Goal: Information Seeking & Learning: Understand process/instructions

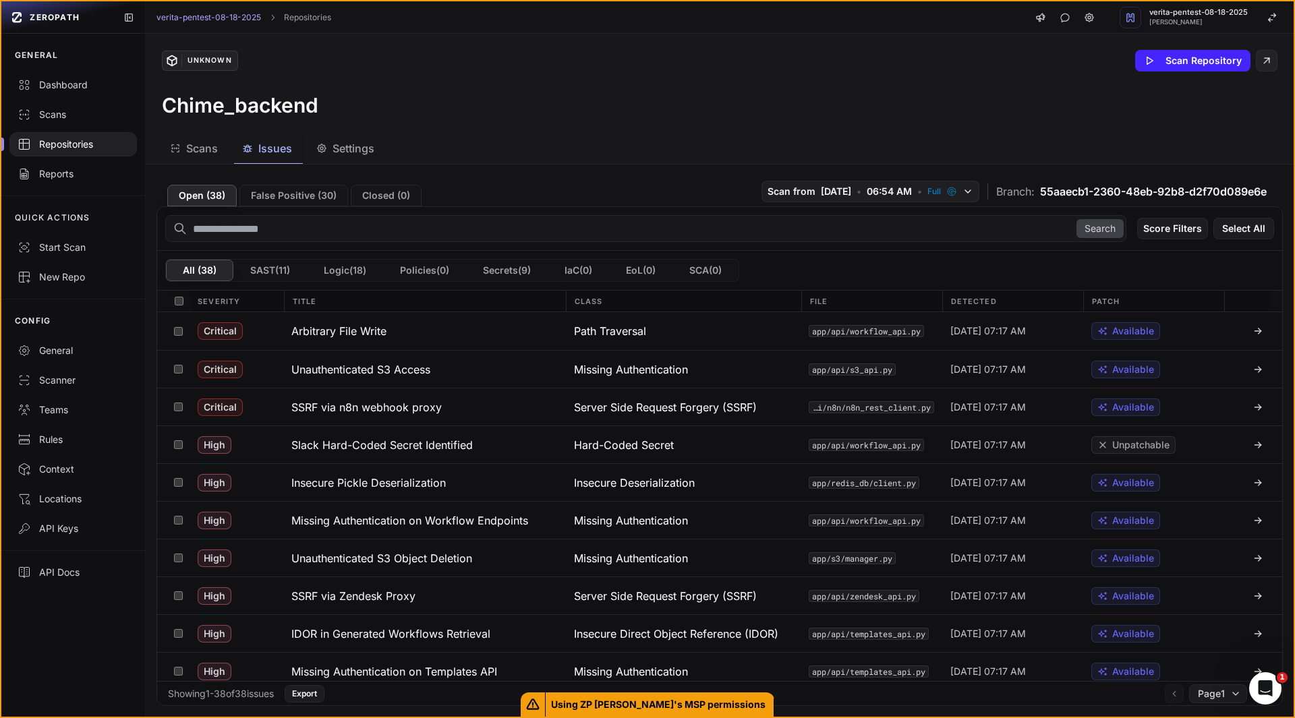
scroll to position [583, 0]
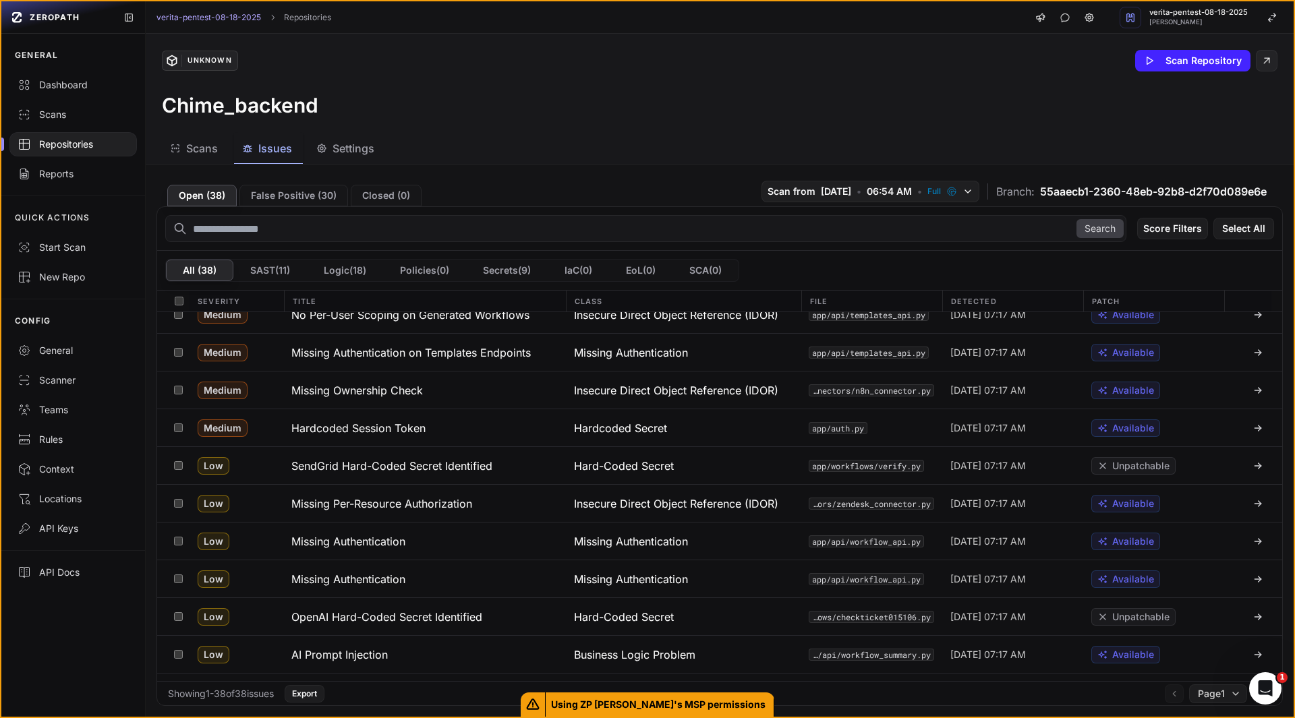
click at [71, 649] on div "GENERAL Dashboard Scans Repositories Reports QUICK ACTIONS Start Scan New Repo …" at bounding box center [73, 377] width 144 height 686
click at [435, 625] on button "OpenAI Hard-Coded Secret Identified" at bounding box center [424, 616] width 283 height 37
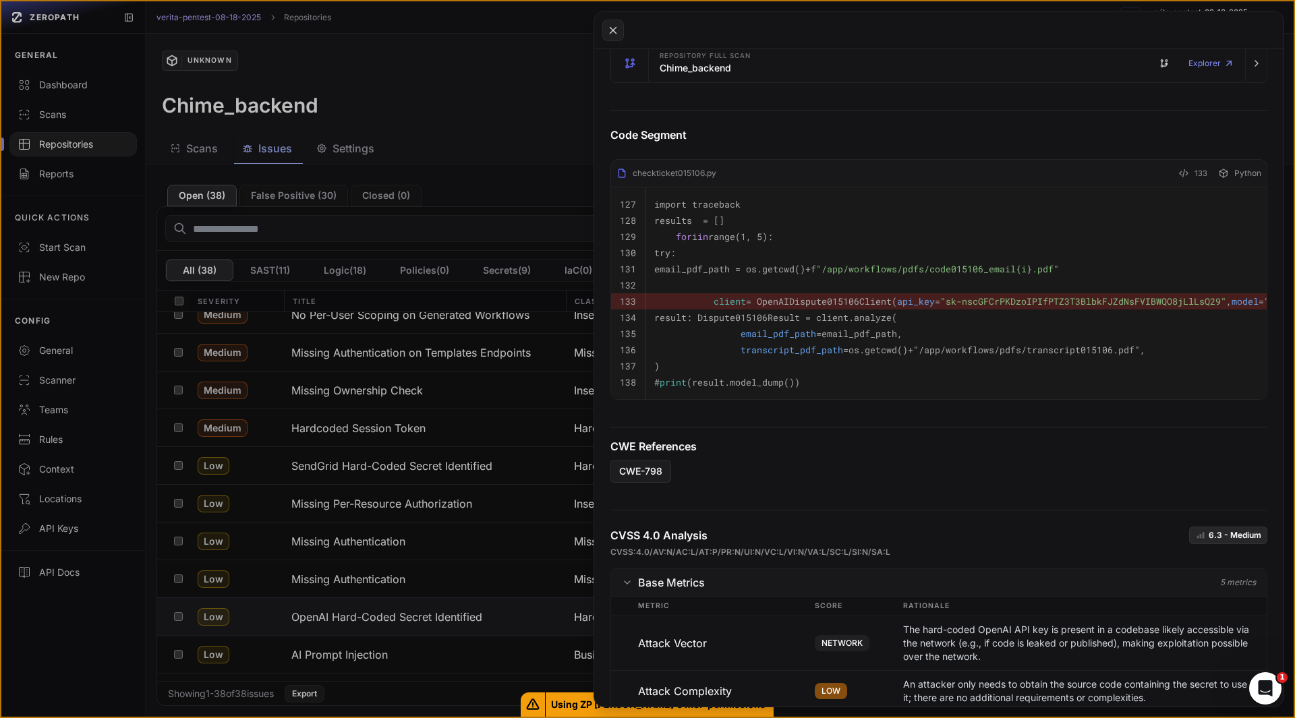
scroll to position [314, 0]
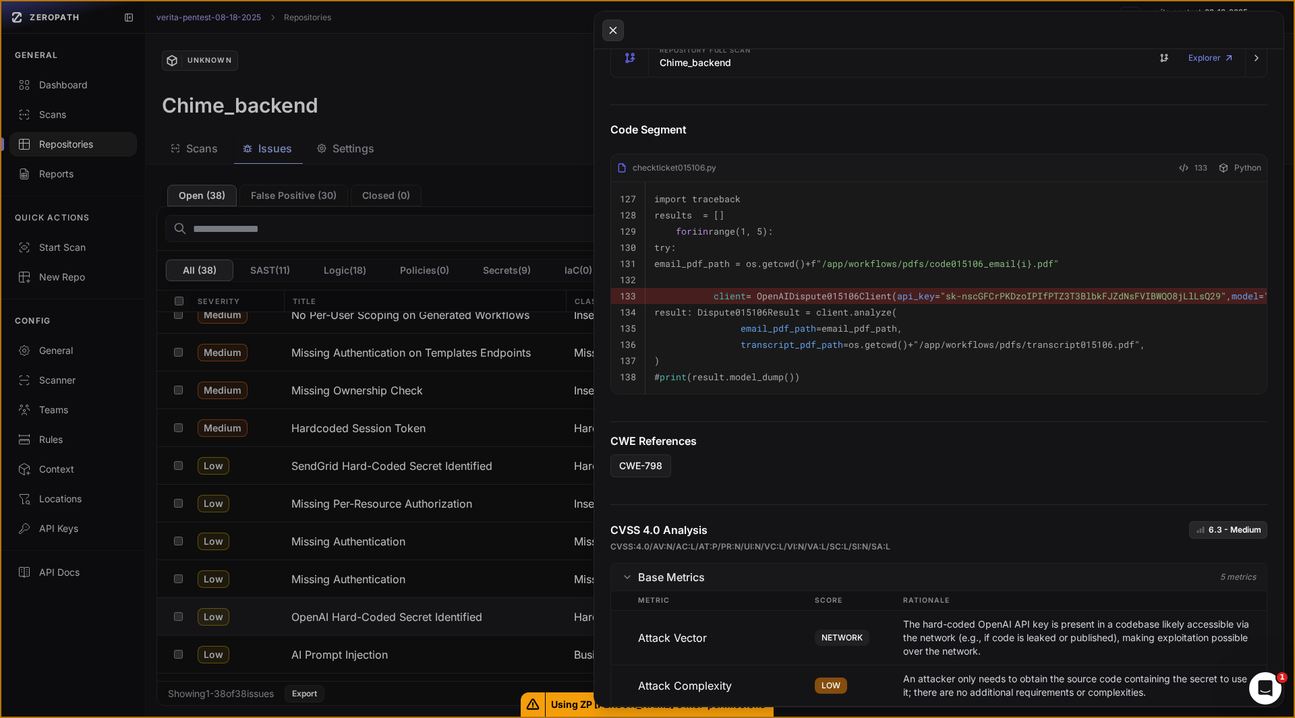
click at [615, 35] on icon at bounding box center [613, 30] width 12 height 16
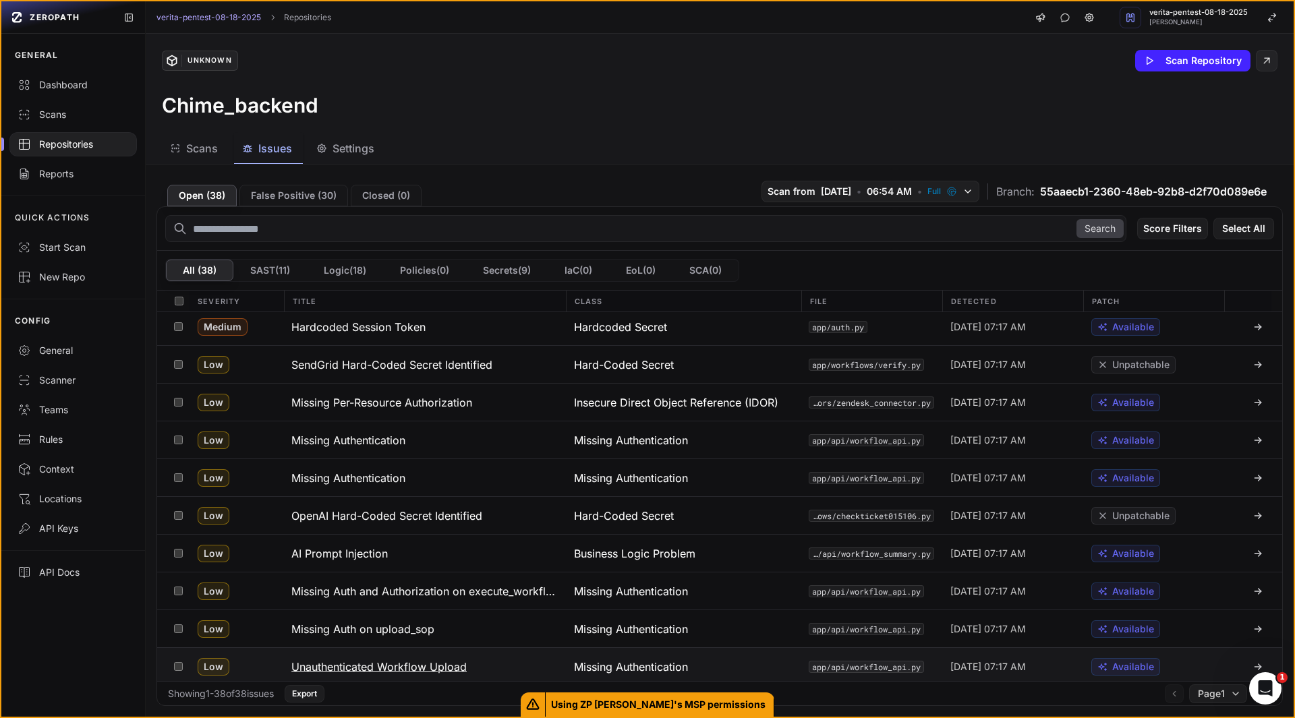
scroll to position [684, 0]
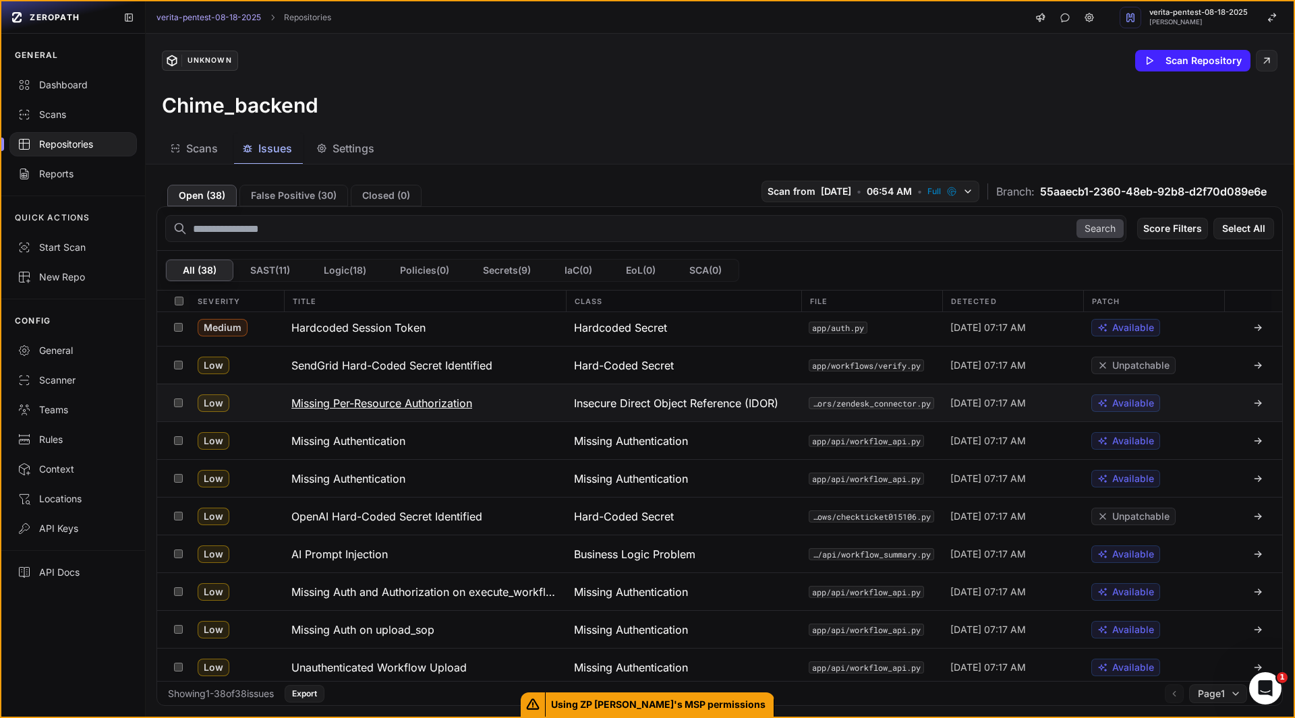
click at [419, 405] on h3 "Missing Per-Resource Authorization" at bounding box center [381, 403] width 181 height 16
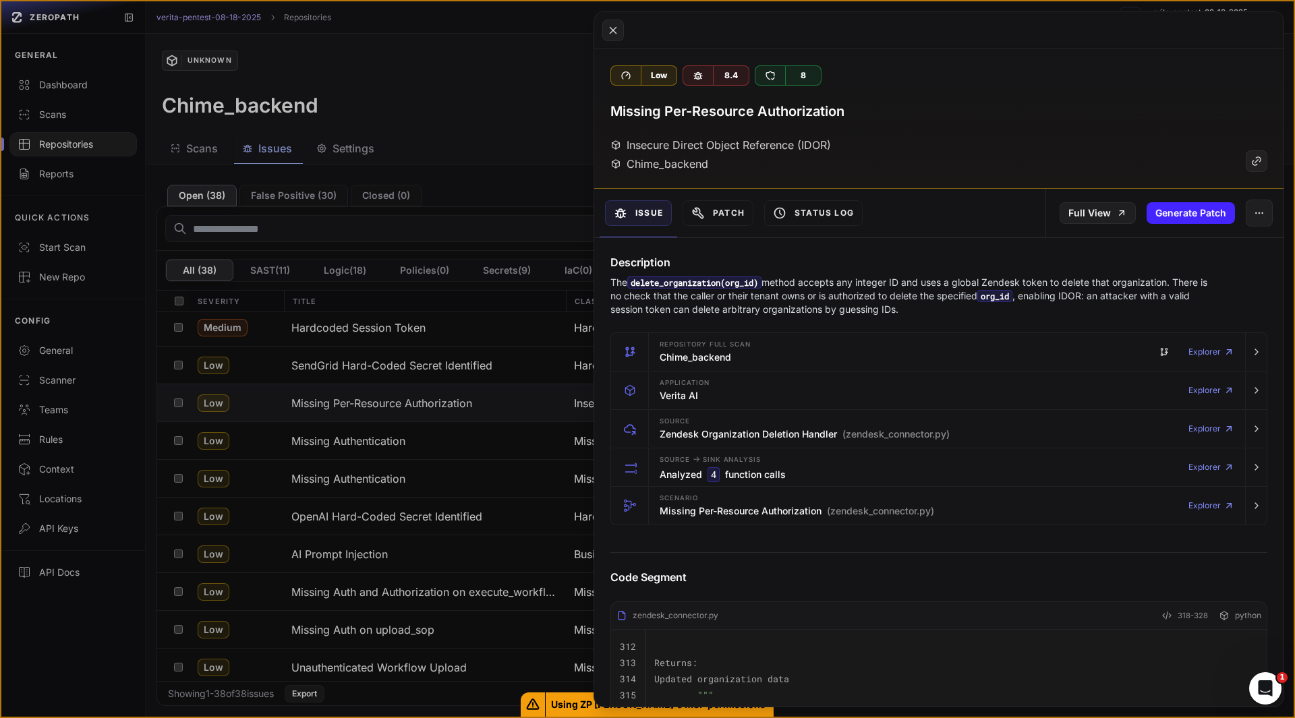
click at [745, 312] on p "The delete_organization(org_id) method accepts any integer ID and uses a global…" at bounding box center [912, 296] width 604 height 40
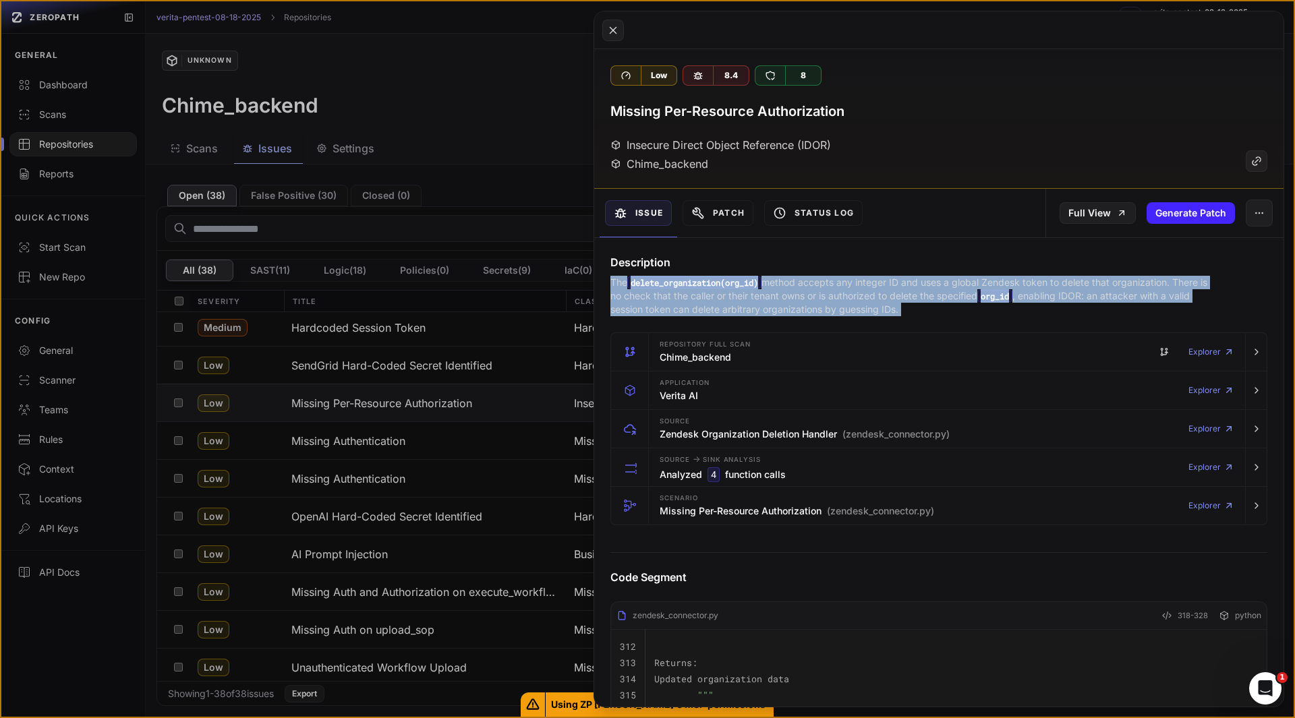
click at [745, 312] on p "The delete_organization(org_id) method accepts any integer ID and uses a global…" at bounding box center [912, 296] width 604 height 40
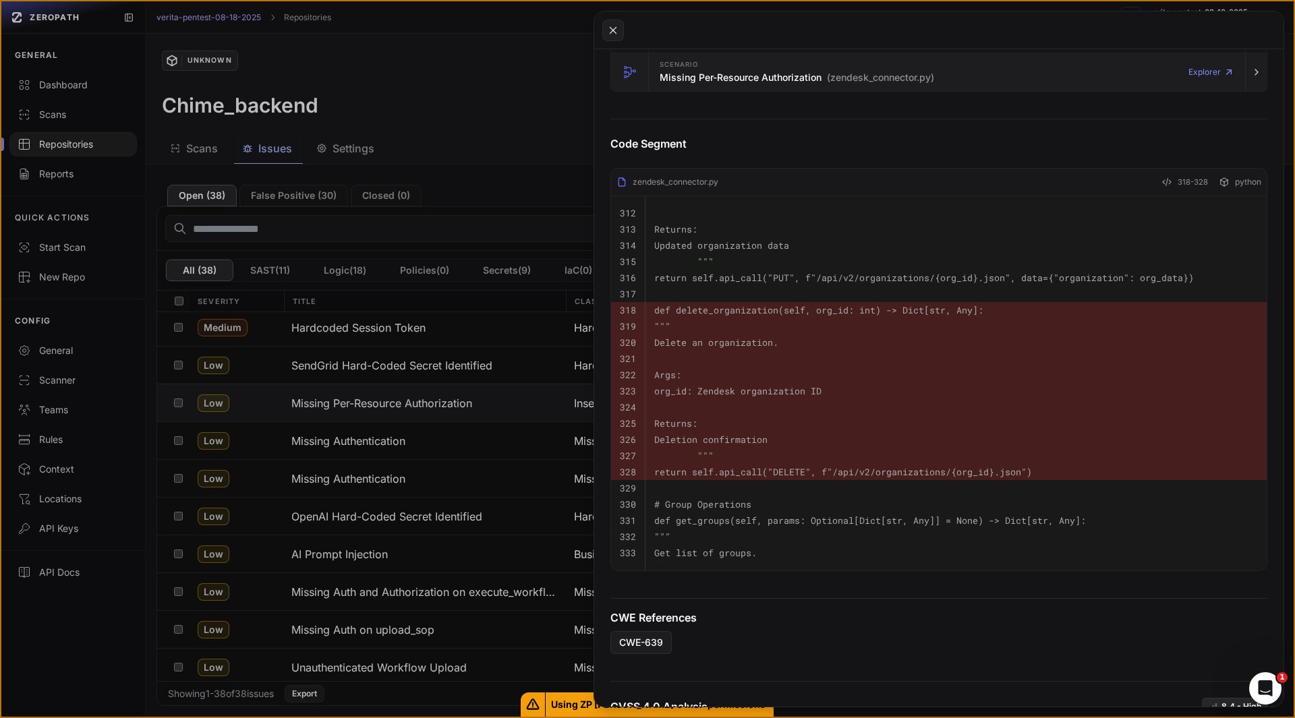
scroll to position [434, 0]
drag, startPoint x: 860, startPoint y: 278, endPoint x: 973, endPoint y: 279, distance: 113.3
click at [973, 279] on code "return self.api_call("PUT", f"/api/v2/organizations/{org_id}.json", data={"orga…" at bounding box center [923, 277] width 539 height 12
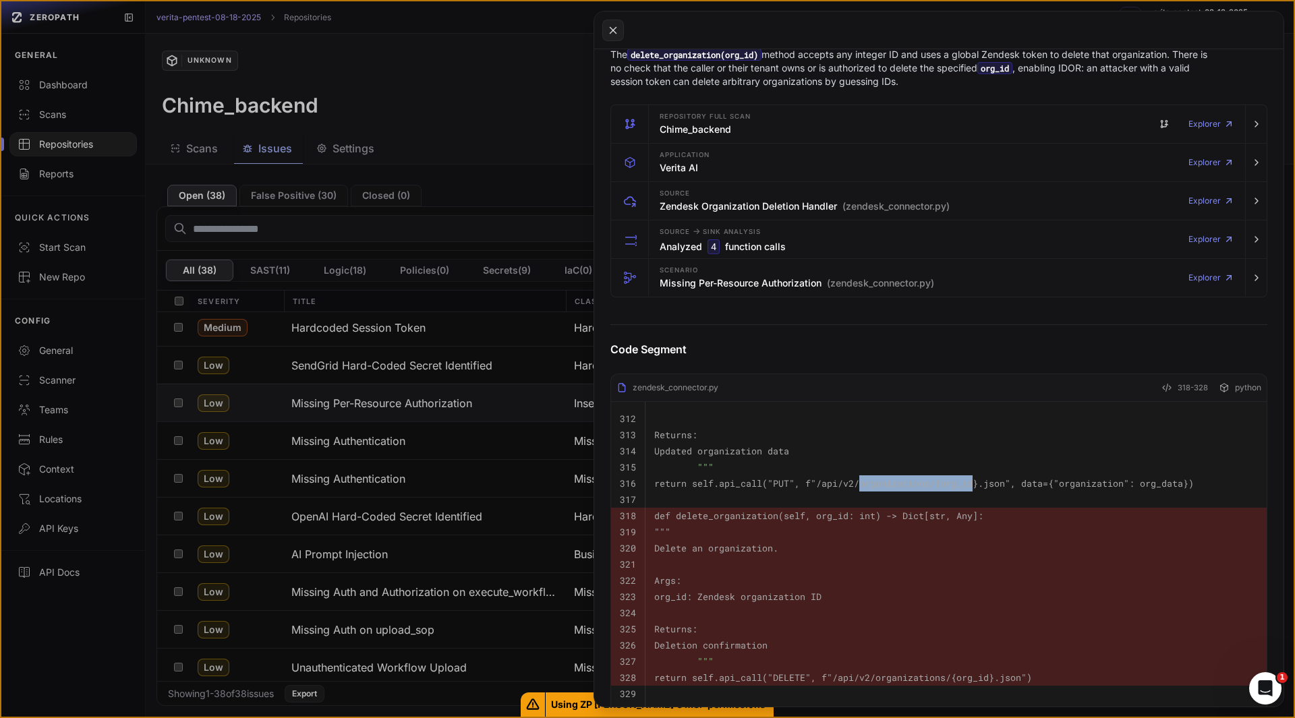
scroll to position [228, 0]
click at [780, 278] on h3 "Missing Per-Resource Authorization (zendesk_connector.py)" at bounding box center [797, 282] width 274 height 13
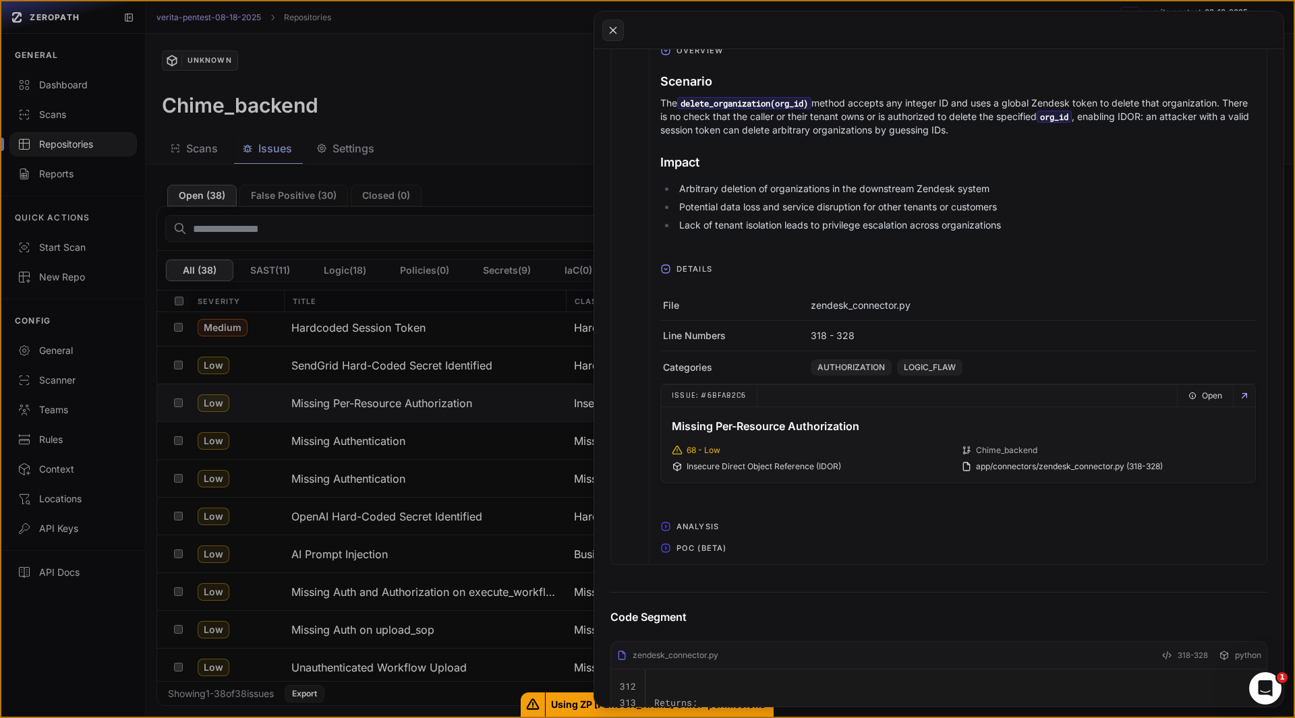
scroll to position [492, 0]
click at [705, 544] on span "POC (Beta)" at bounding box center [701, 547] width 61 height 22
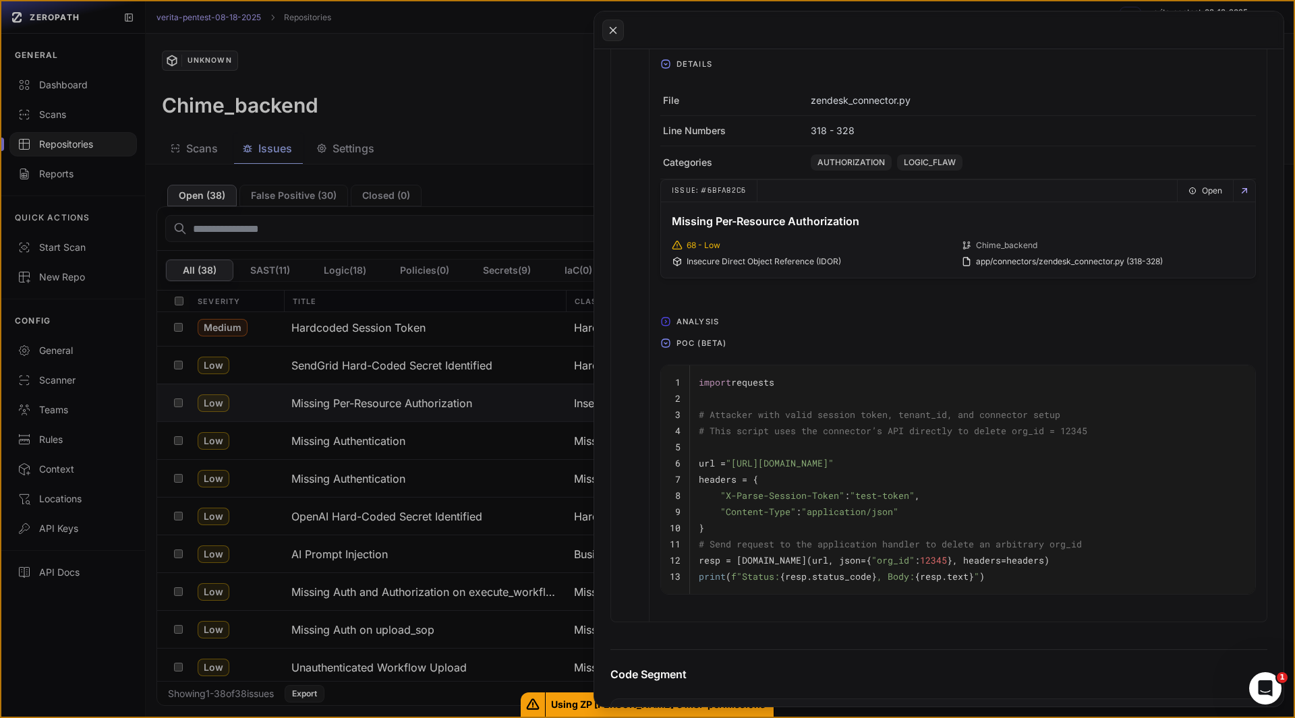
scroll to position [697, 0]
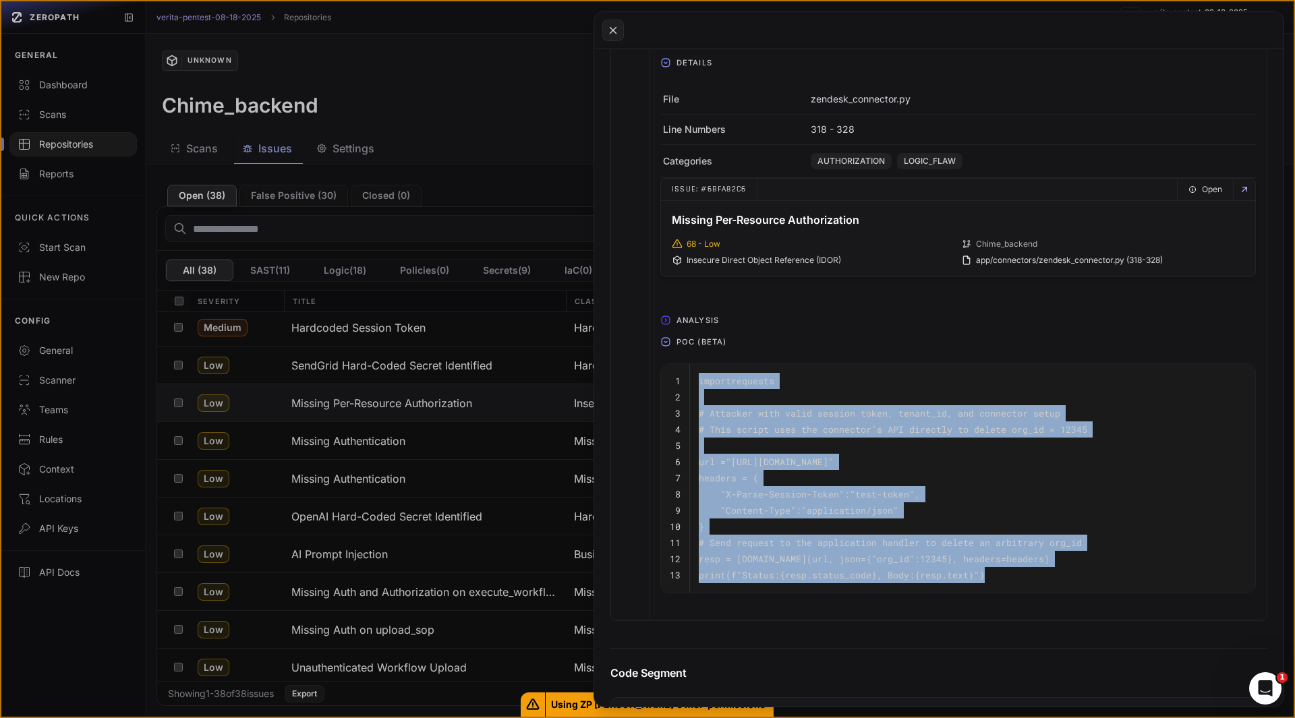
drag, startPoint x: 1000, startPoint y: 575, endPoint x: 696, endPoint y: 382, distance: 359.8
click at [696, 382] on tbody "1 import requests 2 3 # Attacker with valid session token, tenant_id, and conne…" at bounding box center [958, 478] width 594 height 229
copy tbody "import requests 2 3 # Attacker with valid session token, tenant_id, and connect…"
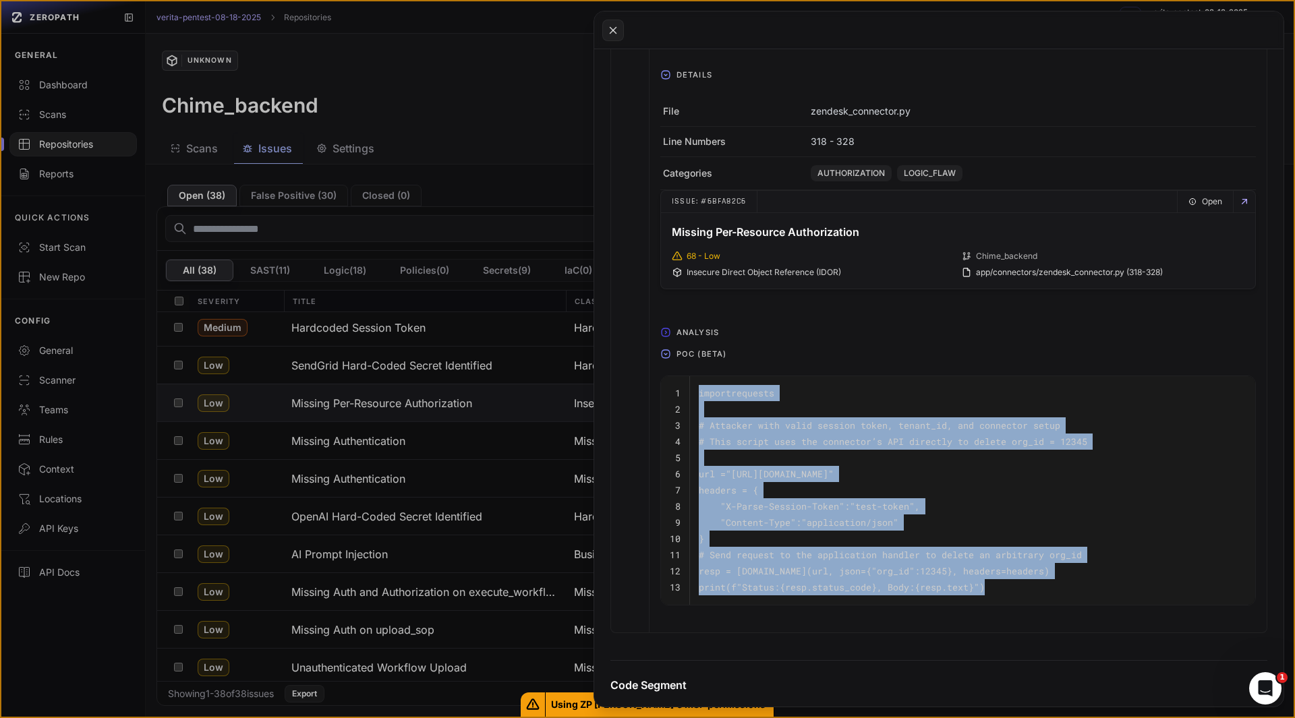
scroll to position [685, 0]
click at [609, 26] on icon at bounding box center [613, 30] width 12 height 16
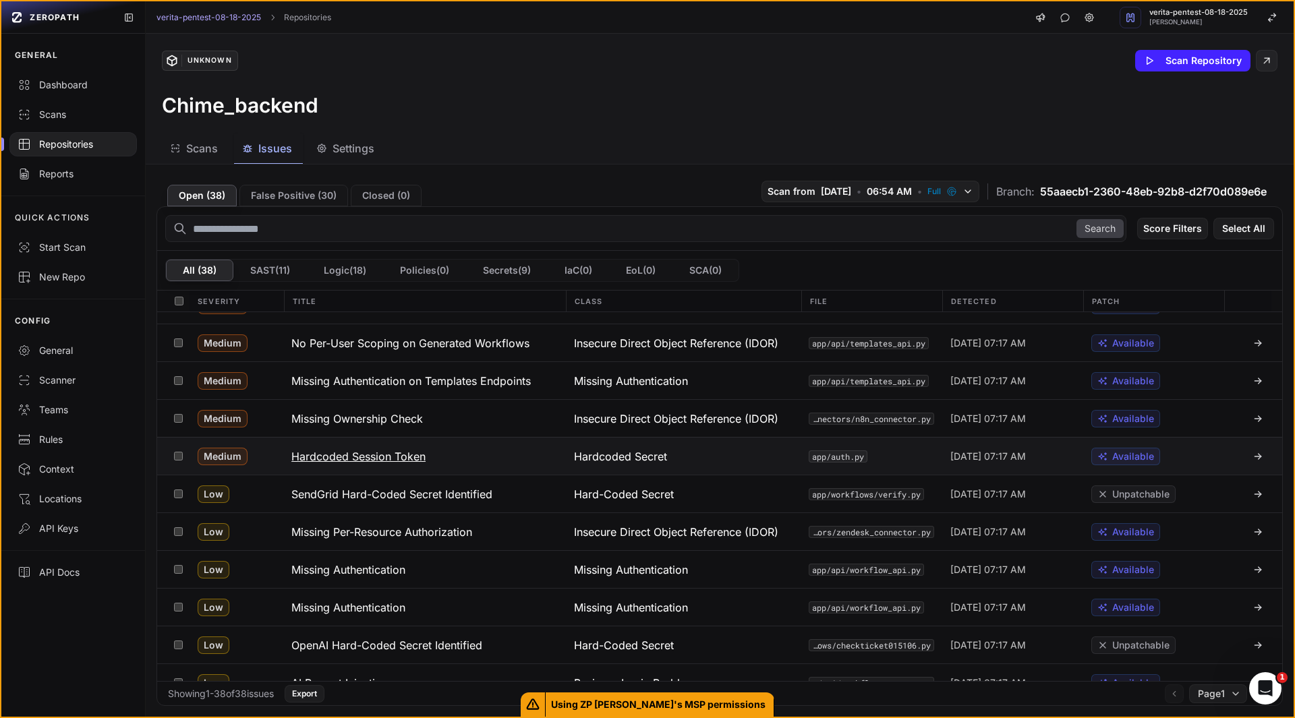
scroll to position [557, 0]
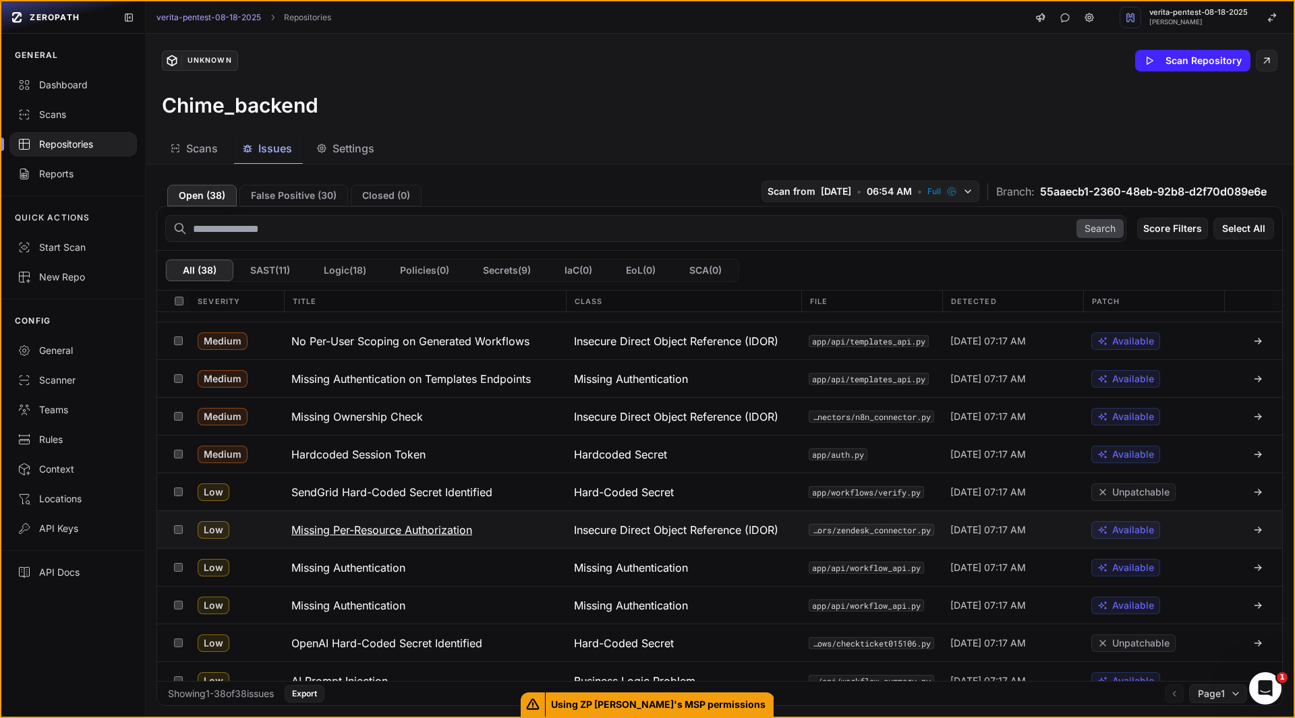
click at [460, 527] on h3 "Missing Per-Resource Authorization" at bounding box center [381, 530] width 181 height 16
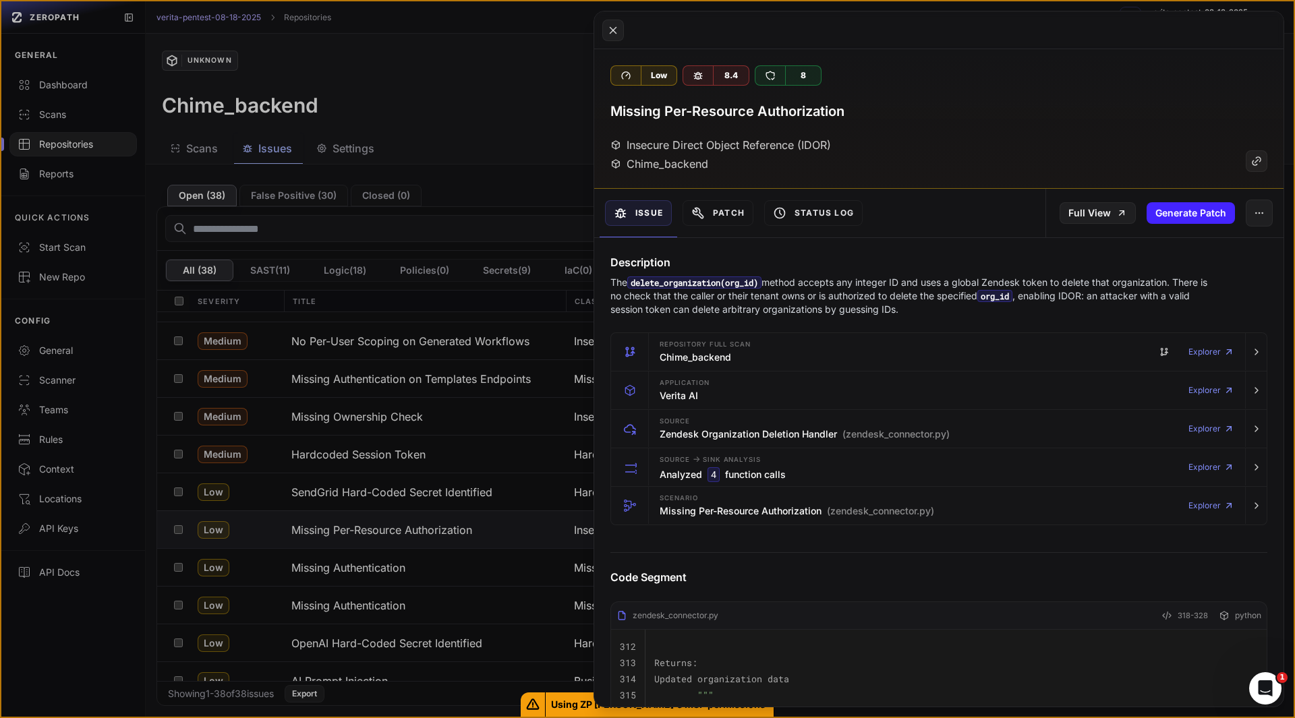
click at [913, 310] on p "The delete_organization(org_id) method accepts any integer ID and uses a global…" at bounding box center [912, 296] width 604 height 40
click at [722, 517] on h3 "Missing Per-Resource Authorization (zendesk_connector.py)" at bounding box center [797, 510] width 274 height 13
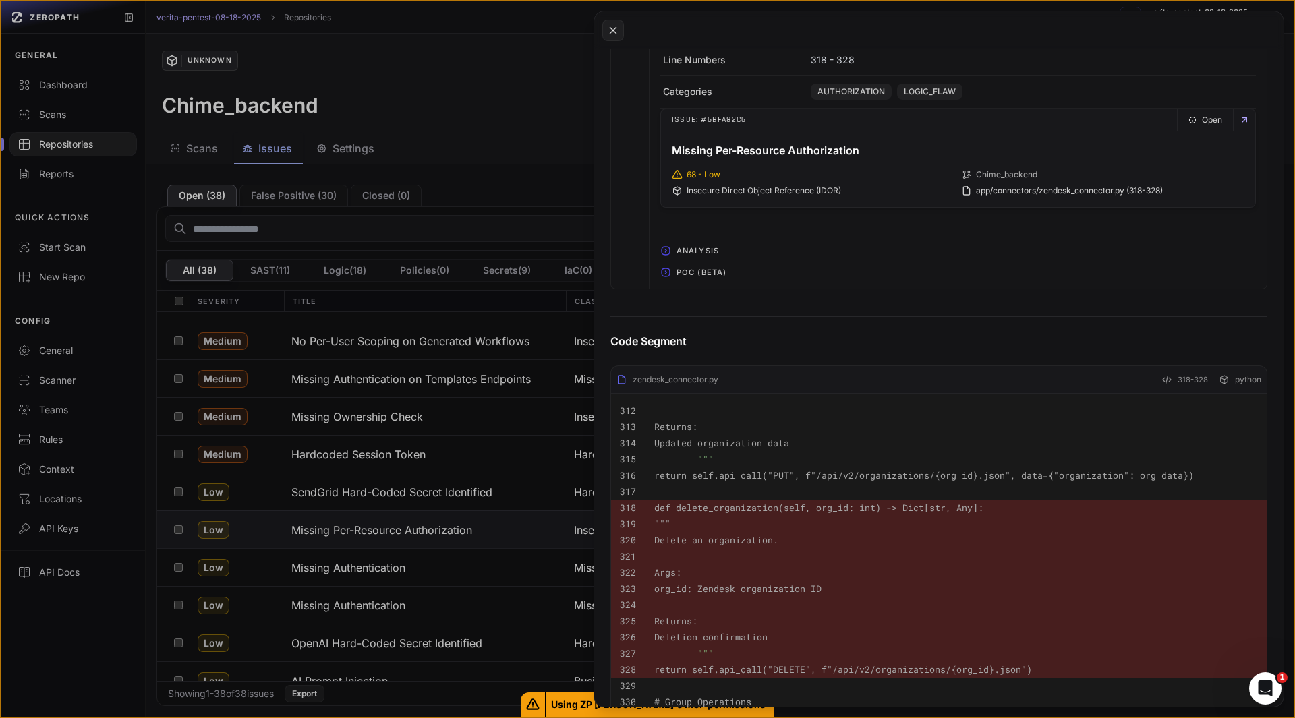
scroll to position [767, 0]
click at [692, 250] on span "Analysis" at bounding box center [697, 250] width 53 height 22
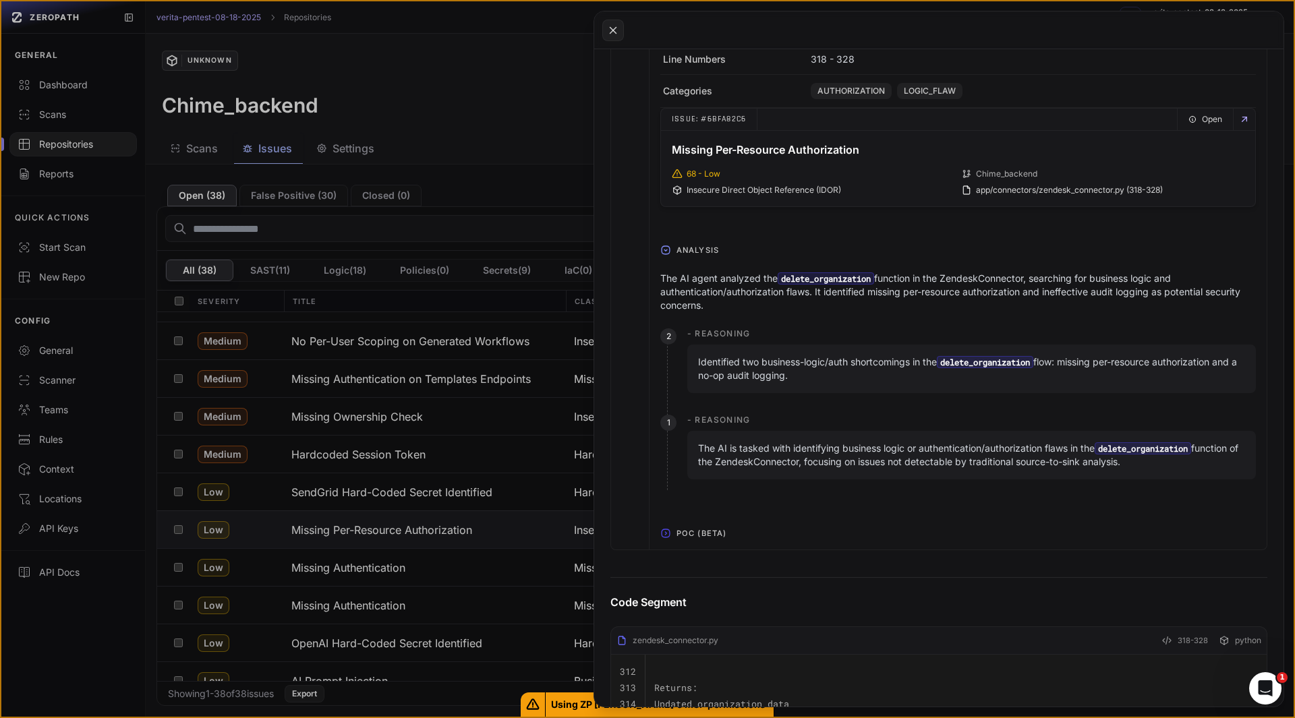
click at [692, 250] on span "Analysis" at bounding box center [697, 250] width 53 height 22
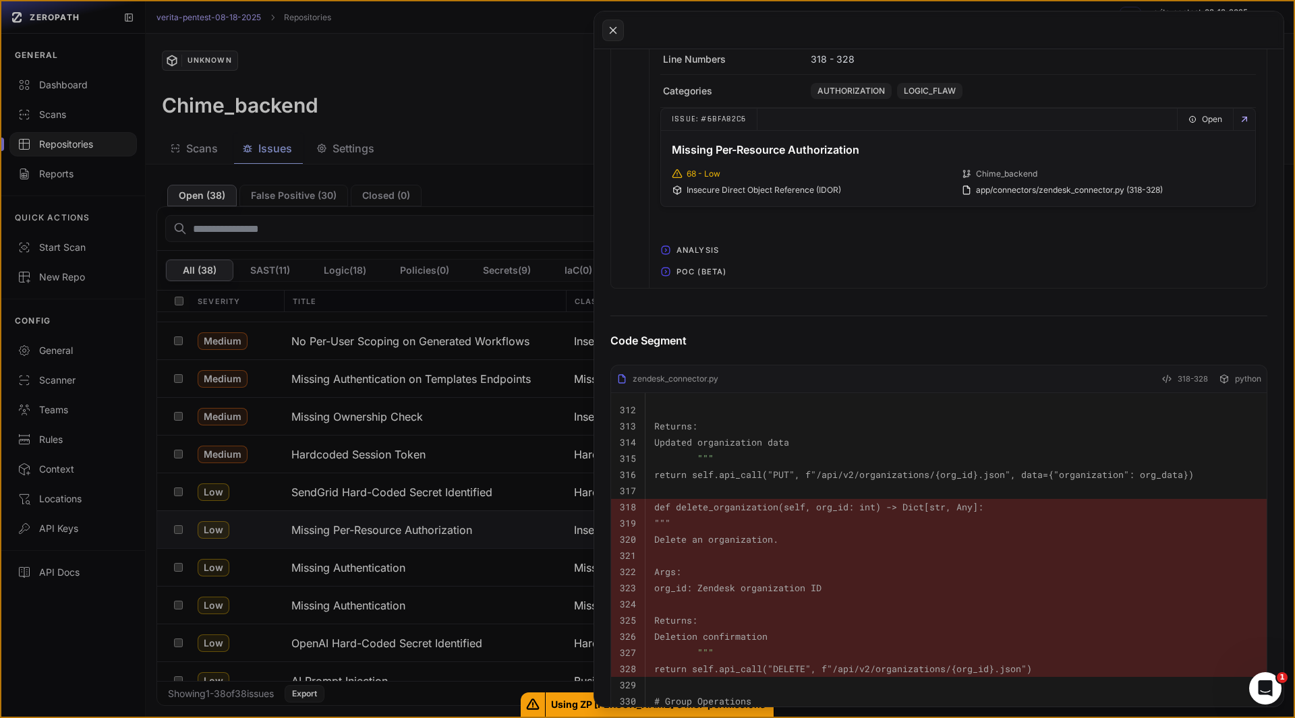
click at [684, 265] on span "POC (Beta)" at bounding box center [701, 272] width 61 height 22
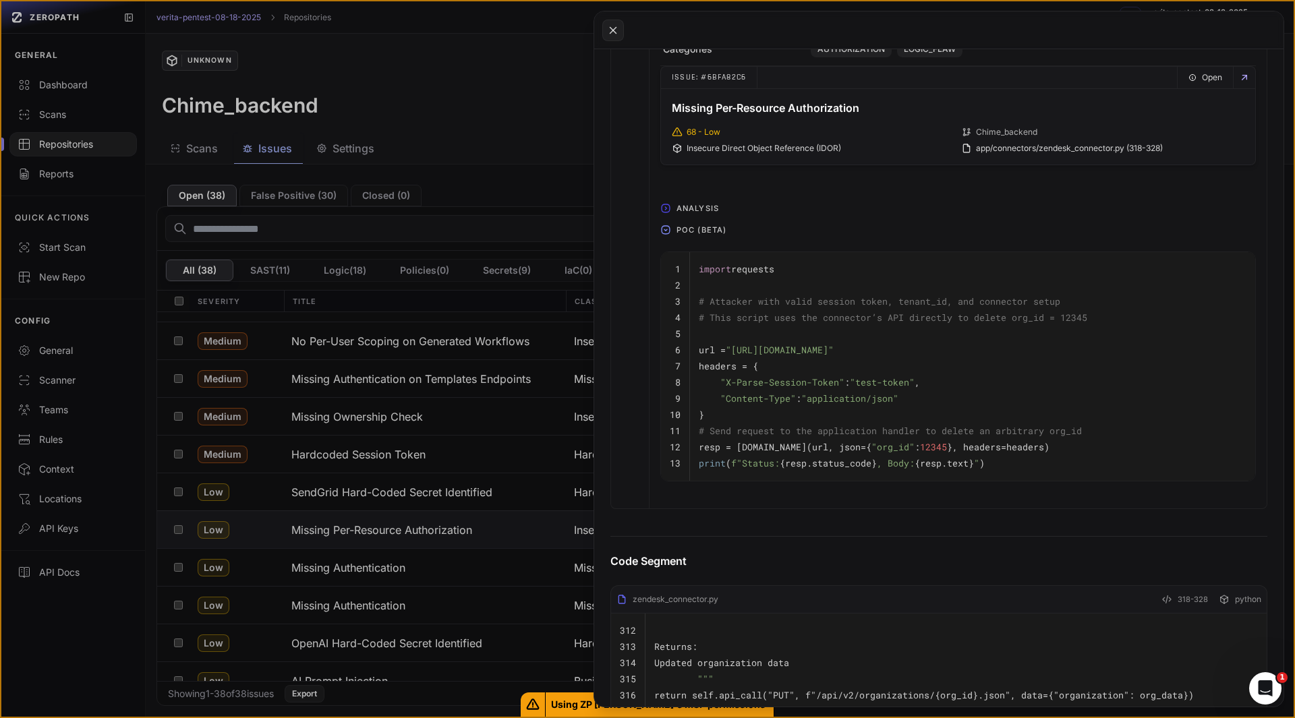
scroll to position [810, 0]
click at [618, 32] on icon at bounding box center [613, 30] width 12 height 16
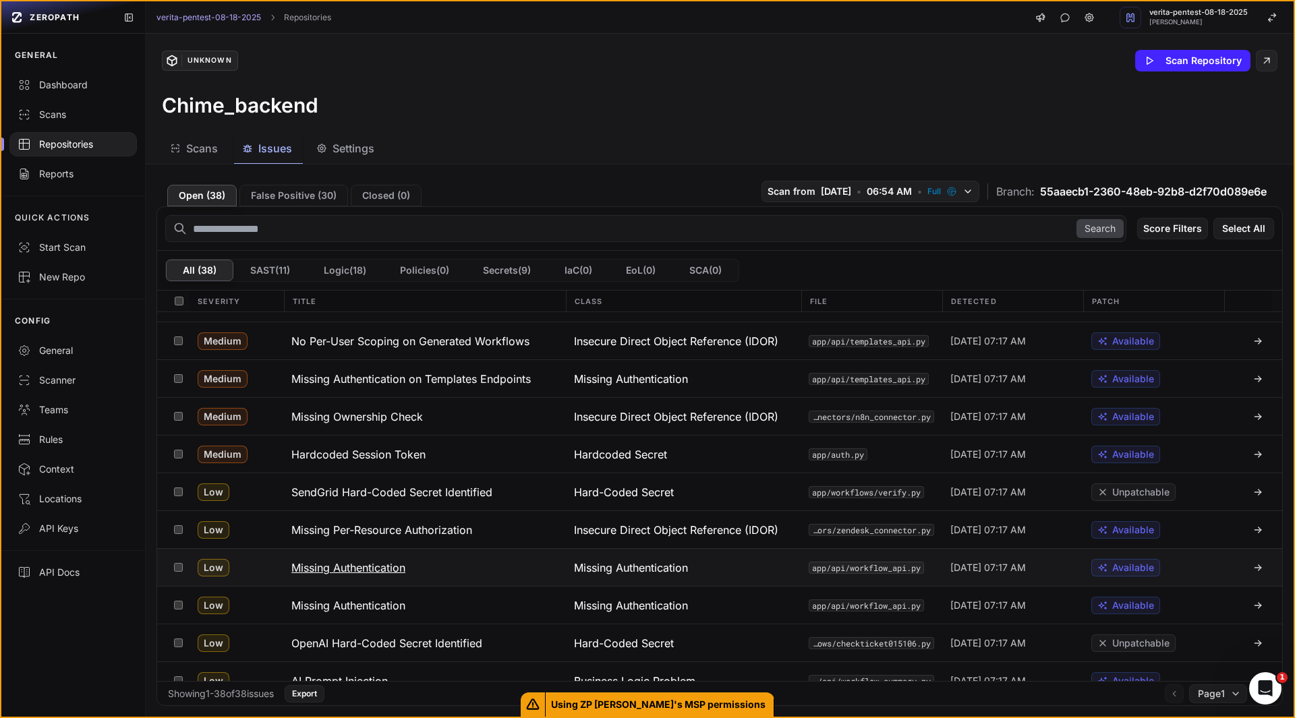
click at [379, 570] on h3 "Missing Authentication" at bounding box center [348, 568] width 114 height 16
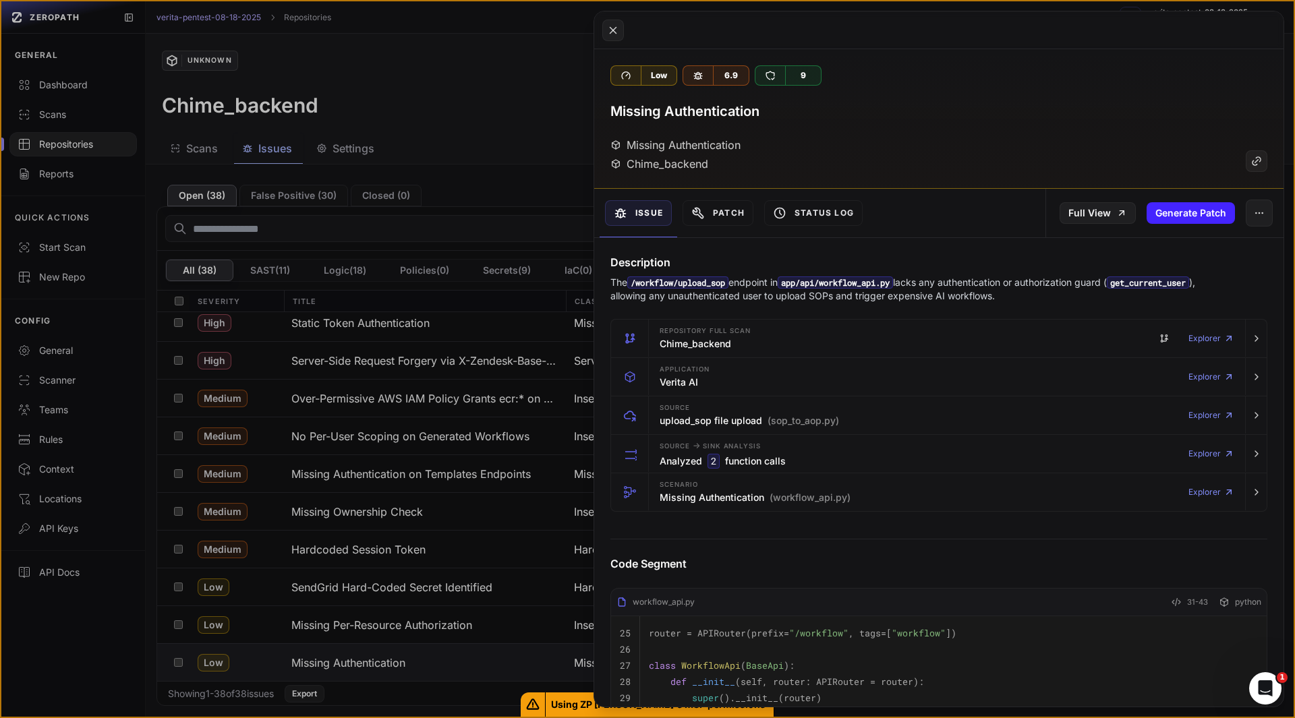
click at [90, 644] on button at bounding box center [647, 359] width 1295 height 718
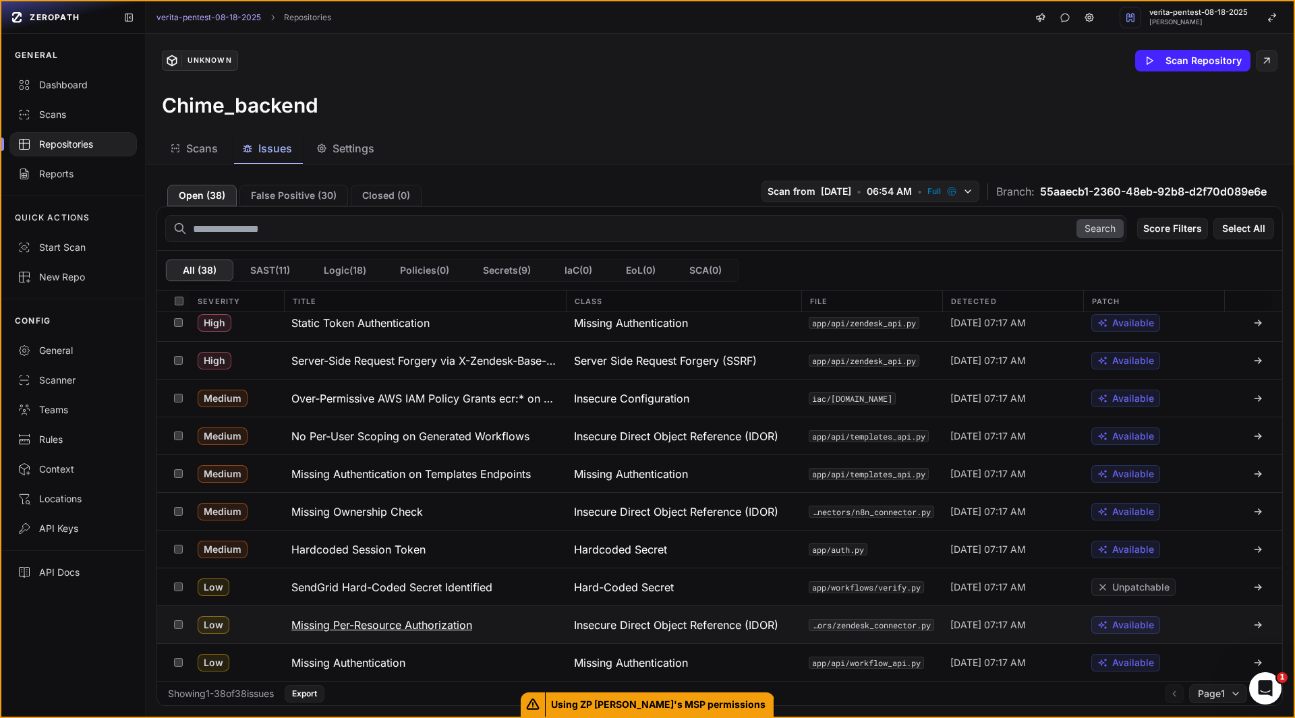
click at [358, 621] on h3 "Missing Per-Resource Authorization" at bounding box center [381, 625] width 181 height 16
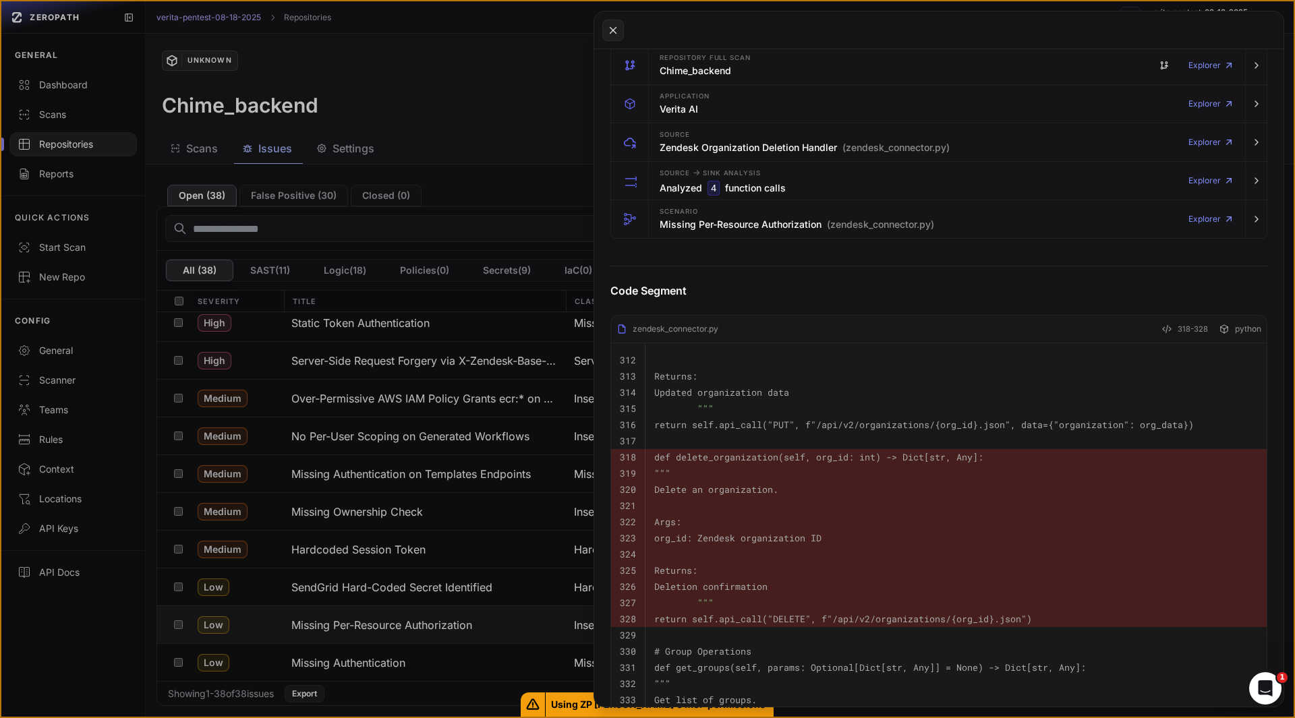
scroll to position [288, 0]
click at [701, 228] on h3 "Missing Per-Resource Authorization (zendesk_connector.py)" at bounding box center [797, 222] width 274 height 13
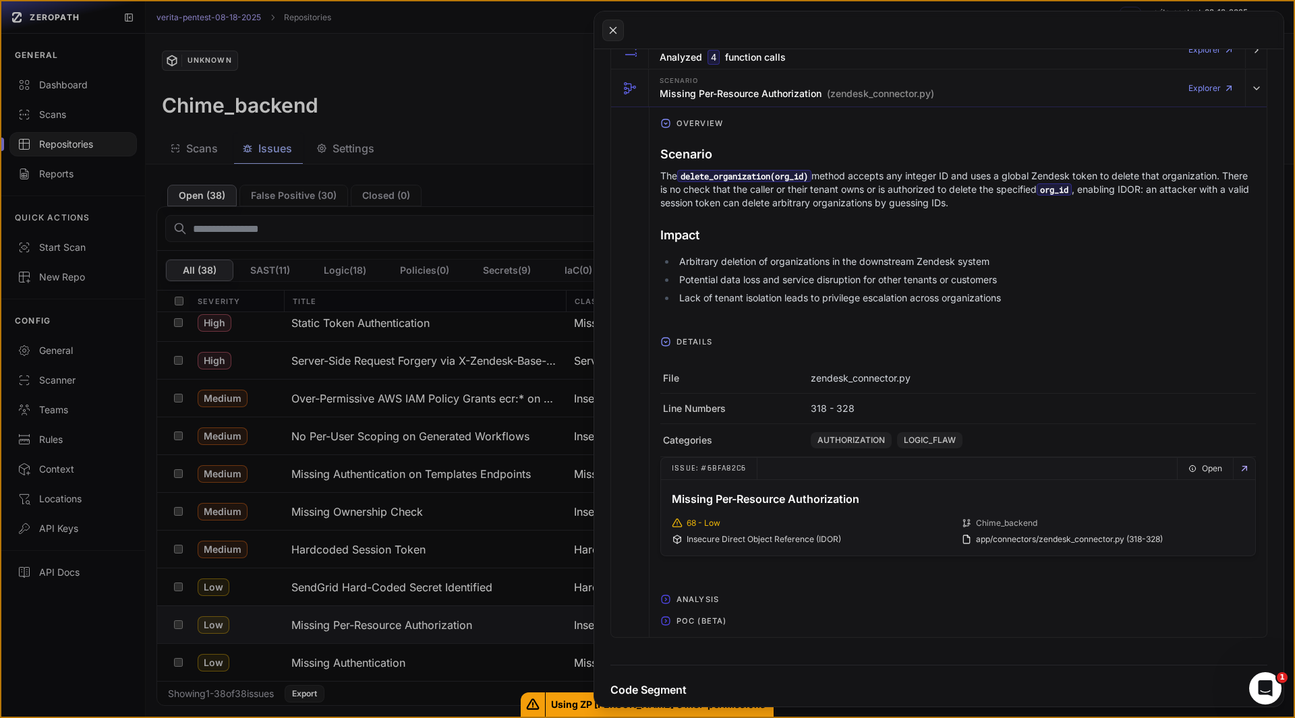
scroll to position [419, 0]
click at [683, 618] on span "POC (Beta)" at bounding box center [701, 620] width 61 height 22
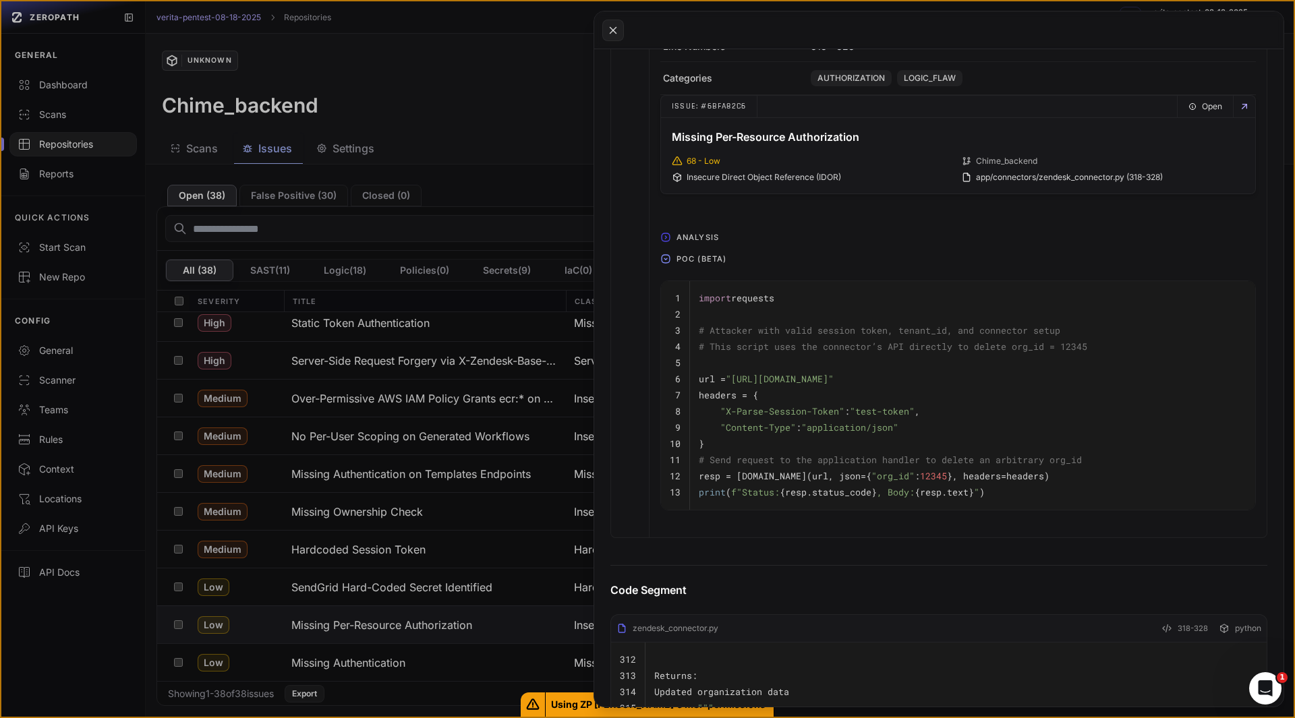
scroll to position [780, 0]
click at [348, 664] on button at bounding box center [647, 359] width 1295 height 718
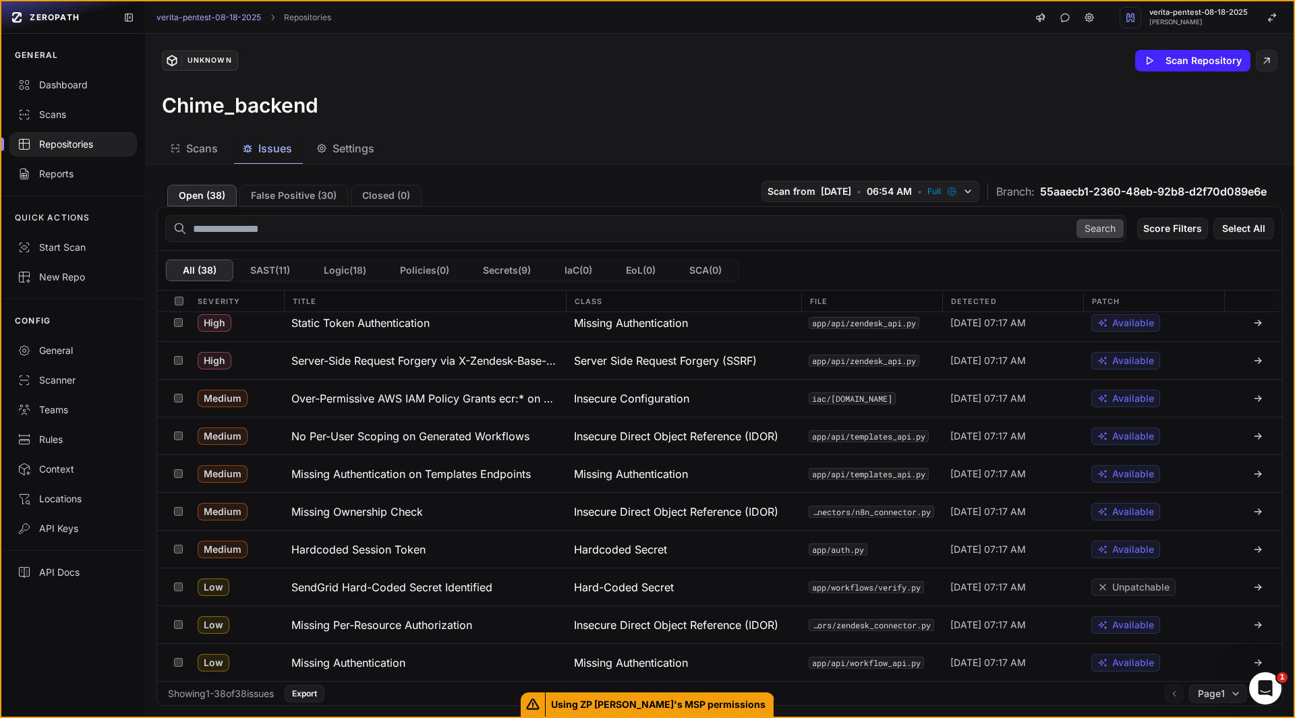
click at [348, 664] on h3 "Missing Authentication" at bounding box center [348, 663] width 114 height 16
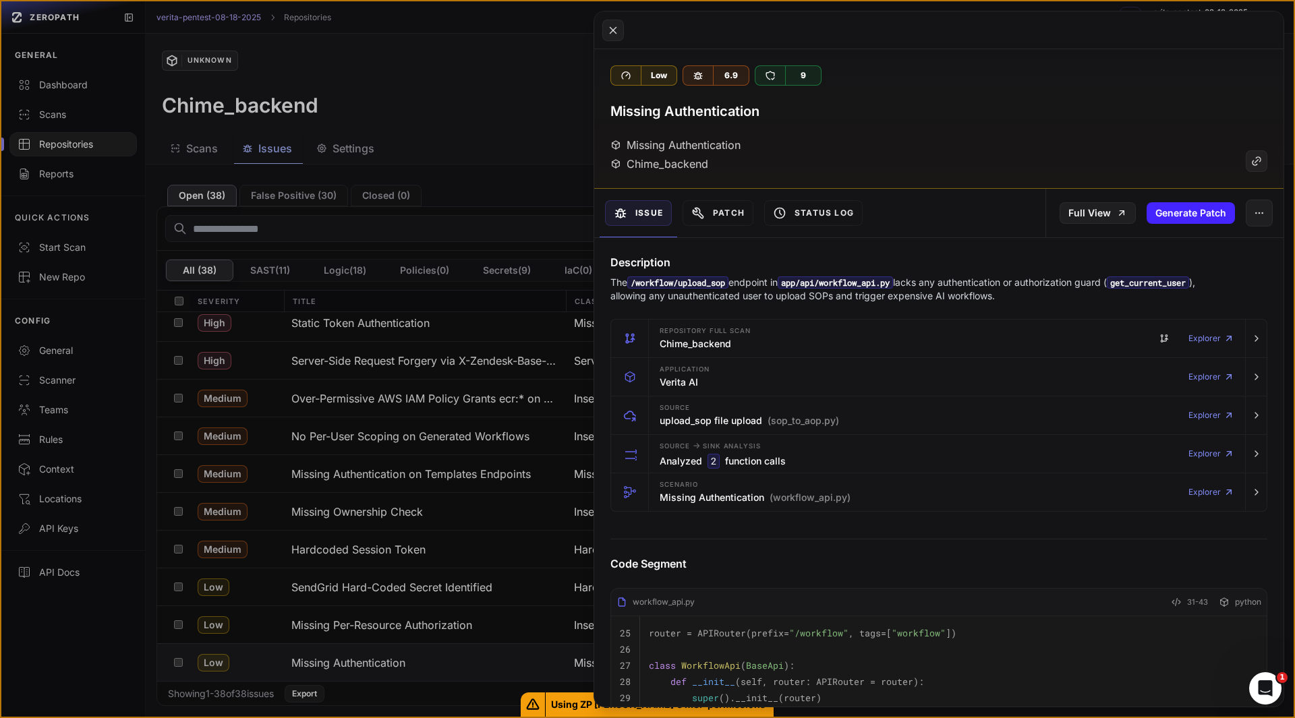
click at [756, 267] on h4 "Description" at bounding box center [938, 262] width 657 height 16
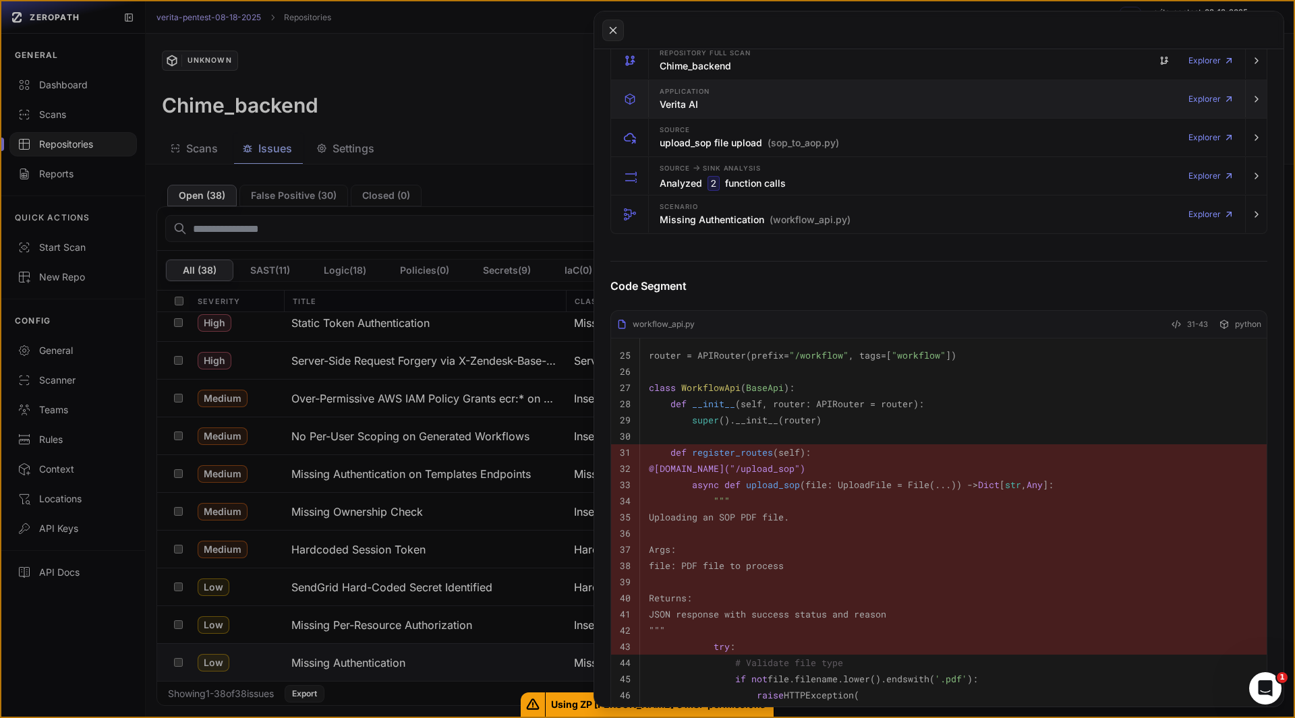
scroll to position [279, 0]
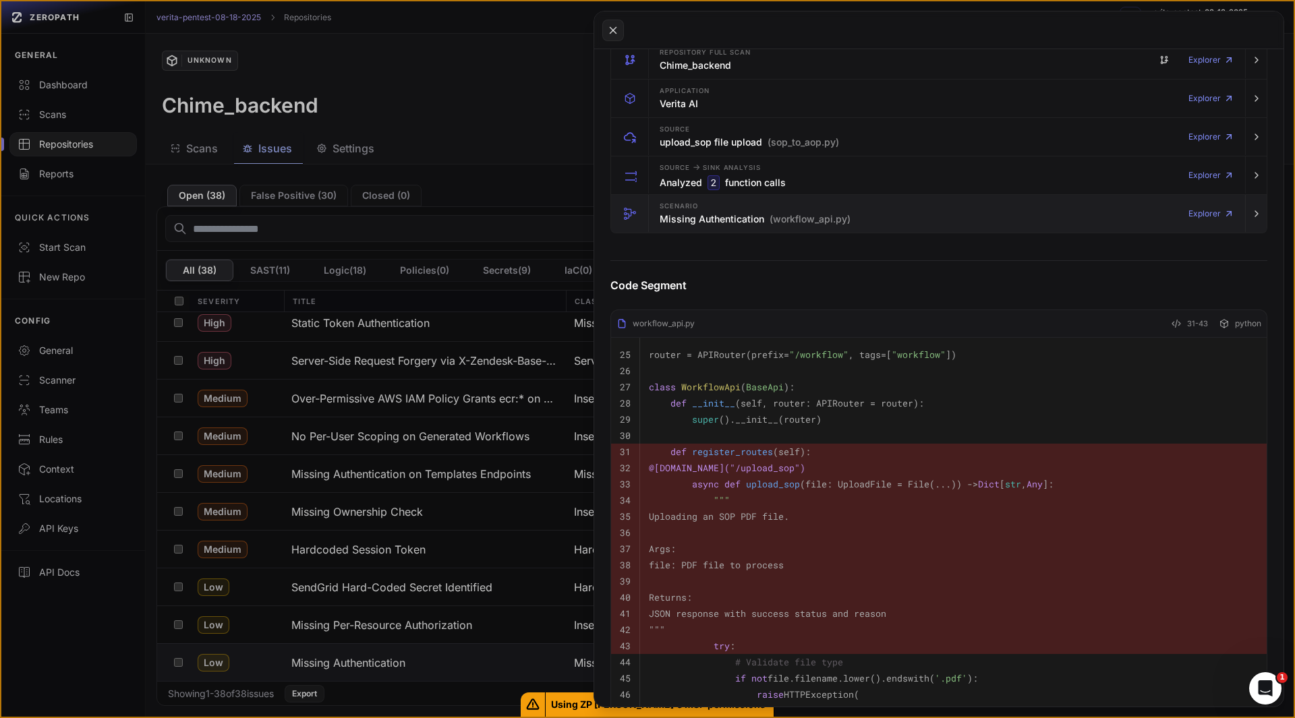
click at [684, 218] on h3 "Missing Authentication (workflow_api.py)" at bounding box center [755, 218] width 191 height 13
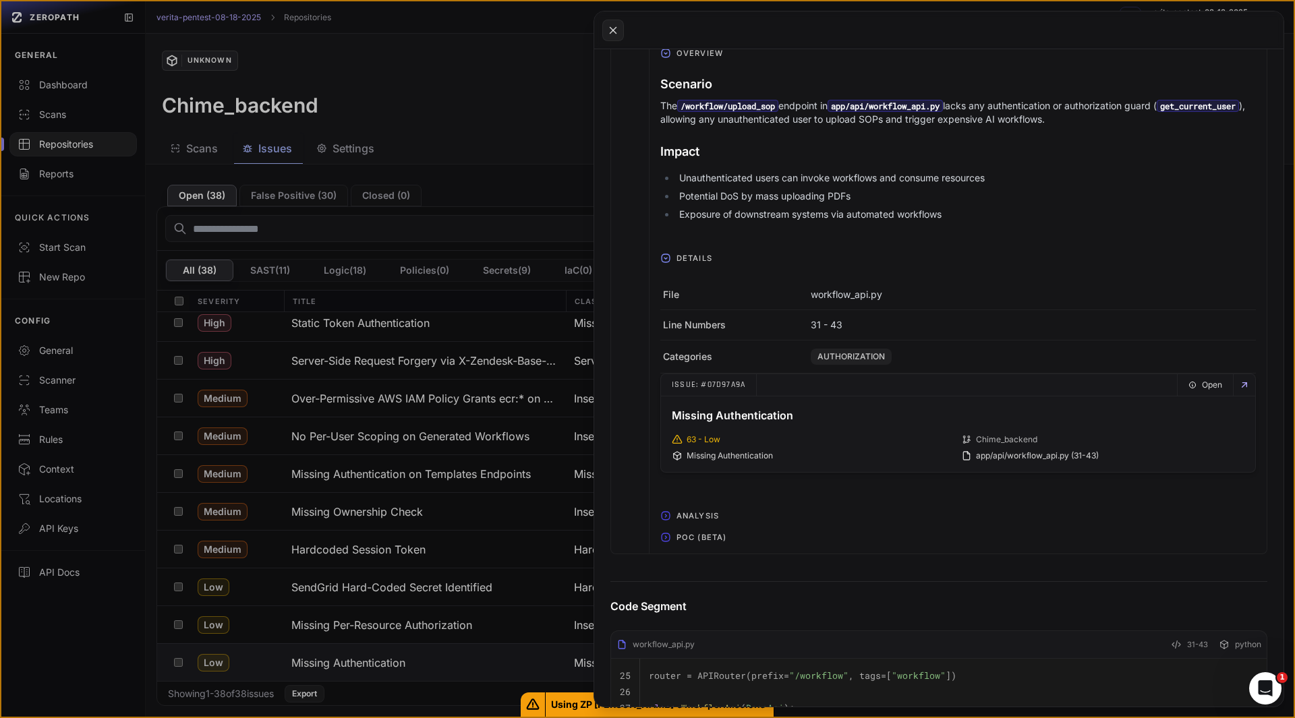
scroll to position [482, 0]
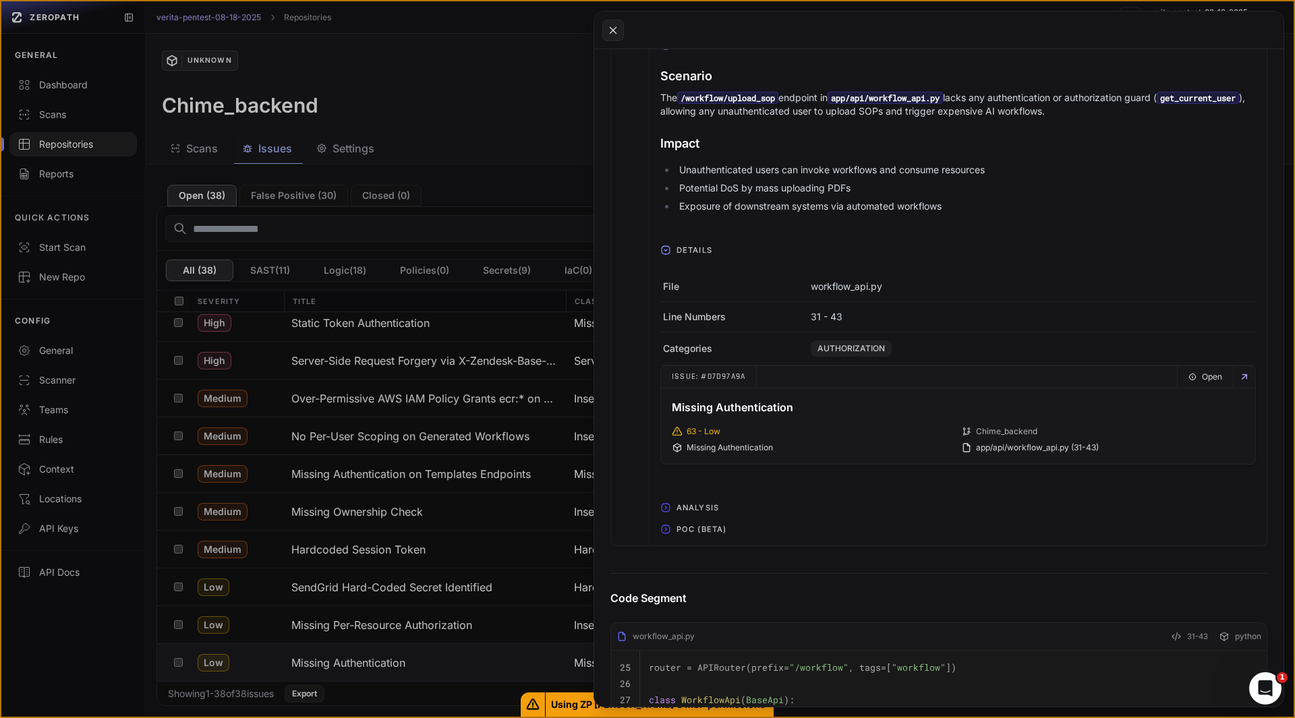
click at [713, 534] on span "POC (Beta)" at bounding box center [701, 530] width 61 height 22
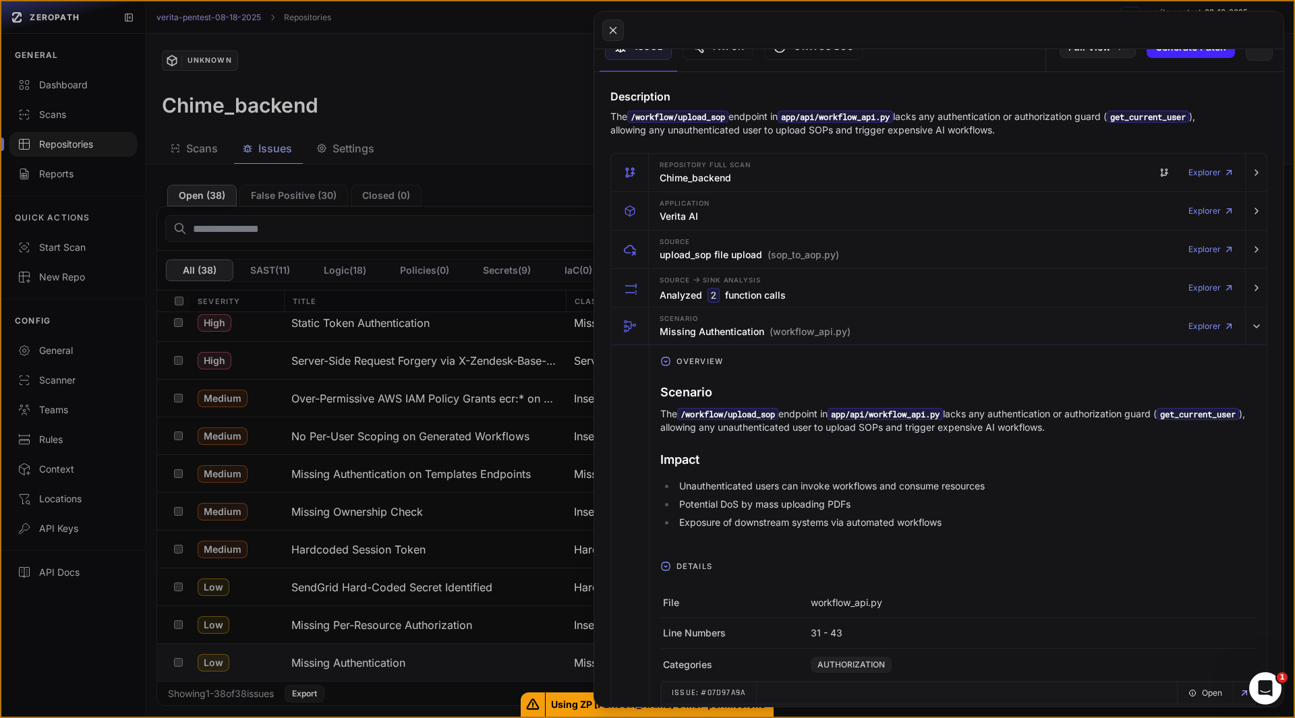
scroll to position [167, 0]
click at [138, 660] on button at bounding box center [647, 359] width 1295 height 718
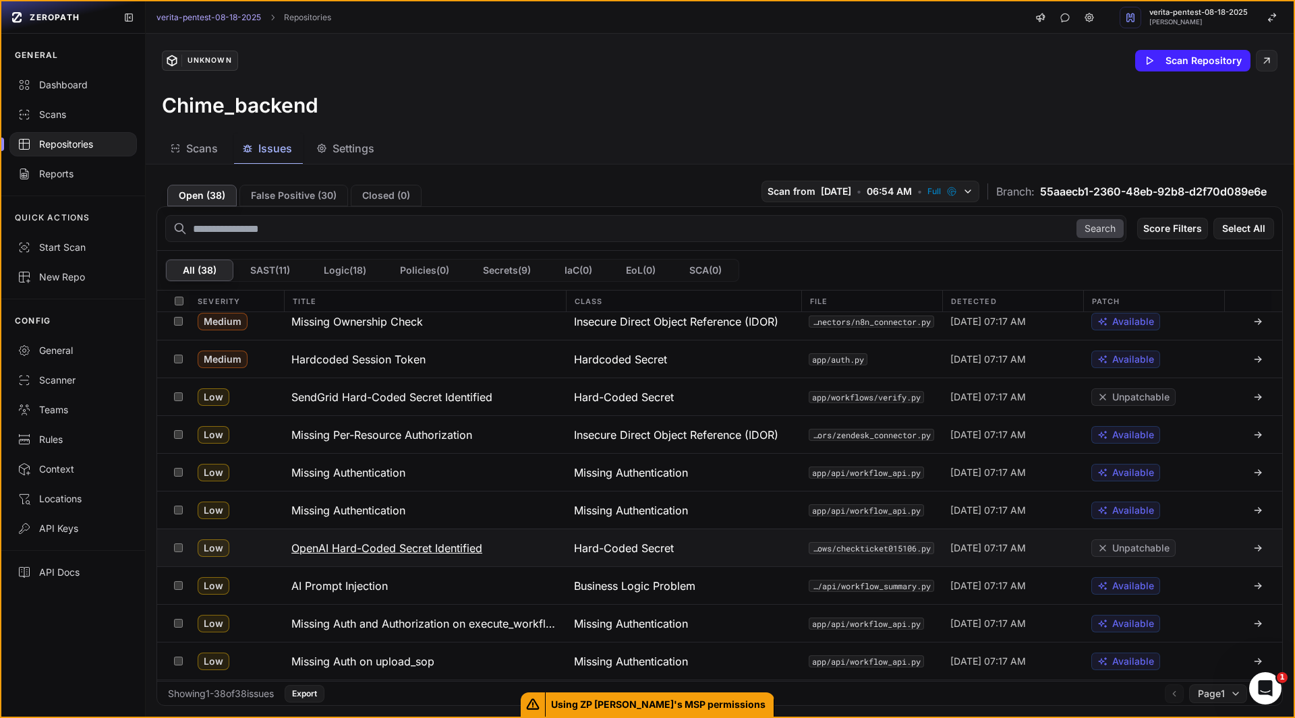
scroll to position [653, 0]
click at [358, 510] on h3 "Missing Authentication" at bounding box center [348, 510] width 114 height 16
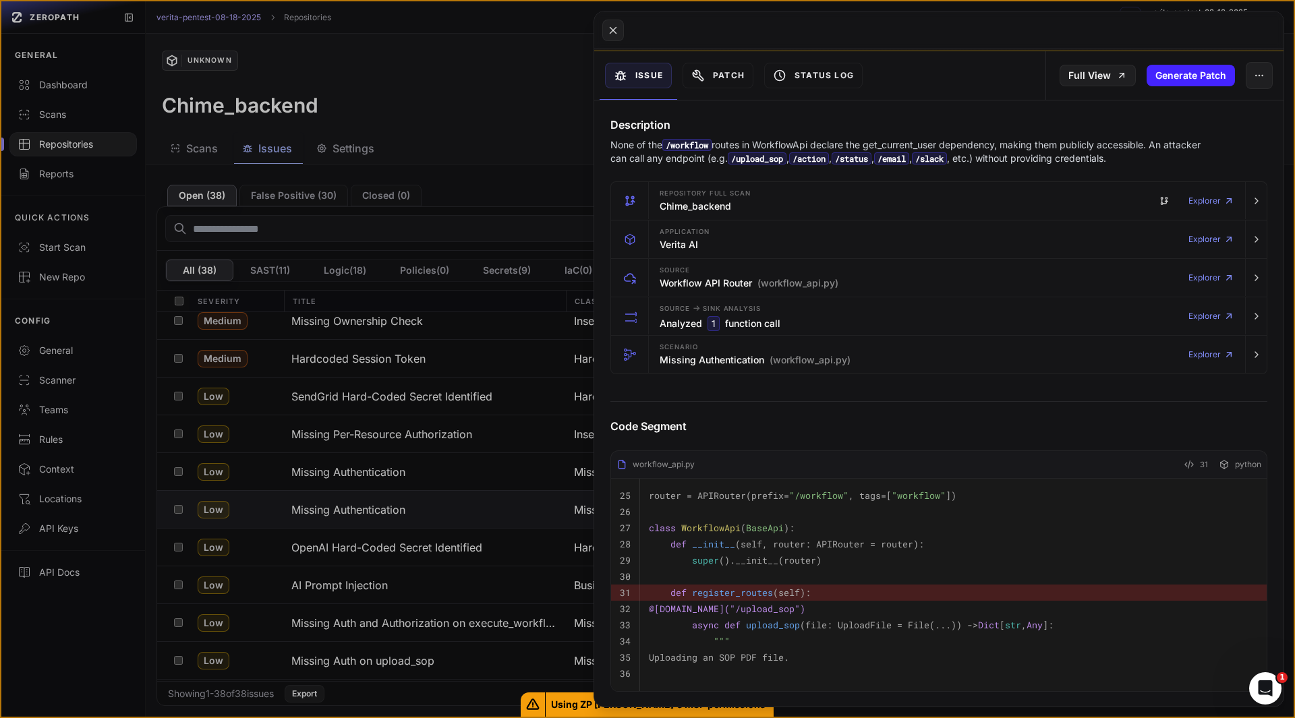
scroll to position [138, 0]
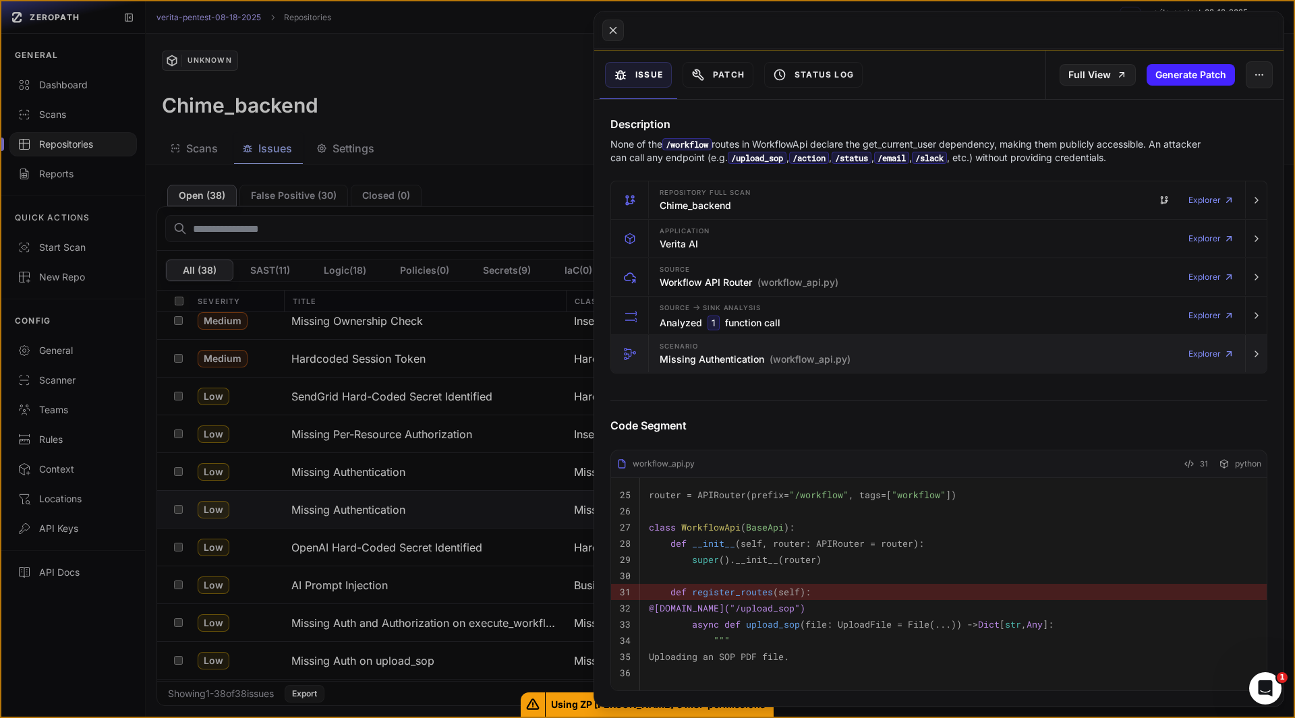
click at [690, 365] on h3 "Missing Authentication (workflow_api.py)" at bounding box center [755, 359] width 191 height 13
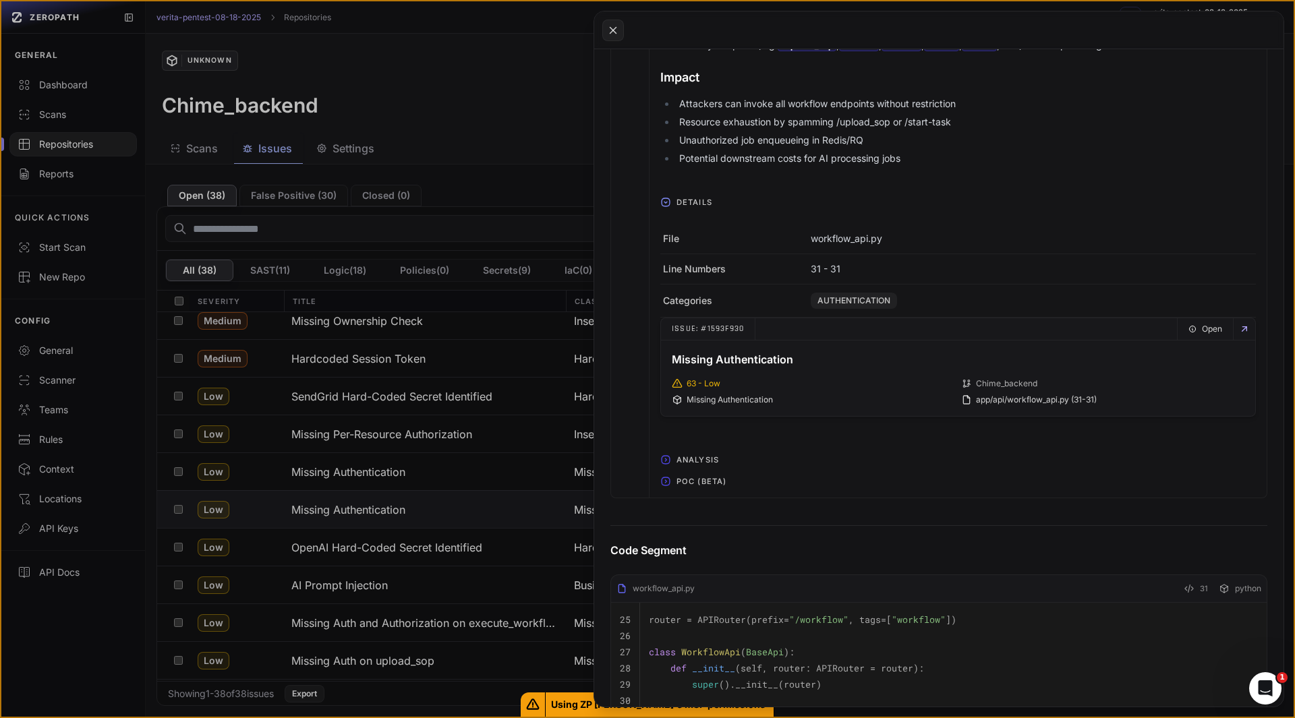
scroll to position [551, 0]
click at [699, 485] on span "POC (Beta)" at bounding box center [701, 479] width 61 height 22
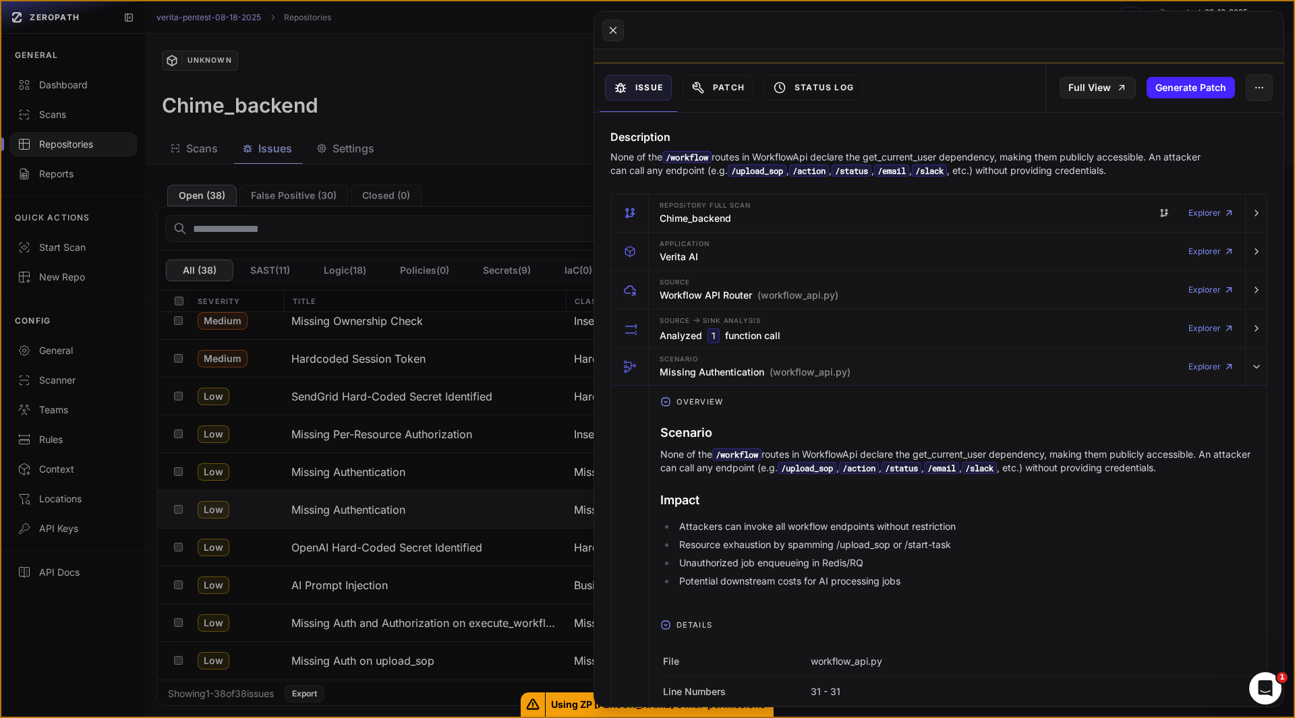
scroll to position [125, 0]
click at [608, 33] on icon at bounding box center [613, 30] width 12 height 16
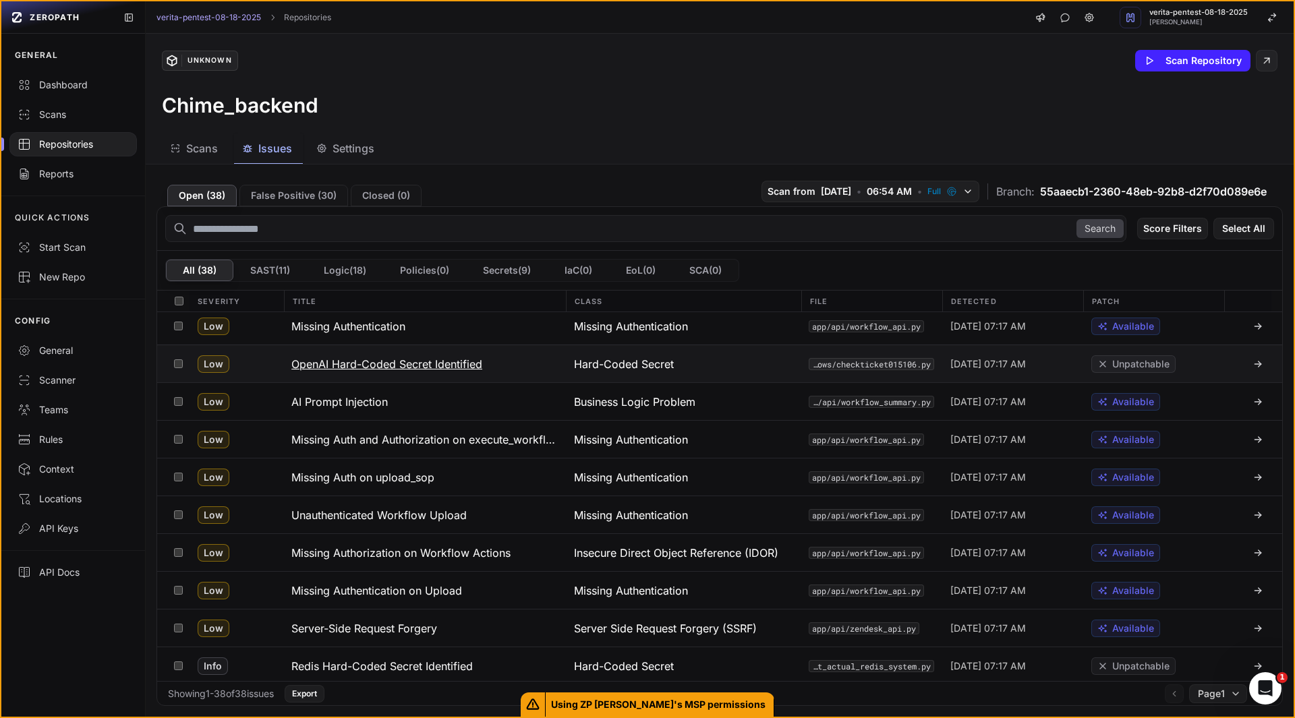
scroll to position [837, 0]
click at [335, 400] on h3 "AI Prompt Injection" at bounding box center [339, 401] width 96 height 16
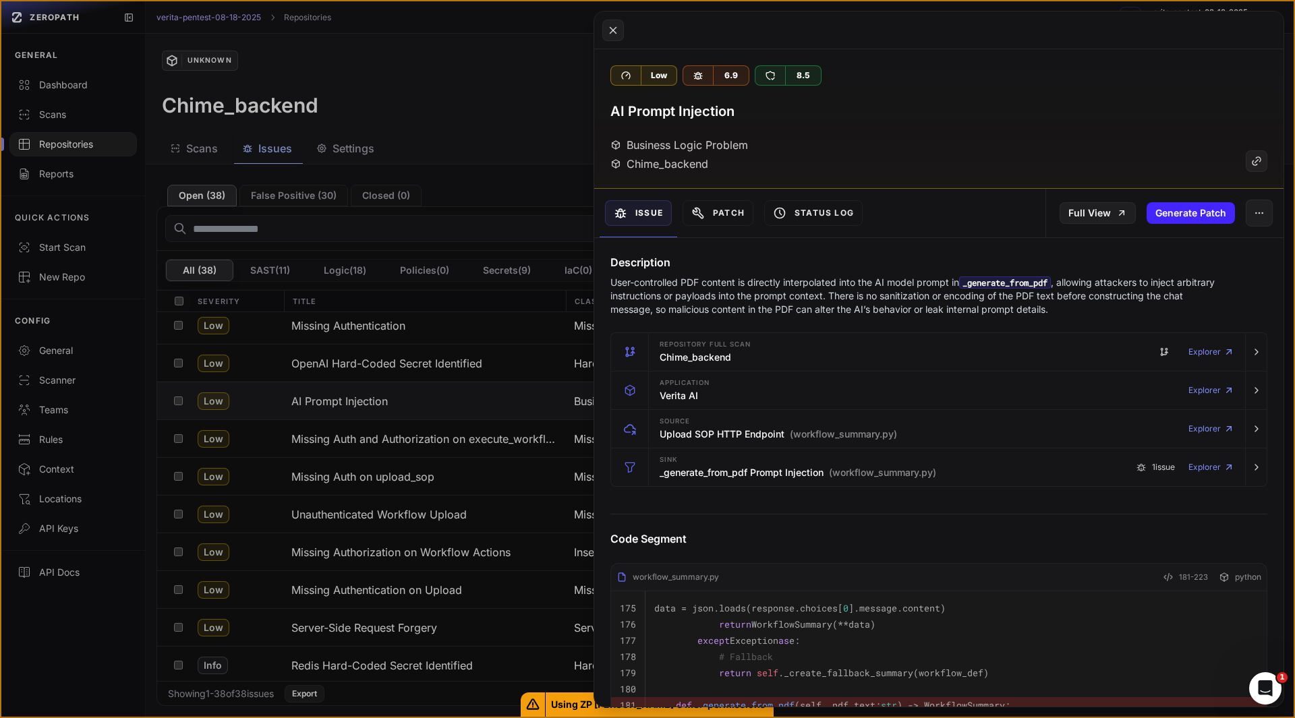
click at [709, 298] on p "User-controlled PDF content is directly interpolated into the AI model prompt i…" at bounding box center [912, 296] width 604 height 40
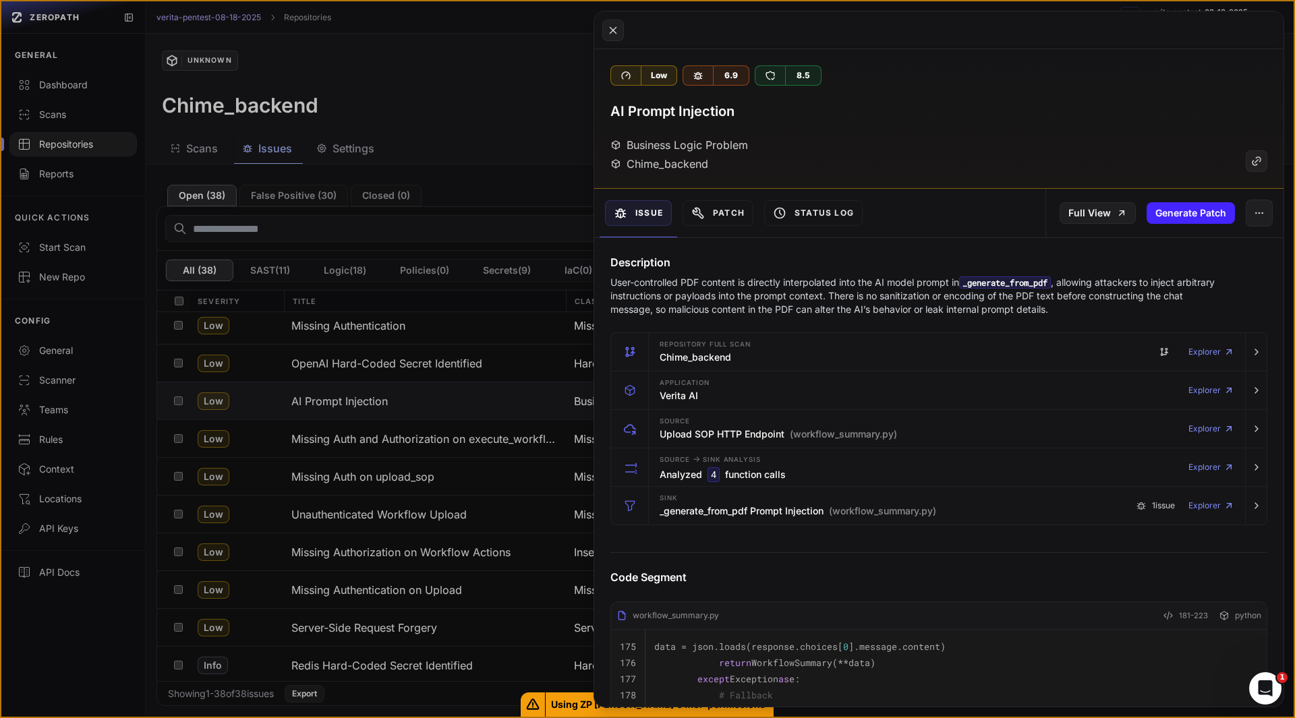
click at [850, 256] on h4 "Description" at bounding box center [938, 262] width 657 height 16
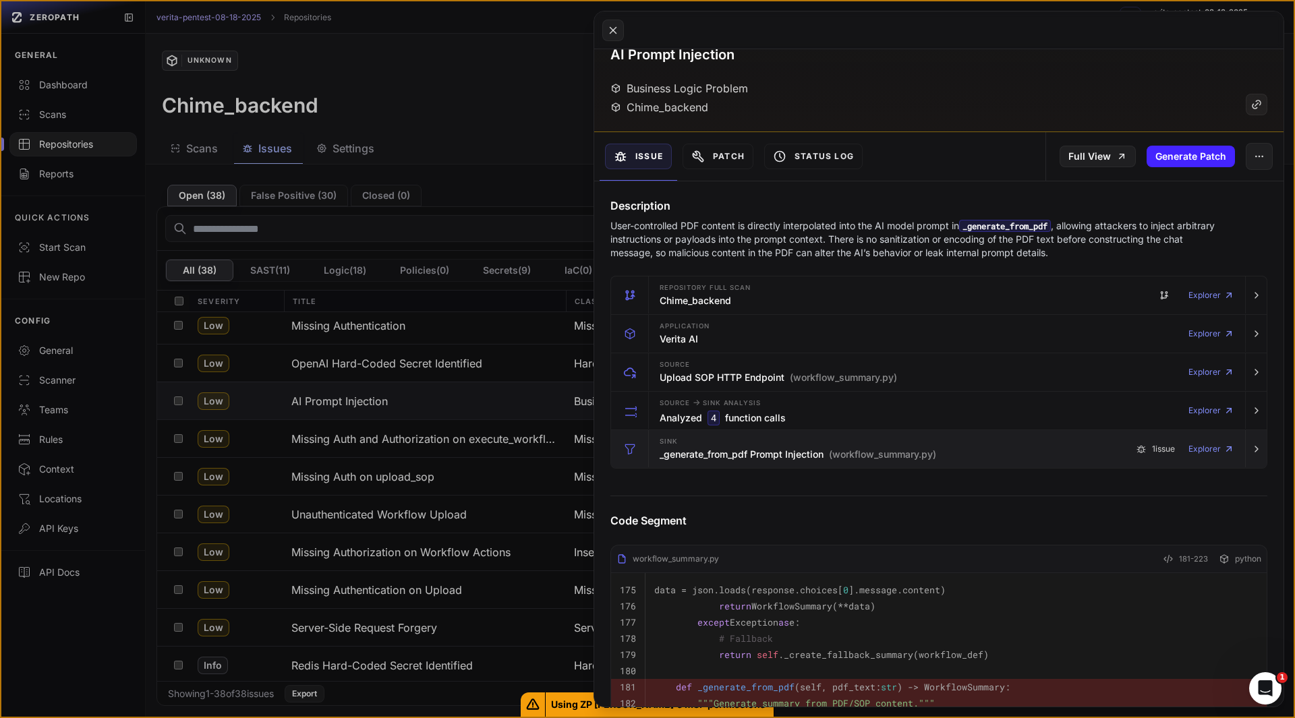
scroll to position [57, 0]
click at [683, 461] on div "Sink _generate_from_pdf Prompt Injection (workflow_summary.py)" at bounding box center [798, 448] width 276 height 27
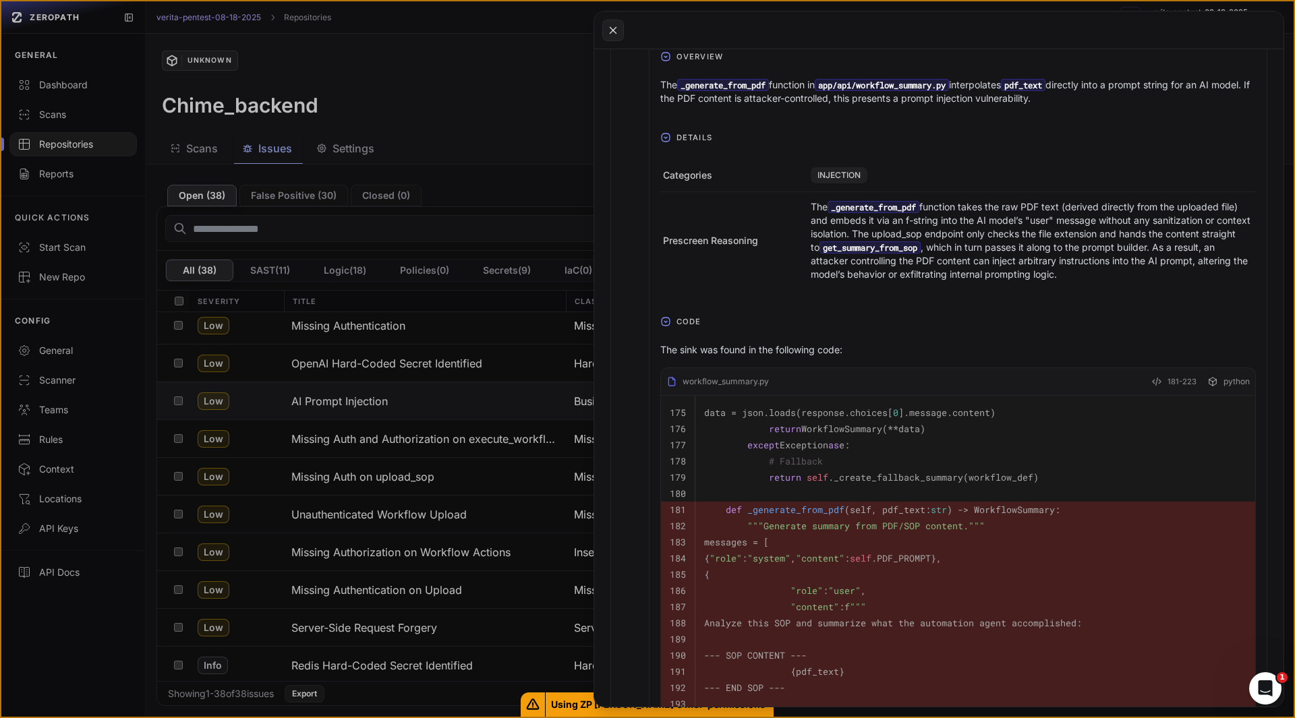
scroll to position [485, 0]
click at [666, 325] on icon "button" at bounding box center [666, 321] width 8 height 8
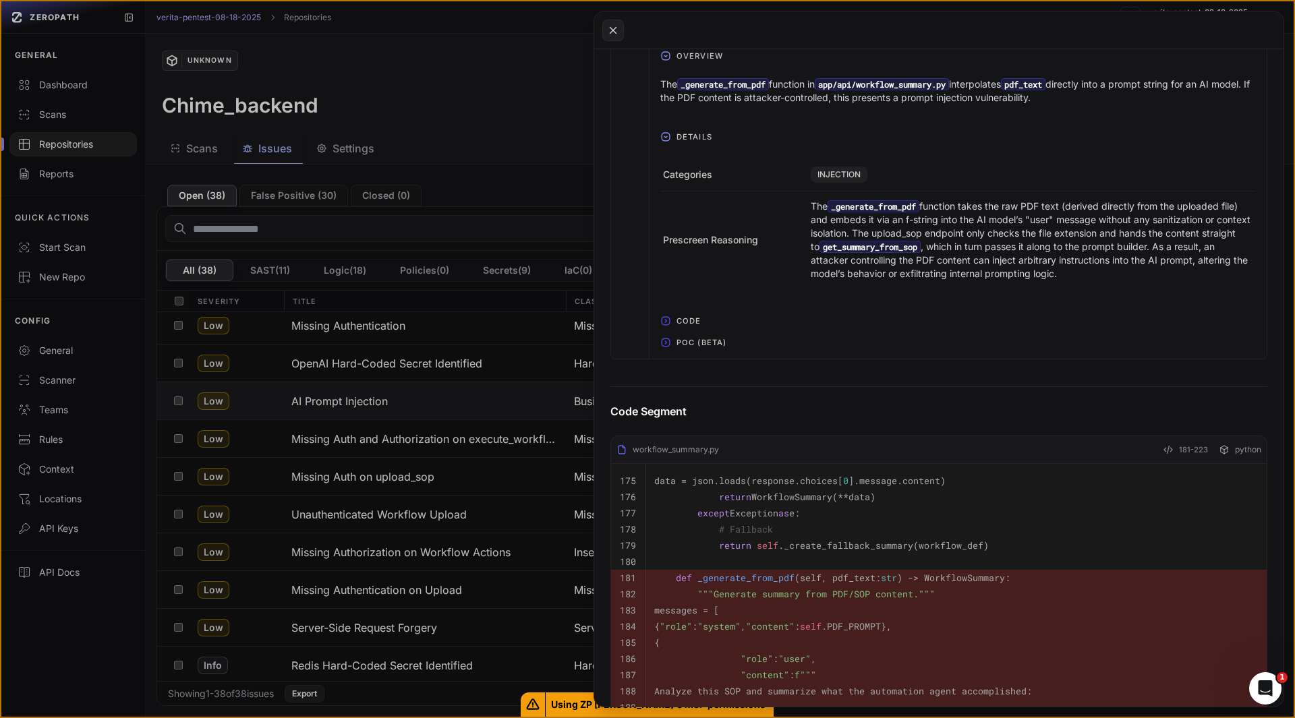
click at [668, 343] on icon "button" at bounding box center [665, 342] width 11 height 11
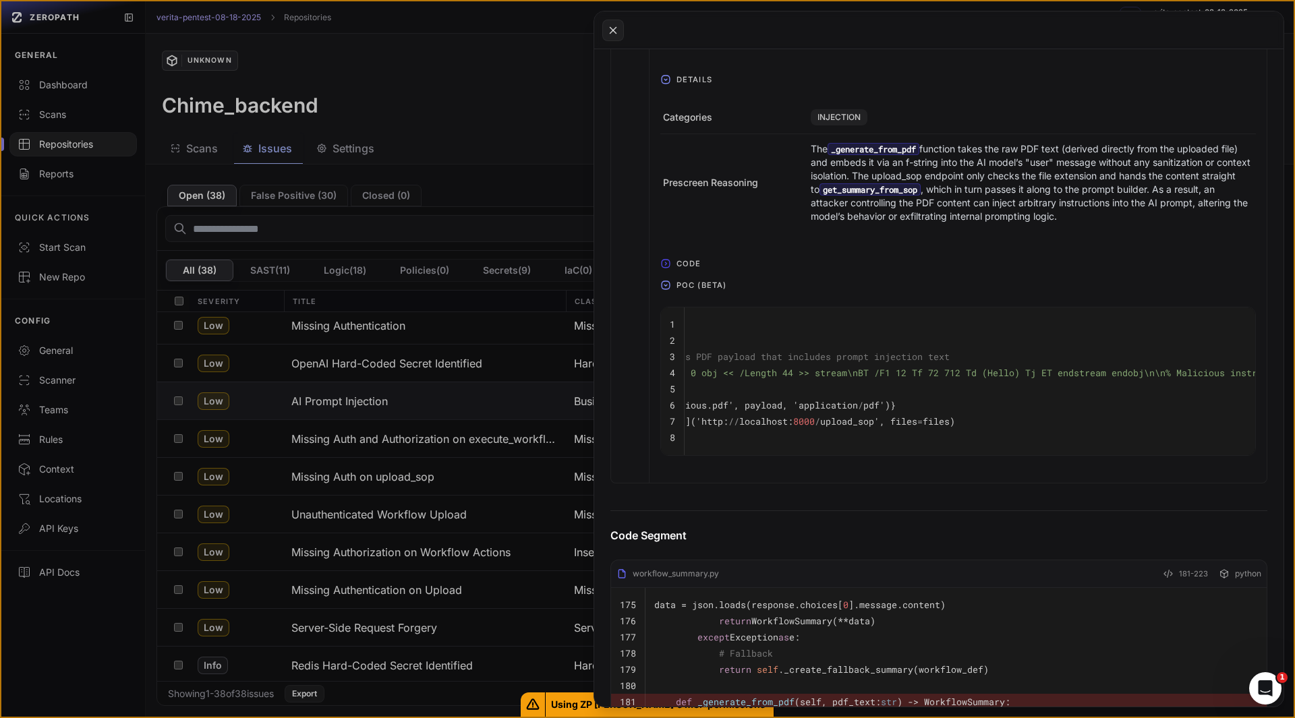
scroll to position [0, 0]
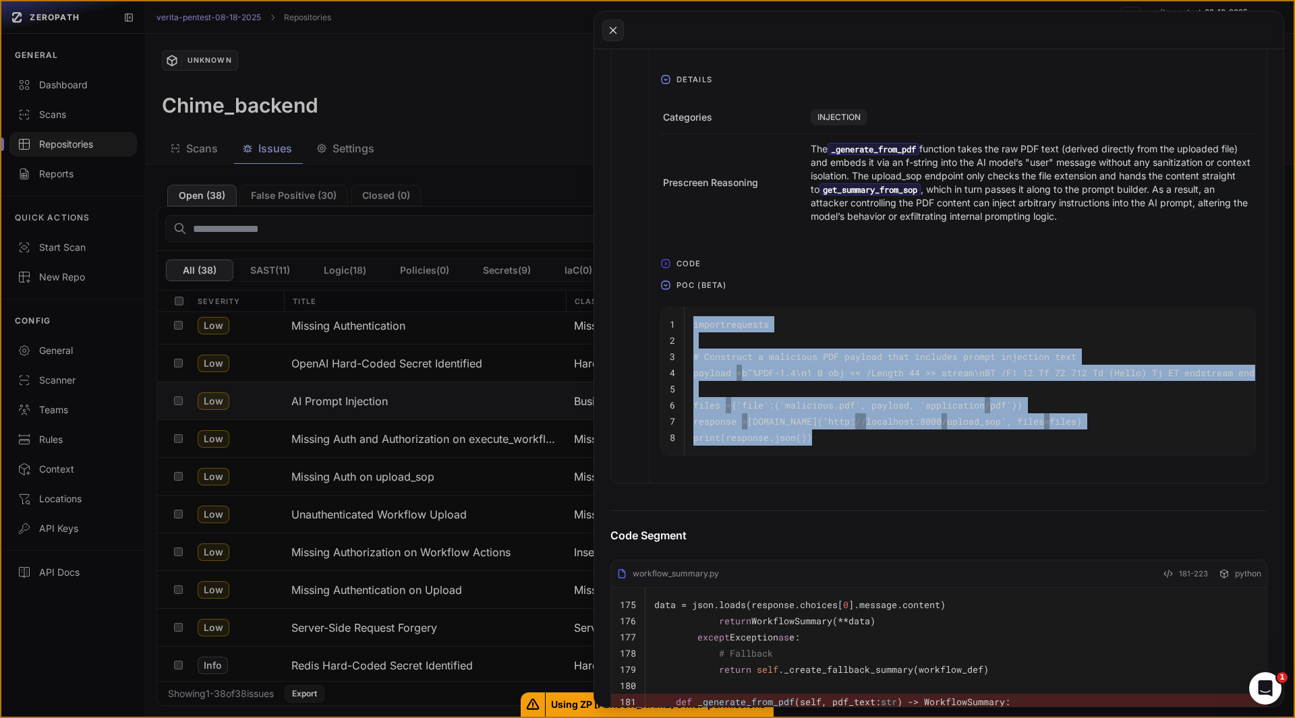
drag, startPoint x: 822, startPoint y: 439, endPoint x: 688, endPoint y: 322, distance: 177.8
click at [688, 322] on tbody "1 import requests 2 3 # Construct a malicious PDF payload that includes prompt …" at bounding box center [1234, 381] width 1147 height 148
copy tbody "import requests 2 3 # Construct a malicious PDF payload that includes prompt in…"
click at [612, 28] on icon at bounding box center [613, 30] width 12 height 16
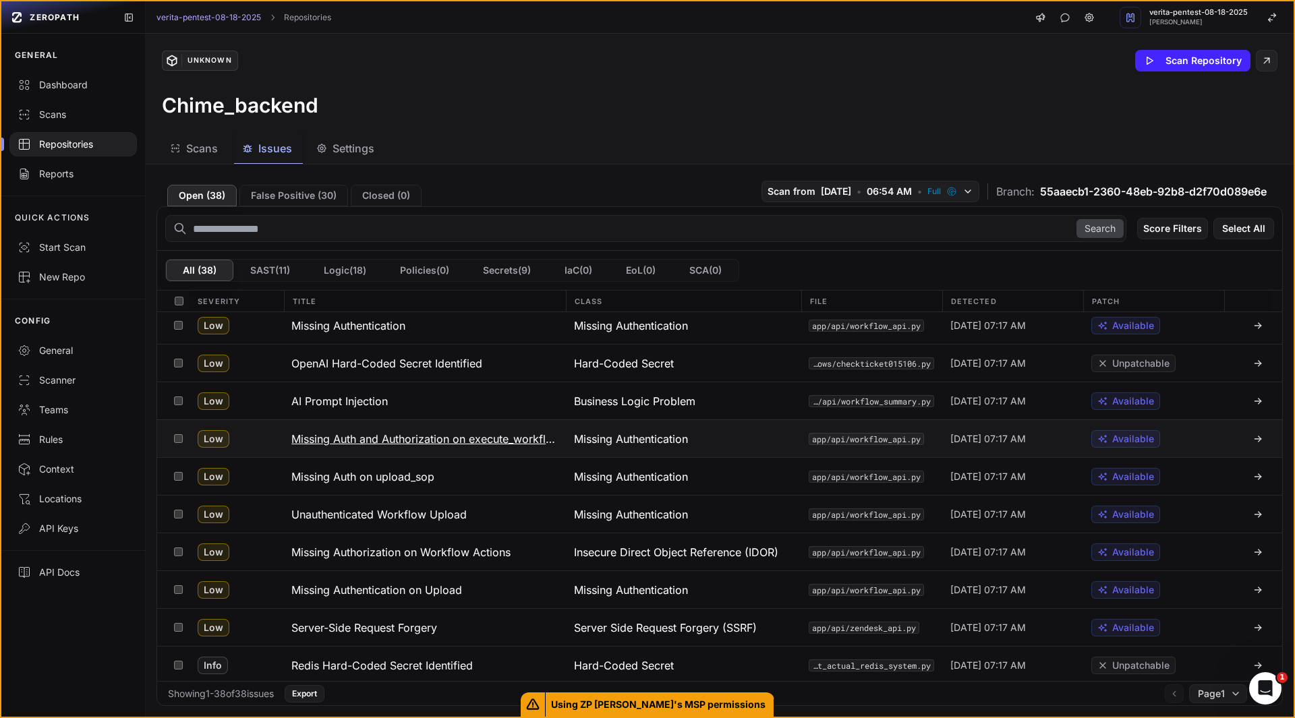
click at [388, 444] on h3 "Missing Auth and Authorization on execute_workflow" at bounding box center [424, 439] width 266 height 16
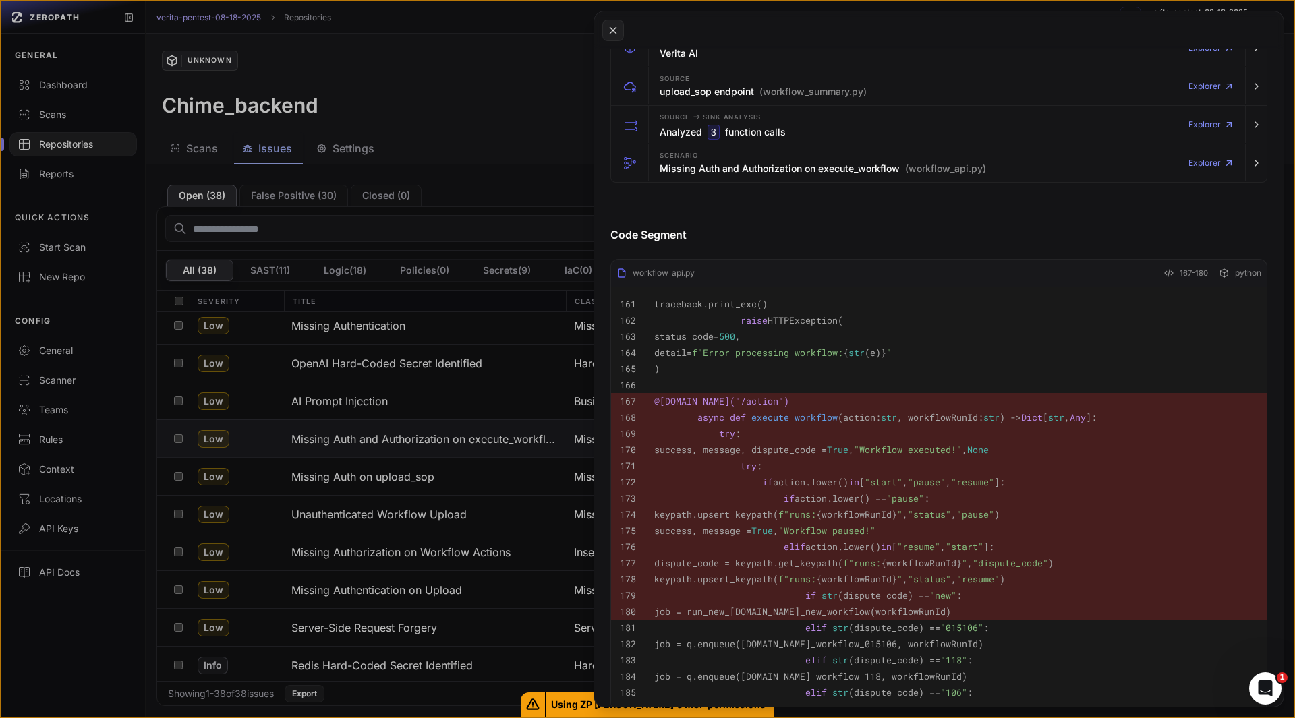
scroll to position [327, 0]
click at [666, 171] on h3 "Missing Auth and Authorization on execute_workflow (workflow_api.py)" at bounding box center [823, 170] width 326 height 13
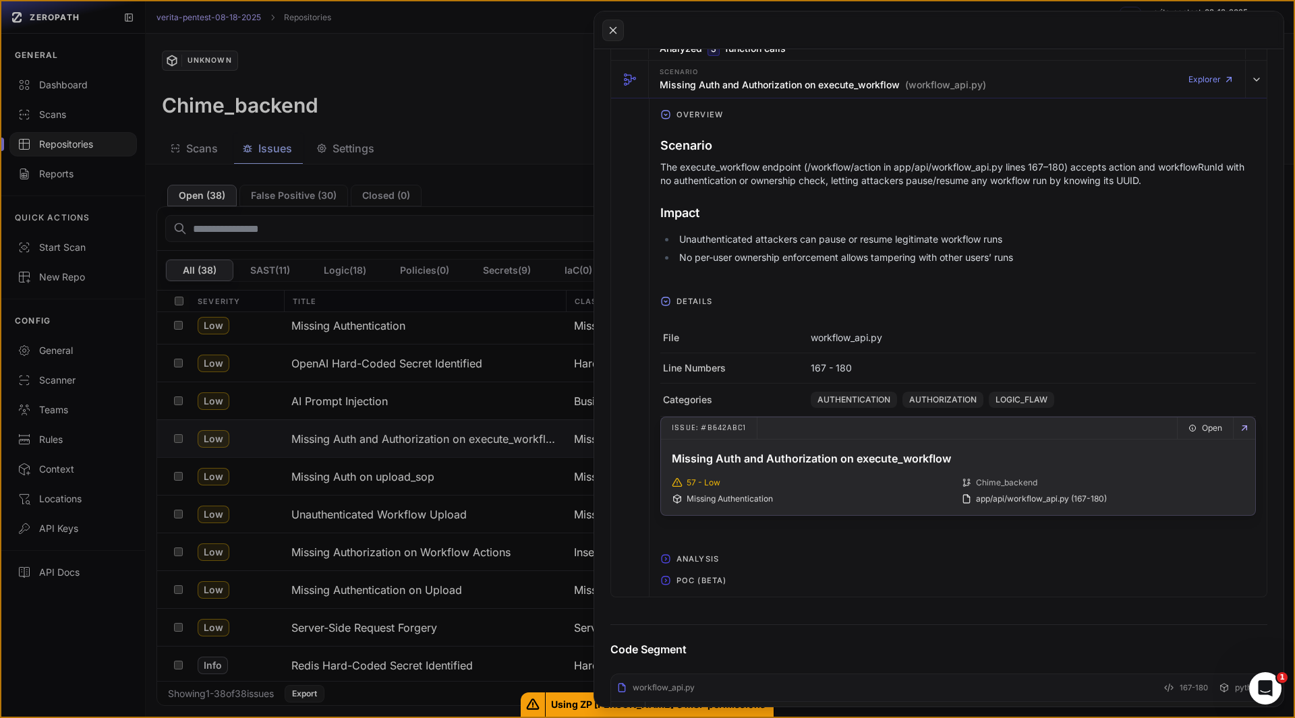
scroll to position [413, 0]
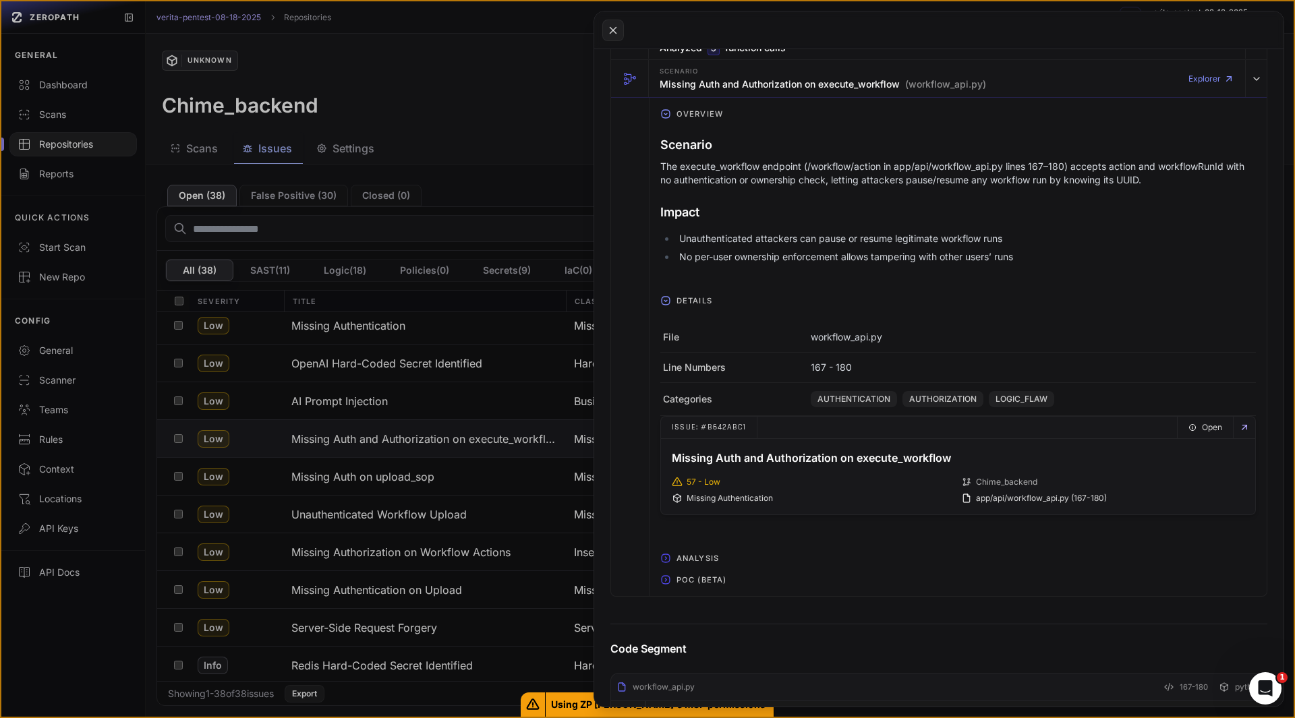
click at [691, 577] on span "POC (Beta)" at bounding box center [701, 580] width 61 height 22
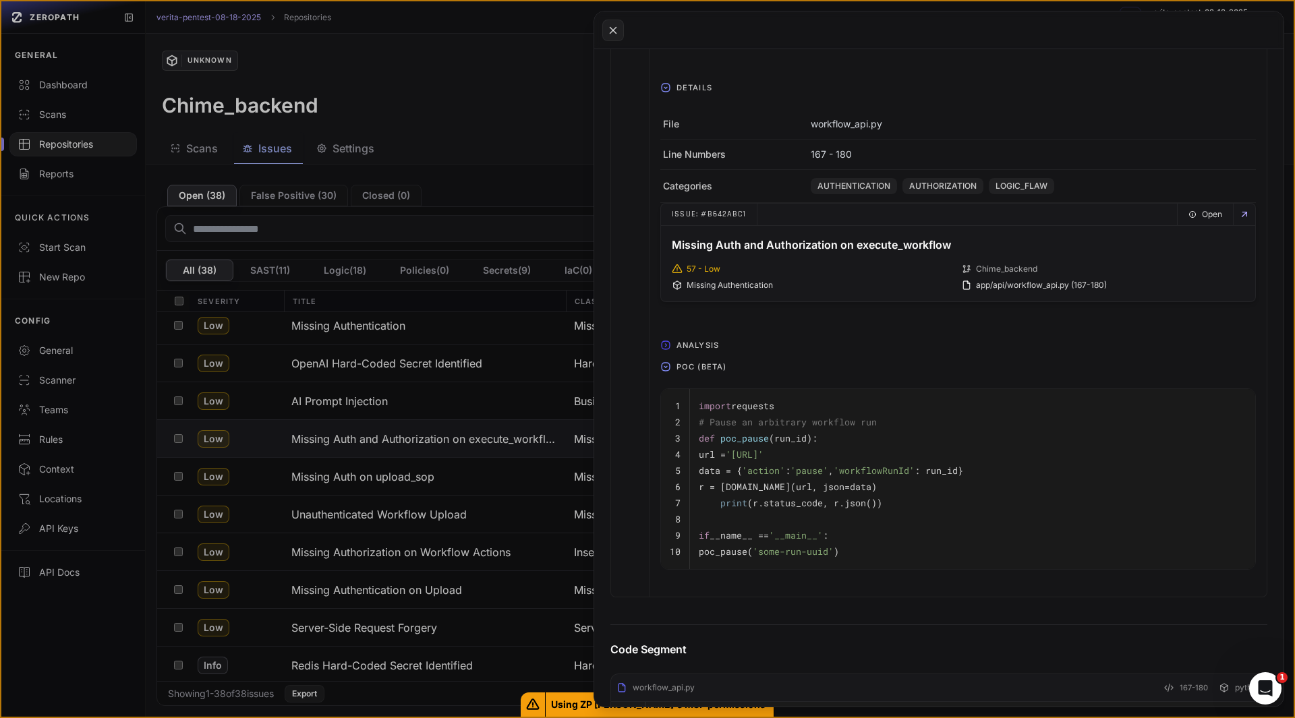
scroll to position [627, 0]
drag, startPoint x: 957, startPoint y: 456, endPoint x: 869, endPoint y: 459, distance: 88.4
click at [763, 459] on span "'[URL]'" at bounding box center [745, 454] width 38 height 12
copy span "/workflow/action"
click at [609, 34] on icon at bounding box center [613, 30] width 12 height 16
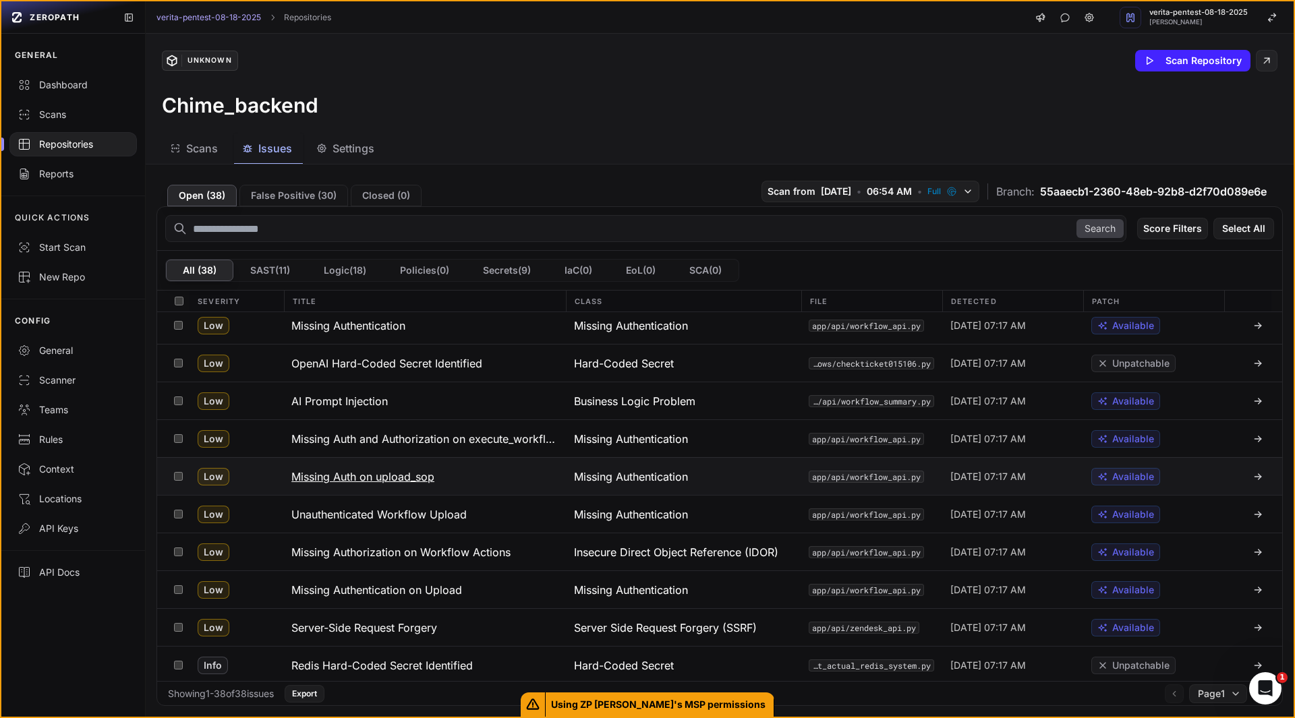
click at [397, 481] on h3 "Missing Auth on upload_sop" at bounding box center [362, 477] width 143 height 16
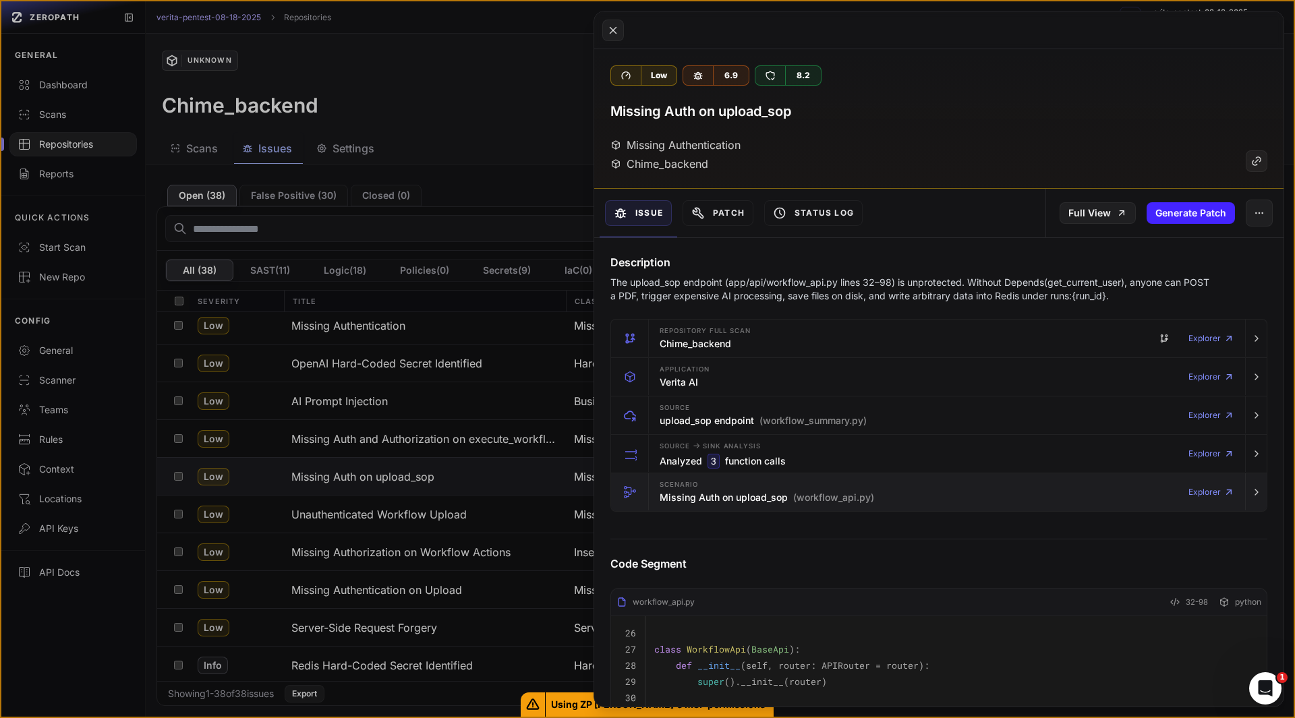
click at [671, 507] on div "Scenario Missing Auth on upload_sop (workflow_api.py) Explorer" at bounding box center [946, 492] width 585 height 38
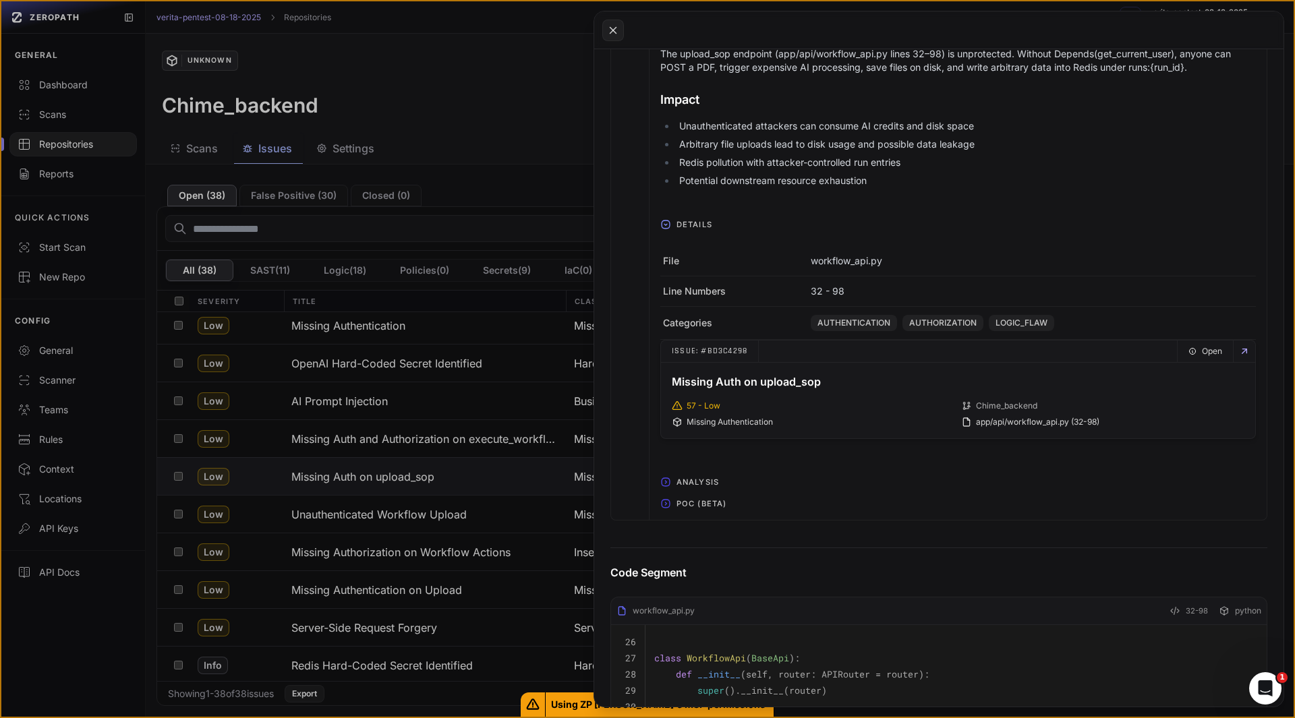
scroll to position [531, 0]
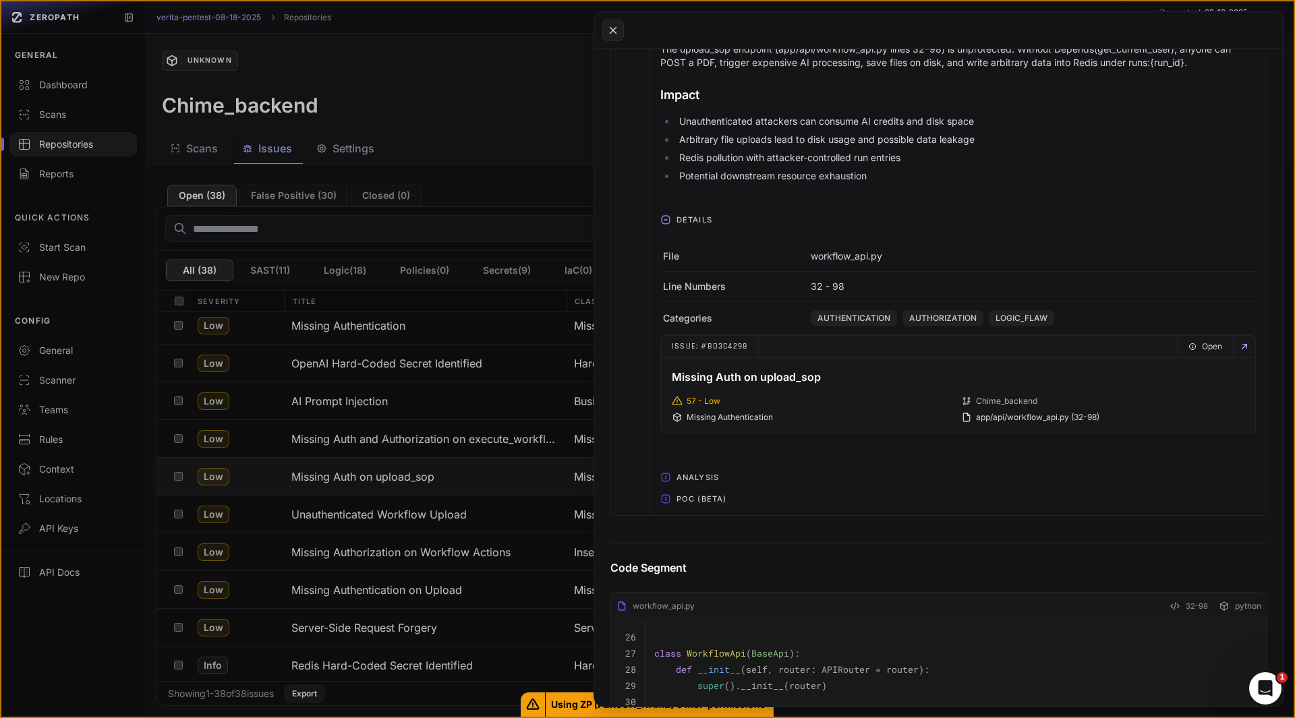
click at [693, 494] on span "POC (Beta)" at bounding box center [701, 499] width 61 height 22
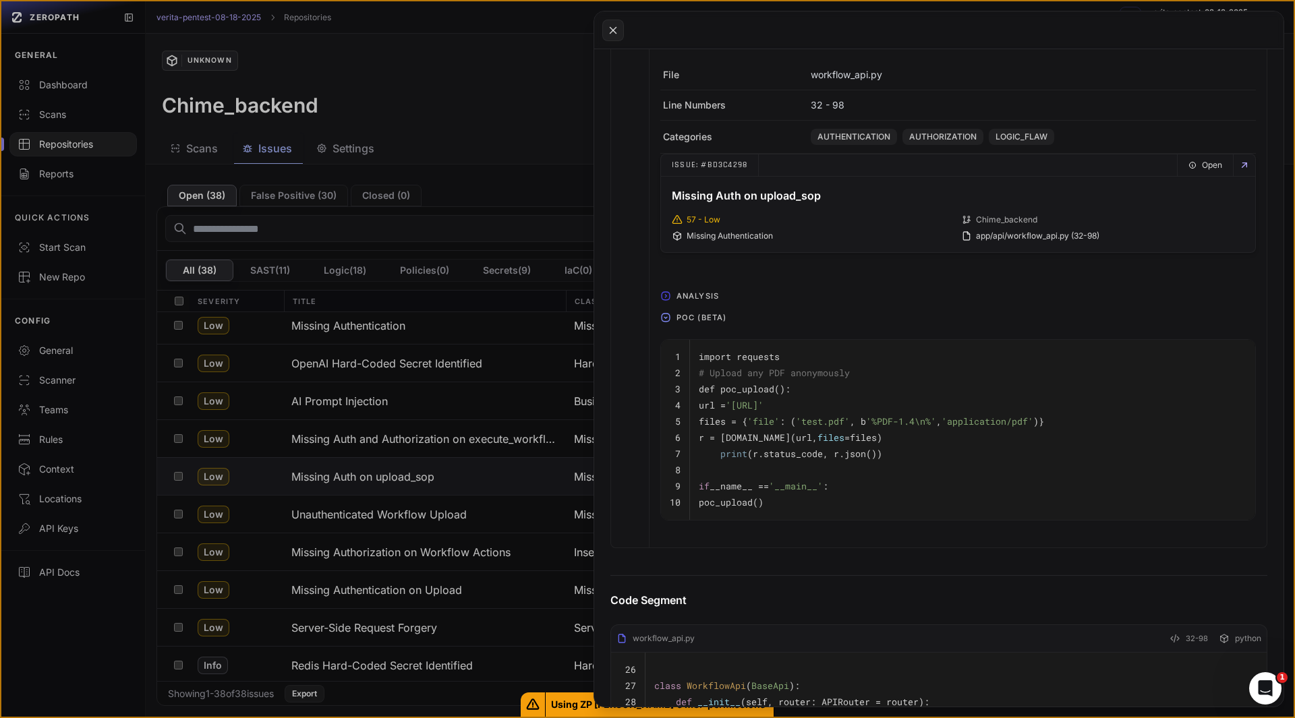
scroll to position [713, 0]
click at [604, 29] on button at bounding box center [613, 31] width 22 height 22
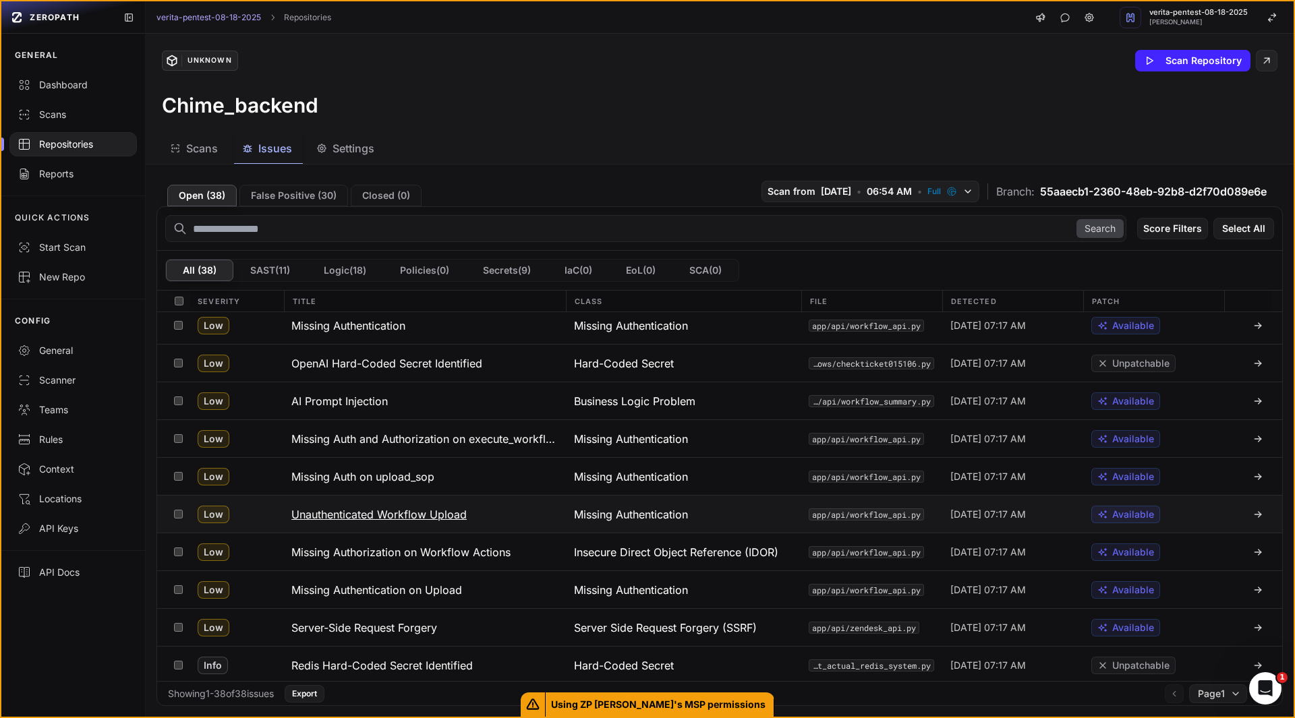
click at [411, 516] on h3 "Unauthenticated Workflow Upload" at bounding box center [378, 514] width 175 height 16
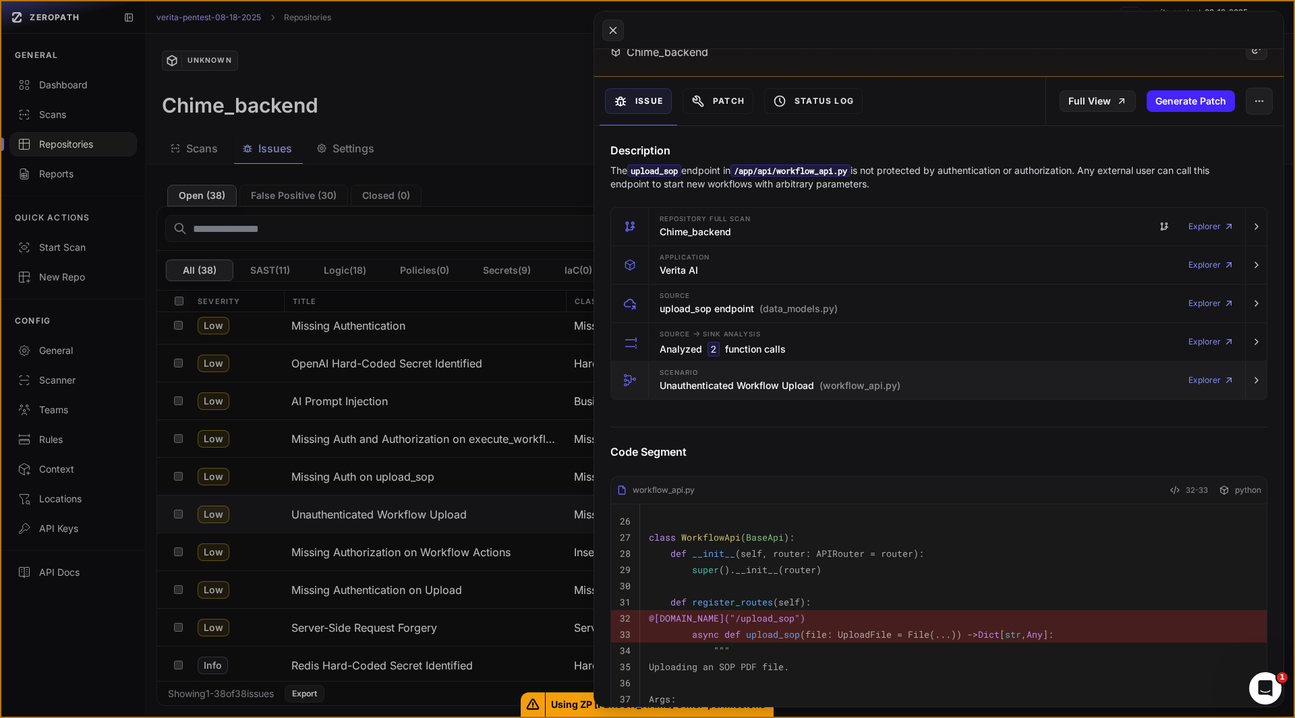
scroll to position [115, 0]
click at [700, 383] on h3 "Unauthenticated Workflow Upload (workflow_api.py)" at bounding box center [780, 382] width 241 height 13
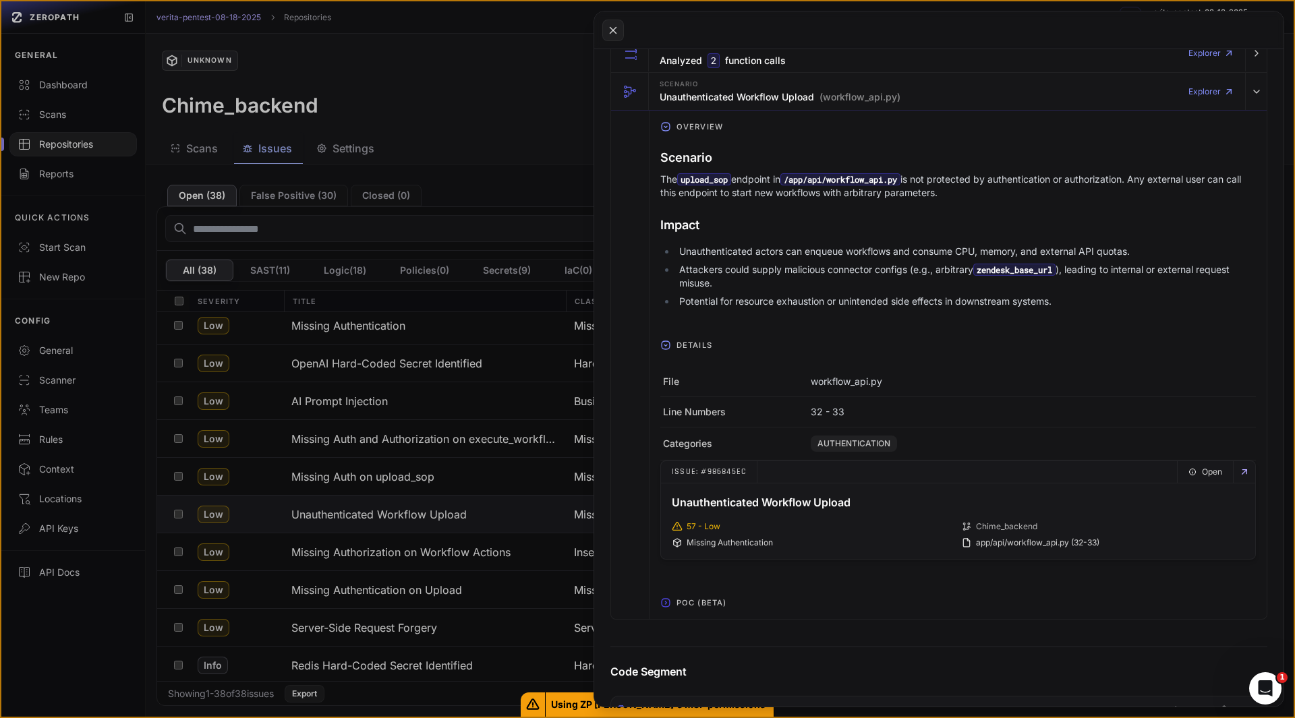
scroll to position [409, 0]
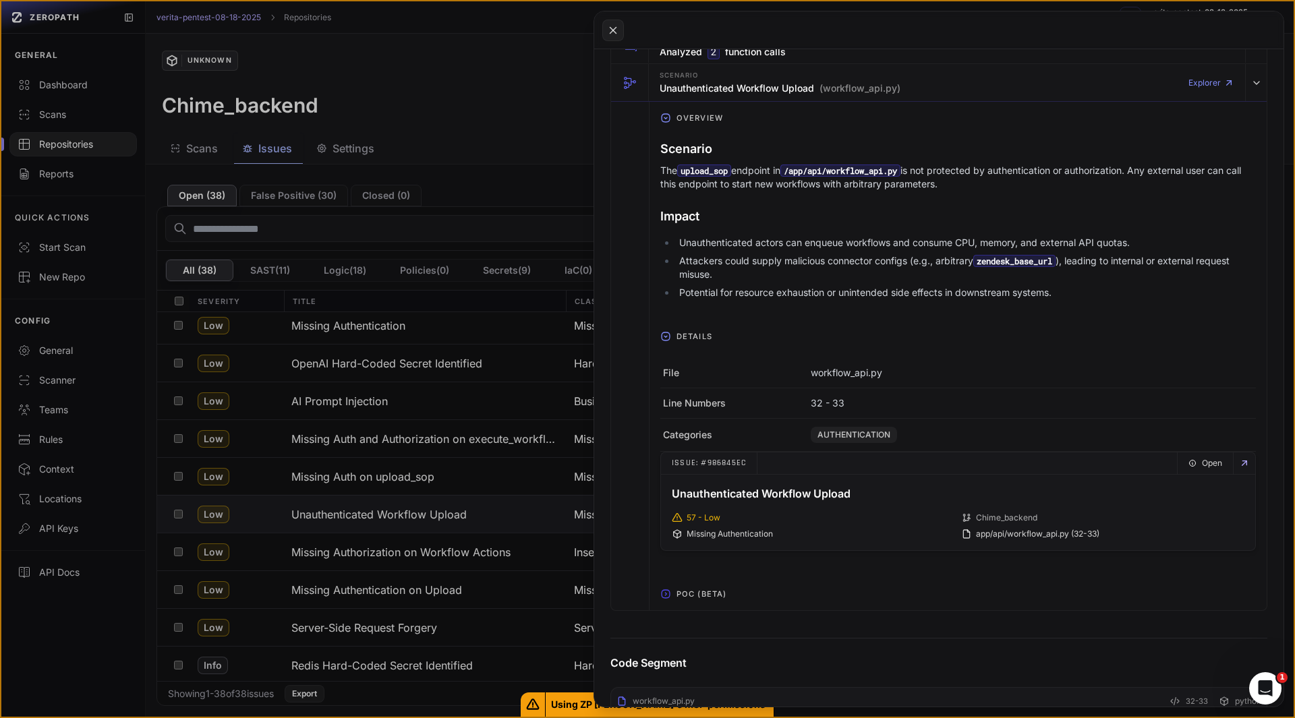
click at [689, 591] on span "POC (Beta)" at bounding box center [701, 594] width 61 height 22
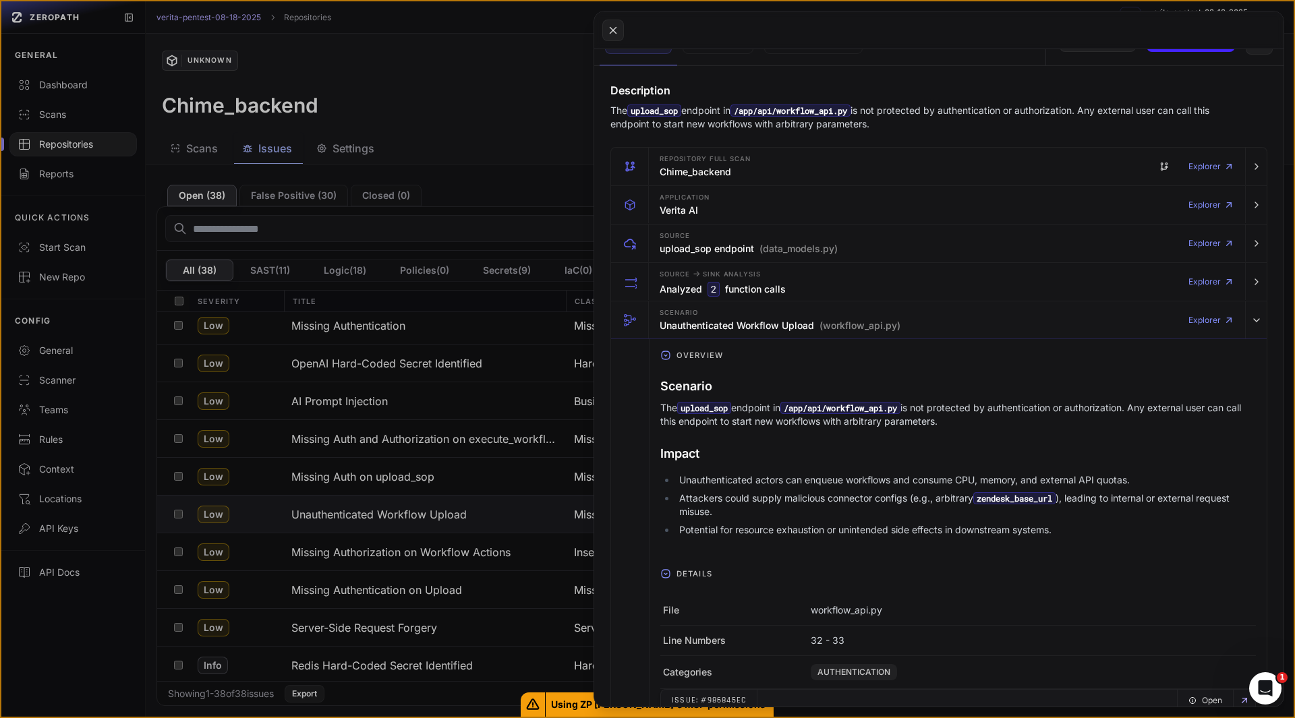
scroll to position [167, 0]
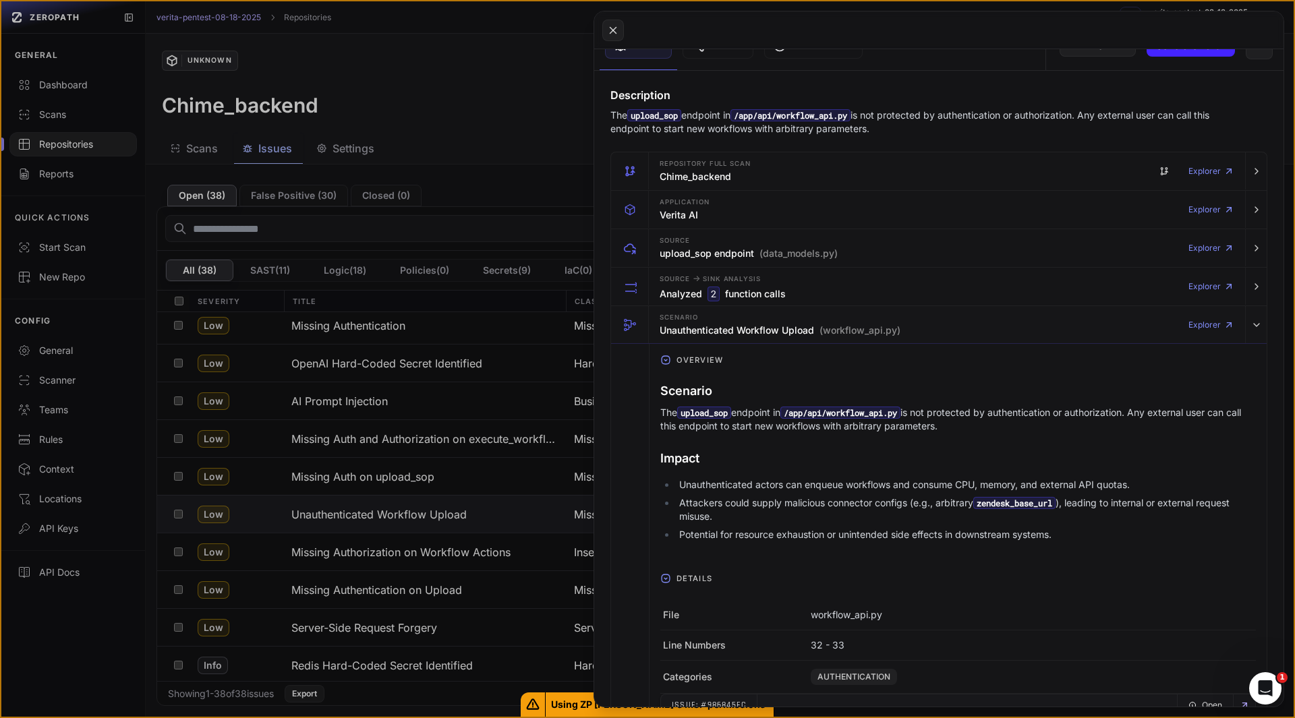
click at [704, 418] on code "upload_sop" at bounding box center [704, 413] width 54 height 12
click at [751, 517] on li "Attackers could supply malicious connector configs (e.g., arbitrary zendesk_bas…" at bounding box center [966, 509] width 580 height 27
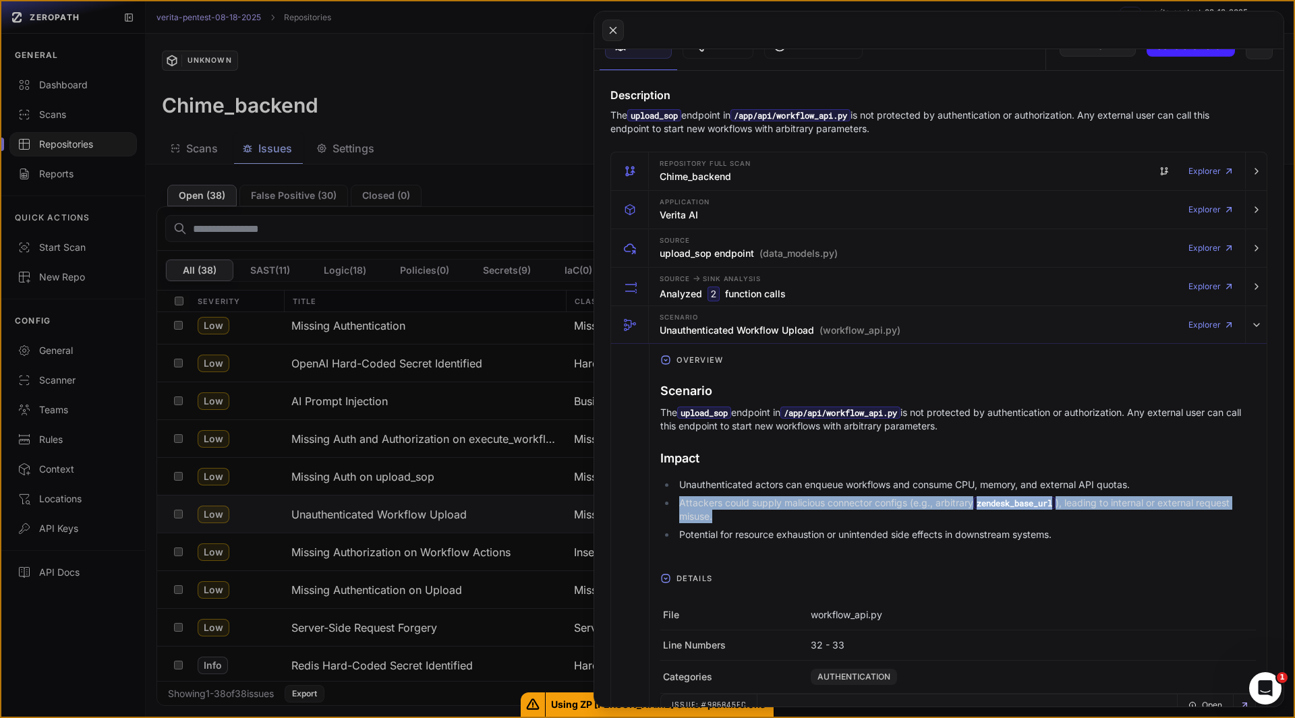
drag, startPoint x: 751, startPoint y: 517, endPoint x: 680, endPoint y: 504, distance: 71.8
click at [680, 504] on li "Attackers could supply malicious connector configs (e.g., arbitrary zendesk_bas…" at bounding box center [966, 509] width 580 height 27
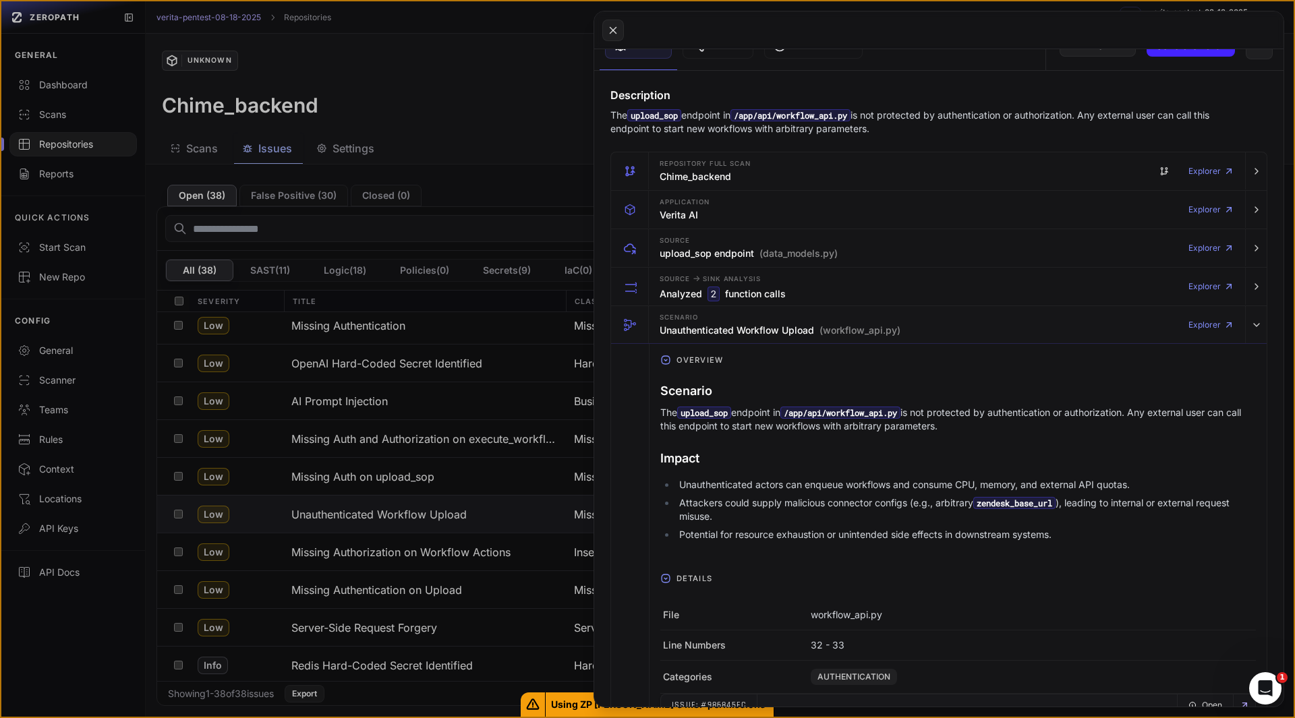
click at [837, 517] on li "Attackers could supply malicious connector configs (e.g., arbitrary zendesk_bas…" at bounding box center [966, 509] width 580 height 27
click at [771, 519] on li "Attackers could supply malicious connector configs (e.g., arbitrary zendesk_bas…" at bounding box center [966, 509] width 580 height 27
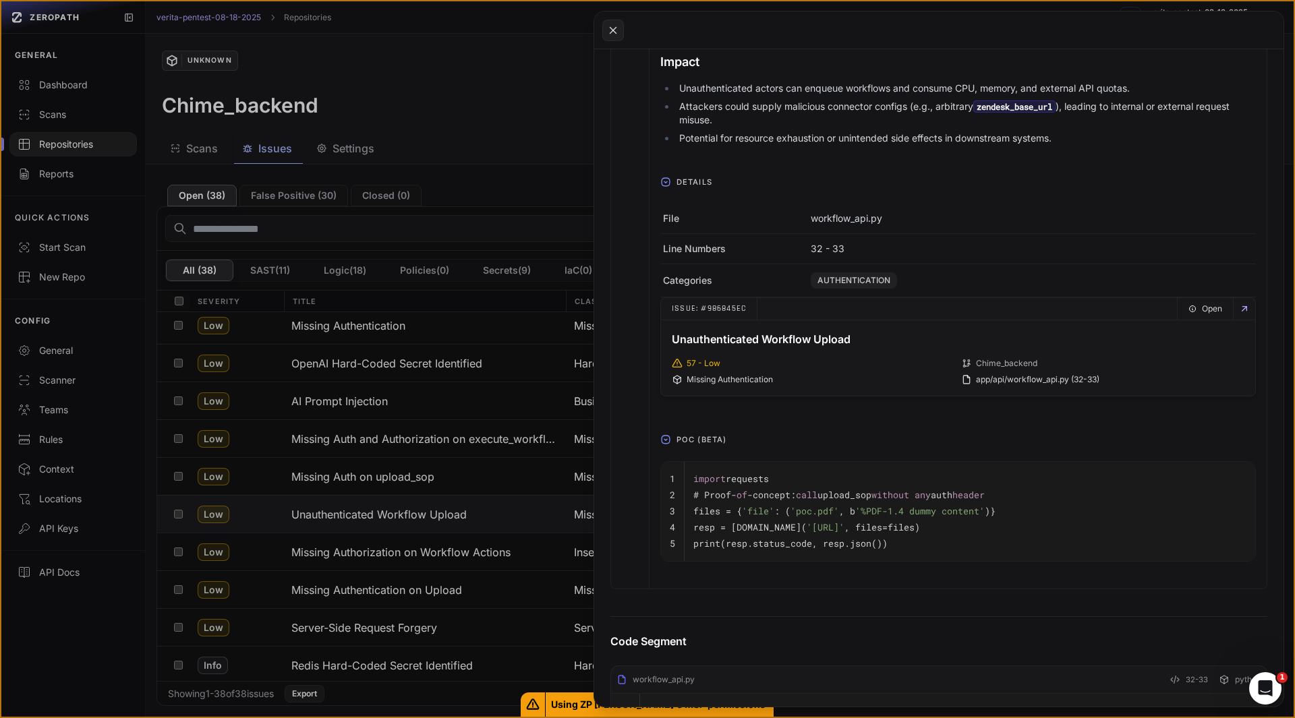
scroll to position [568, 0]
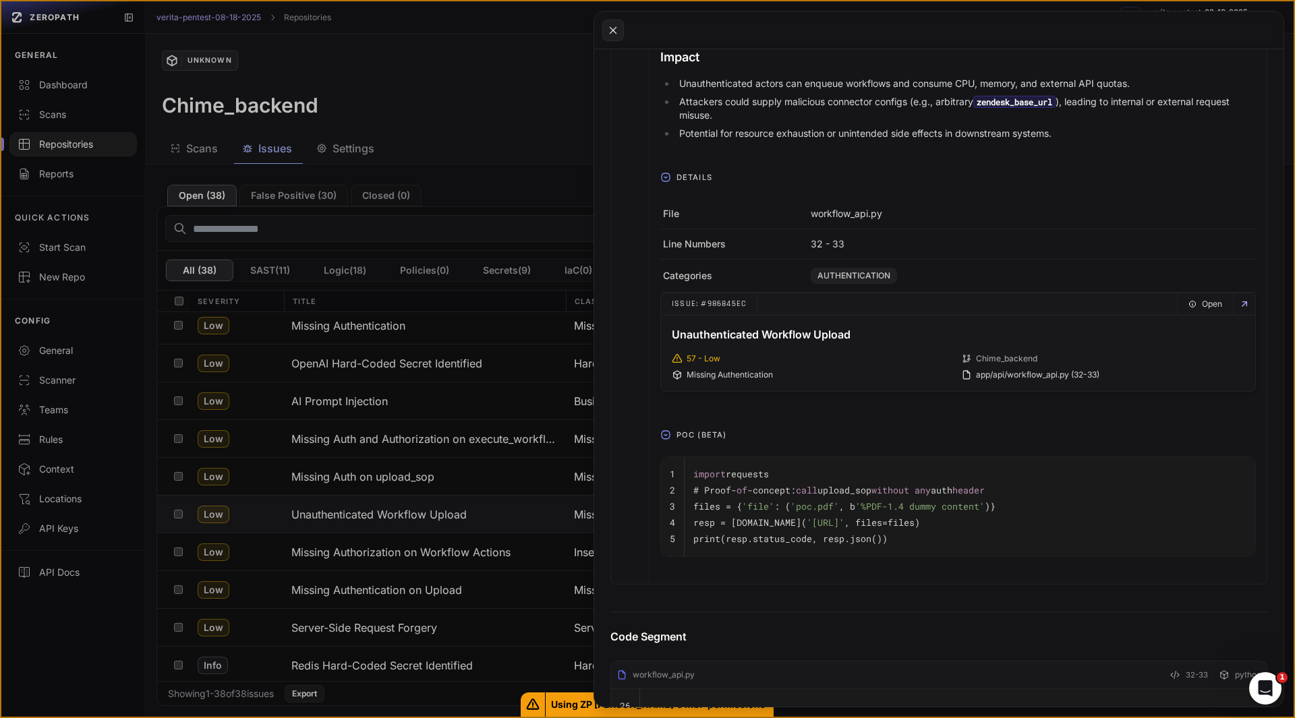
click at [844, 521] on span "'[URL]'" at bounding box center [826, 523] width 38 height 12
copy span "upload_sop"
click at [621, 26] on button at bounding box center [613, 31] width 22 height 22
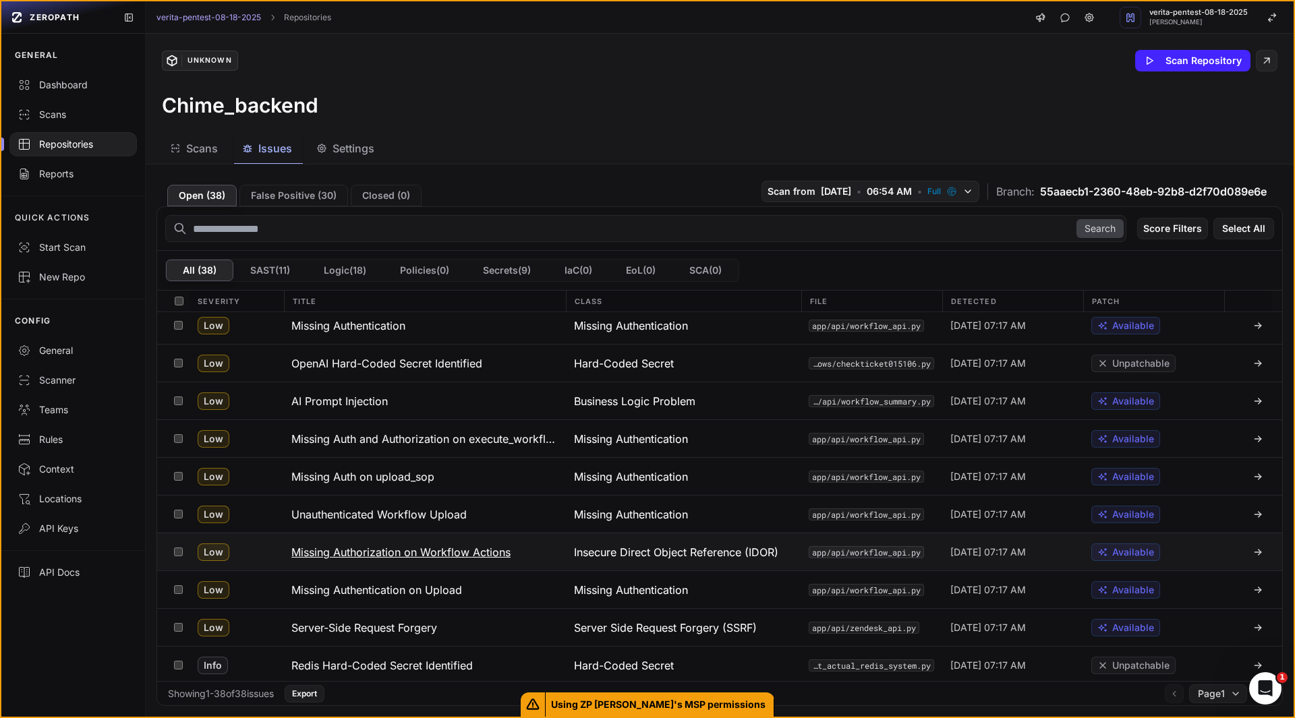
click at [397, 554] on h3 "Missing Authorization on Workflow Actions" at bounding box center [400, 552] width 219 height 16
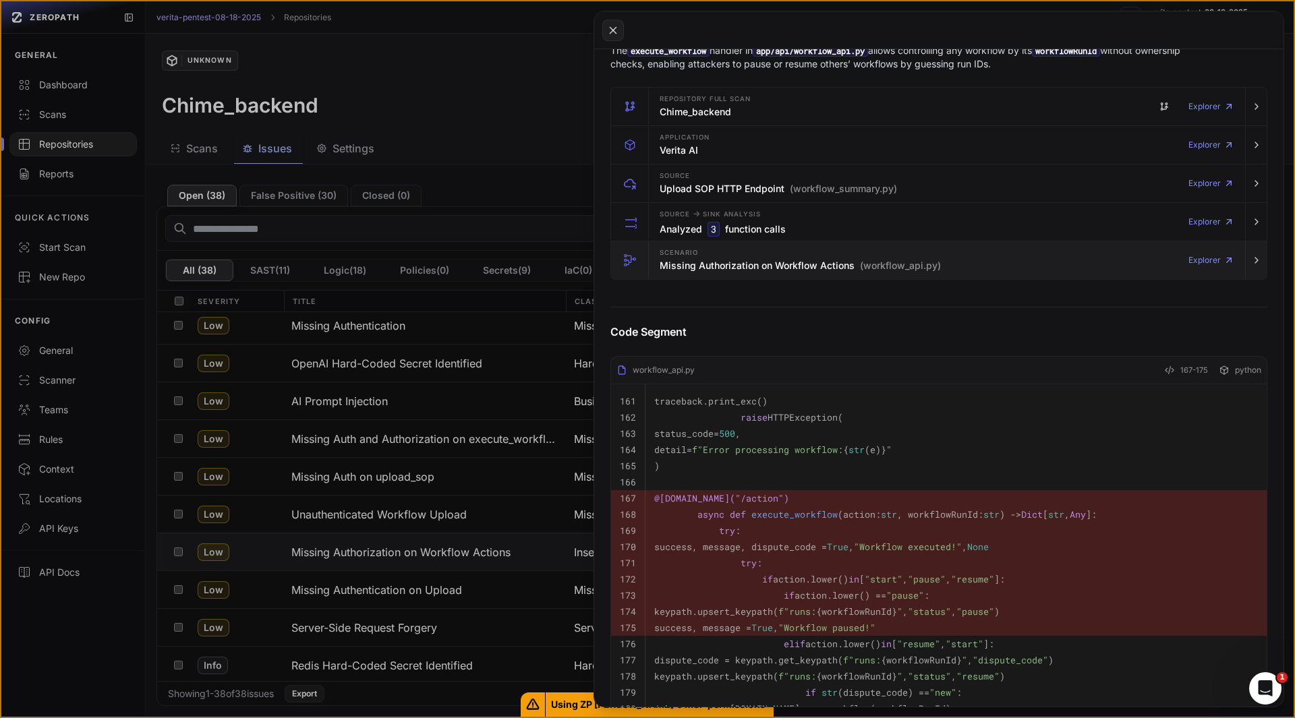
scroll to position [237, 0]
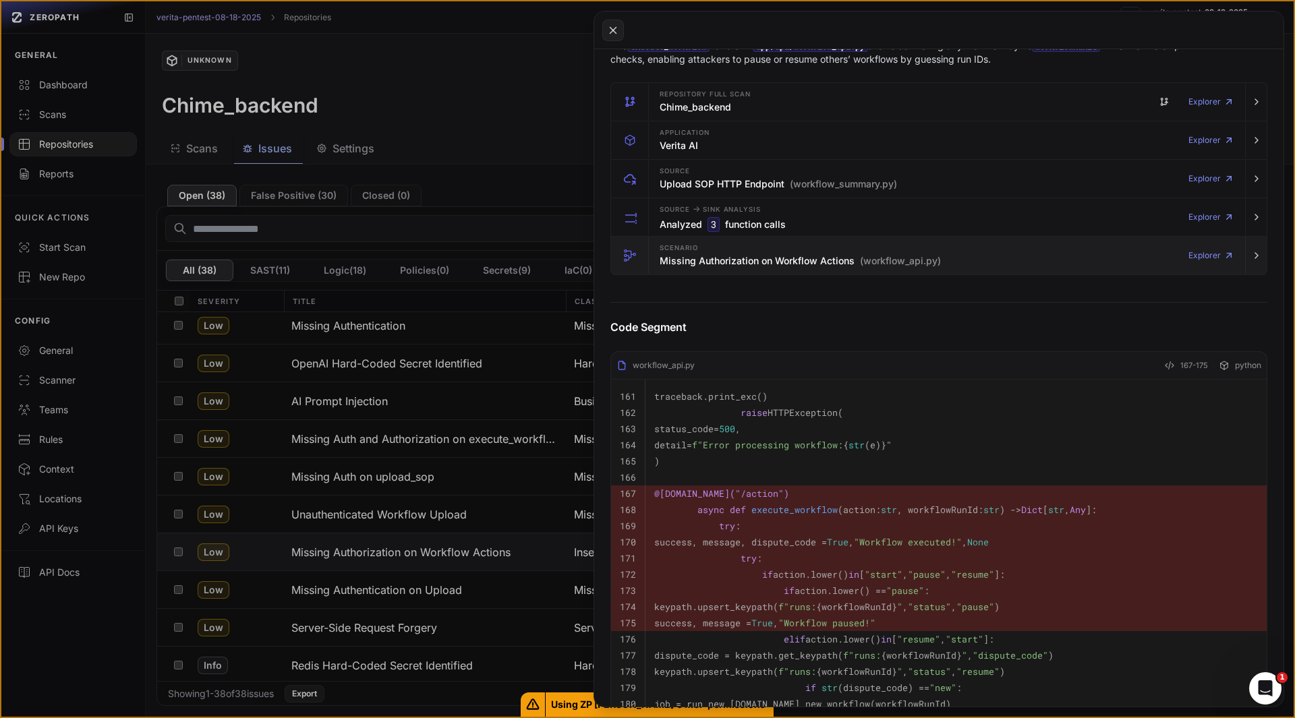
click at [686, 256] on h3 "Missing Authorization on Workflow Actions (workflow_api.py)" at bounding box center [800, 260] width 281 height 13
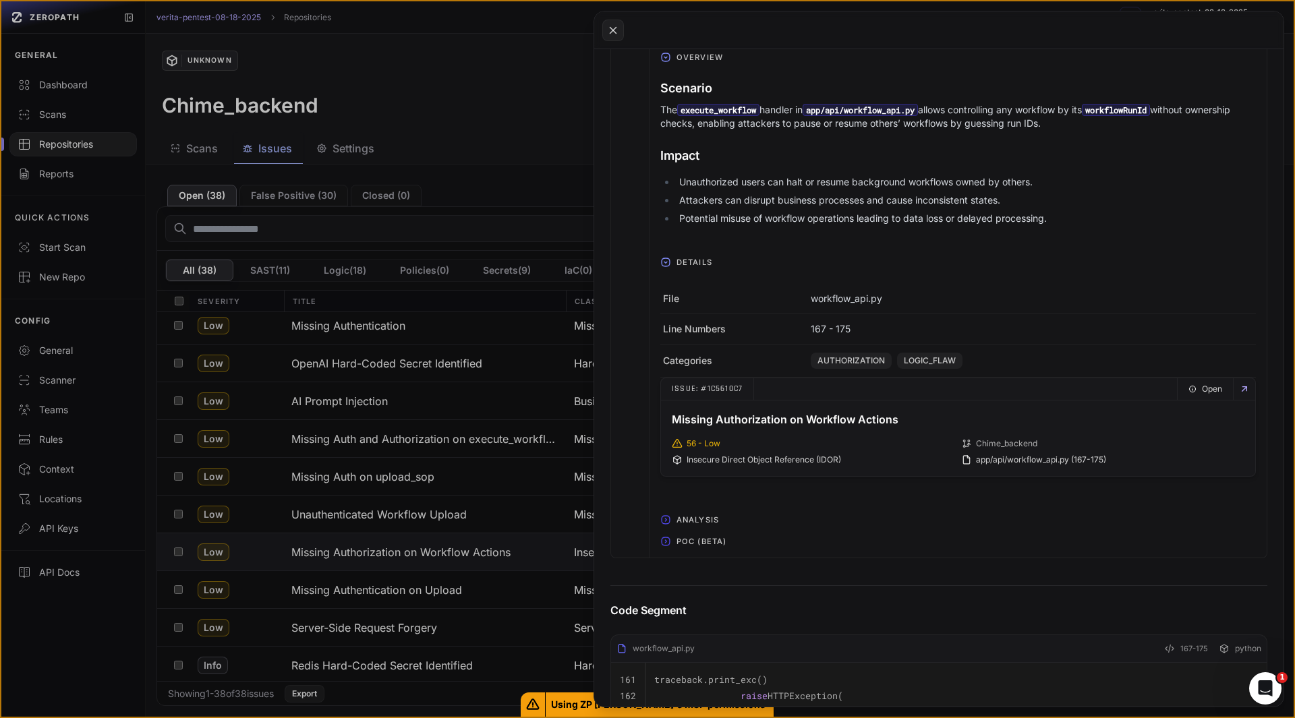
scroll to position [472, 0]
click at [691, 543] on span "POC (Beta)" at bounding box center [701, 540] width 61 height 22
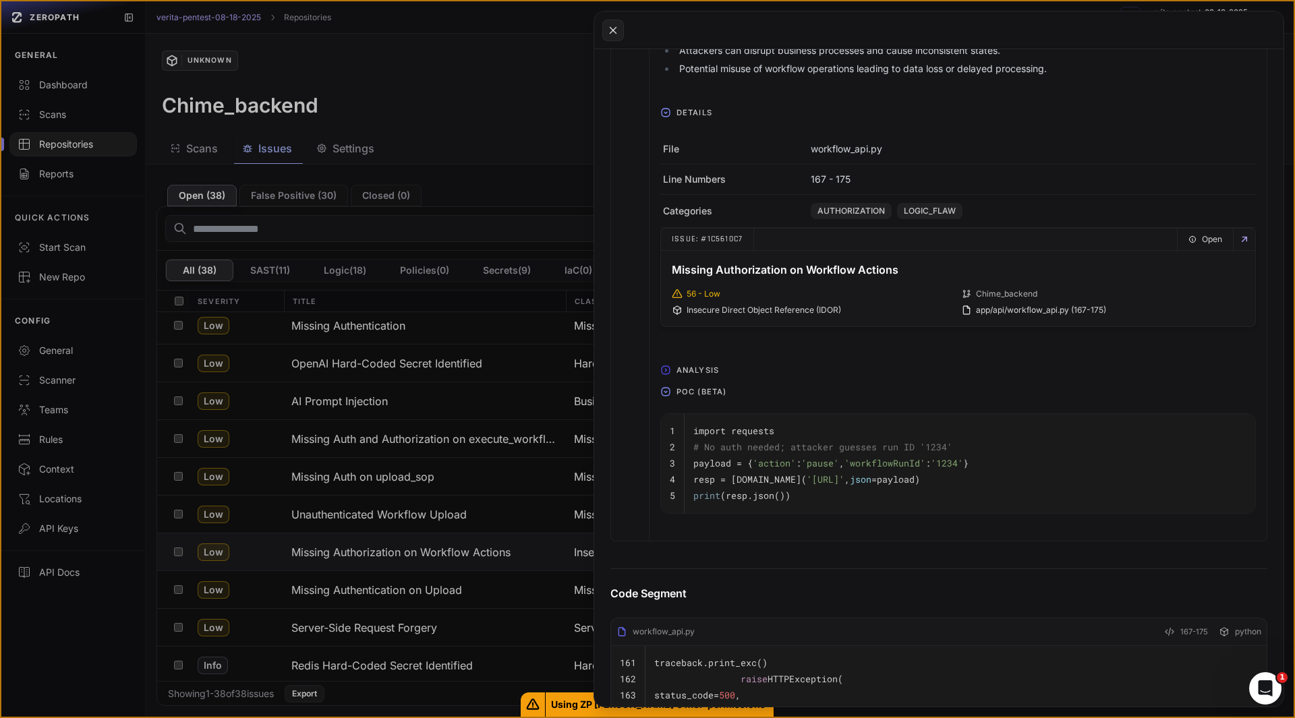
scroll to position [621, 0]
click at [898, 467] on span "'workflowRunId'" at bounding box center [884, 462] width 81 height 12
click at [943, 461] on span "'1234'" at bounding box center [947, 462] width 32 height 12
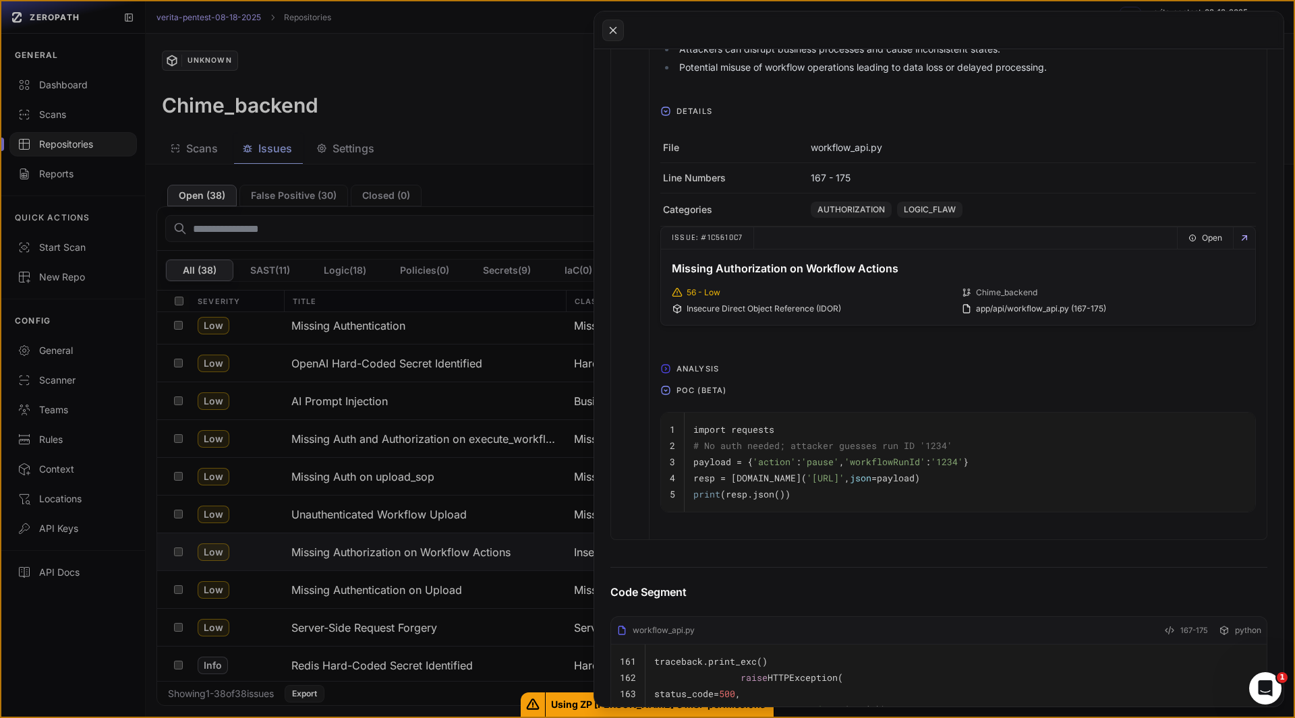
click at [869, 490] on pre "print (resp.json())" at bounding box center [969, 494] width 553 height 16
click at [858, 492] on pre "print (resp.json())" at bounding box center [969, 494] width 553 height 16
click at [611, 36] on icon at bounding box center [613, 30] width 12 height 16
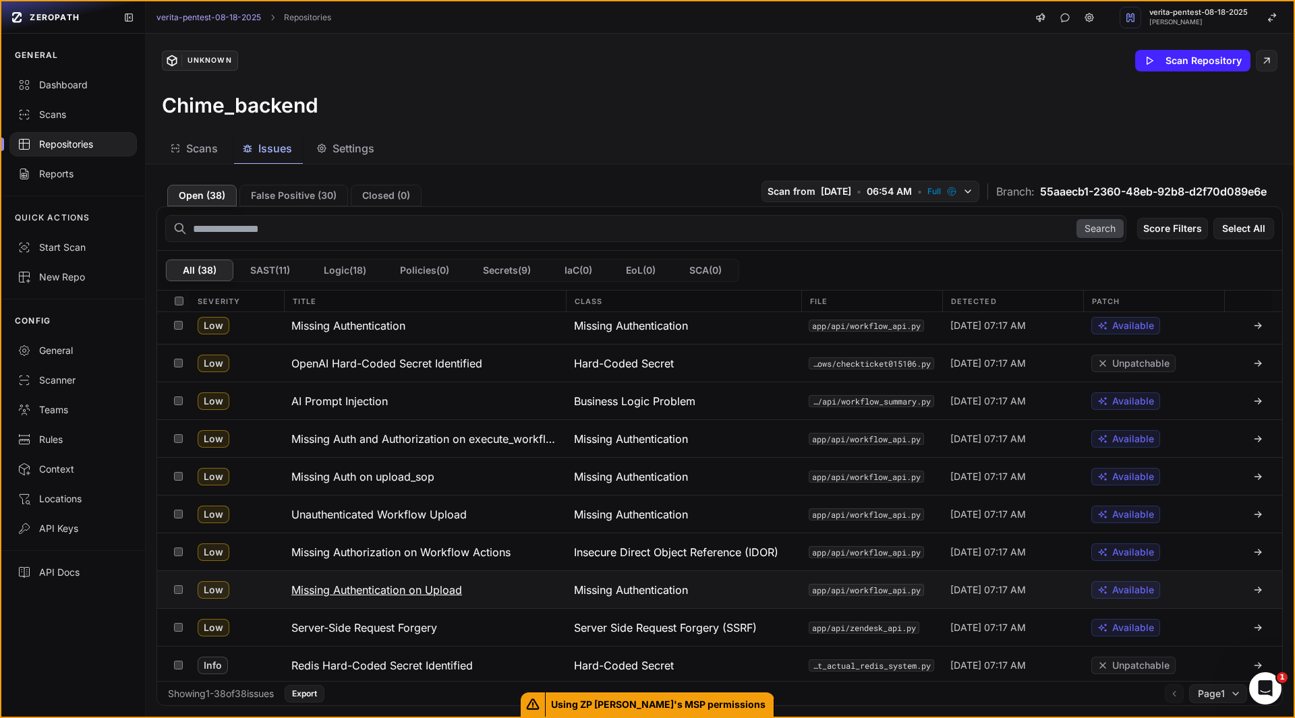
click at [415, 591] on h3 "Missing Authentication on Upload" at bounding box center [376, 590] width 171 height 16
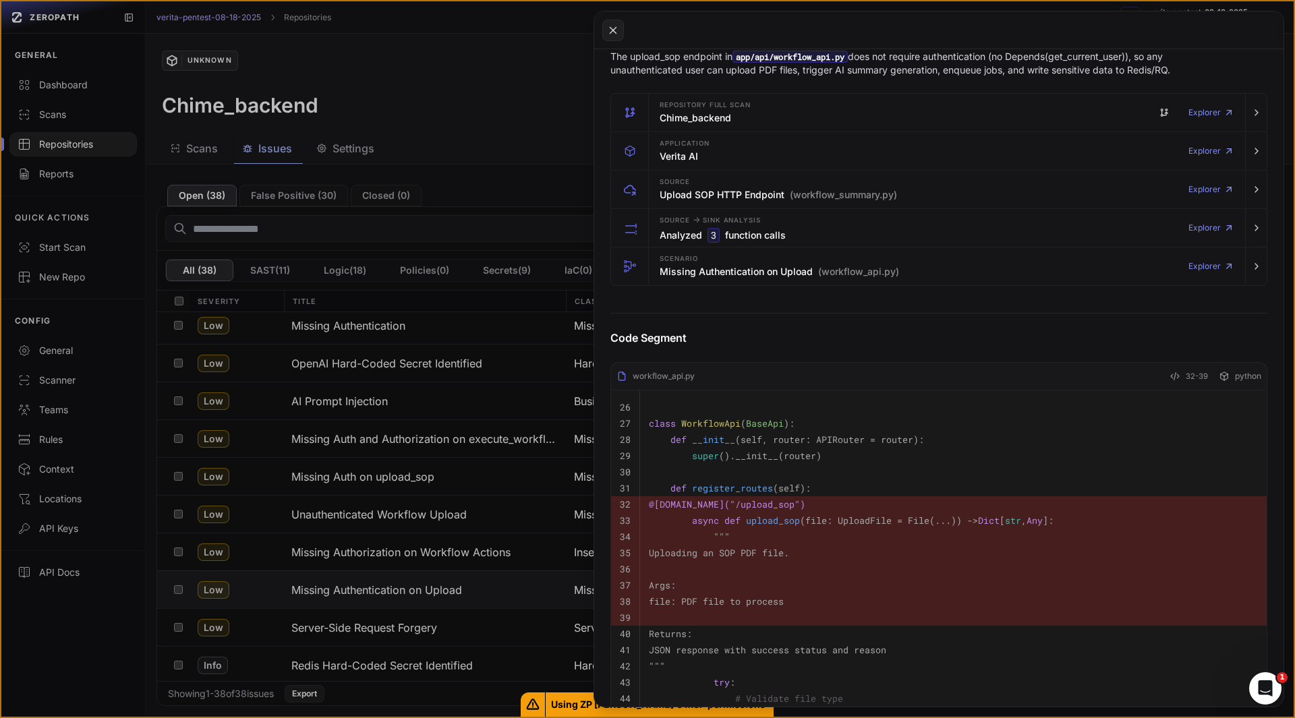
scroll to position [225, 0]
click at [676, 272] on h3 "Missing Authentication on Upload (workflow_api.py)" at bounding box center [779, 272] width 239 height 13
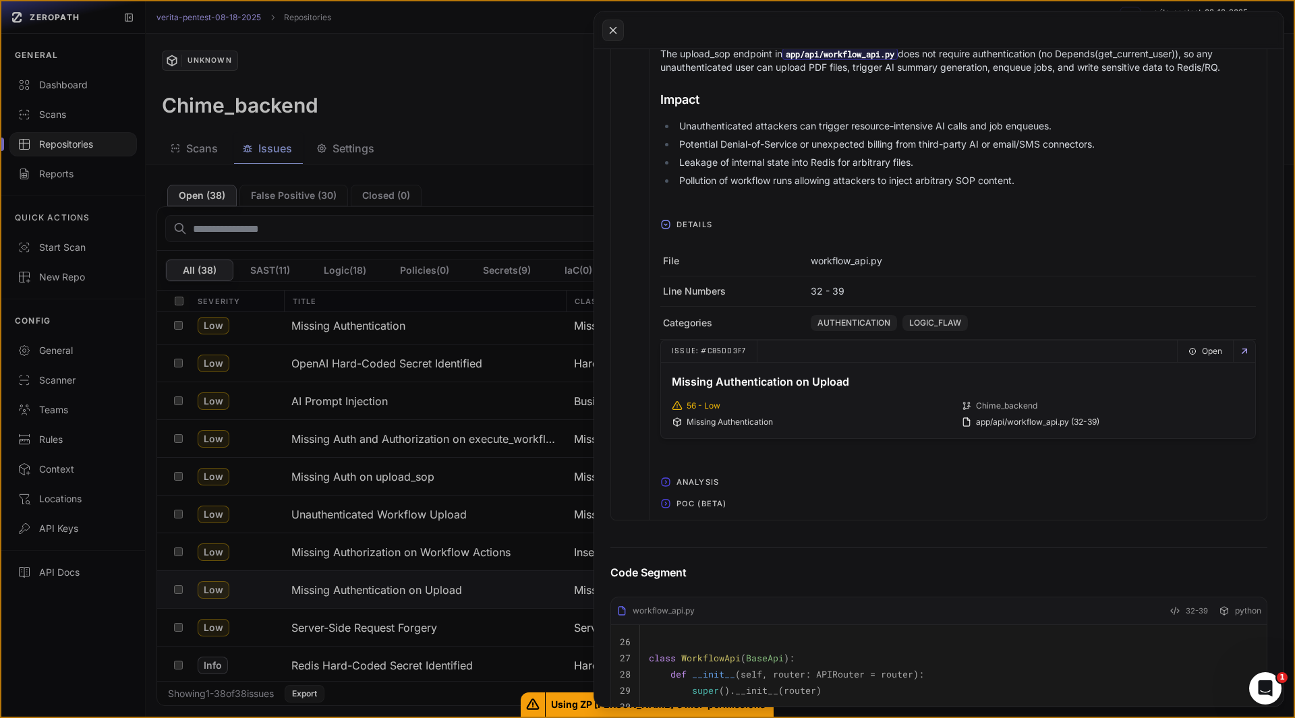
scroll to position [530, 0]
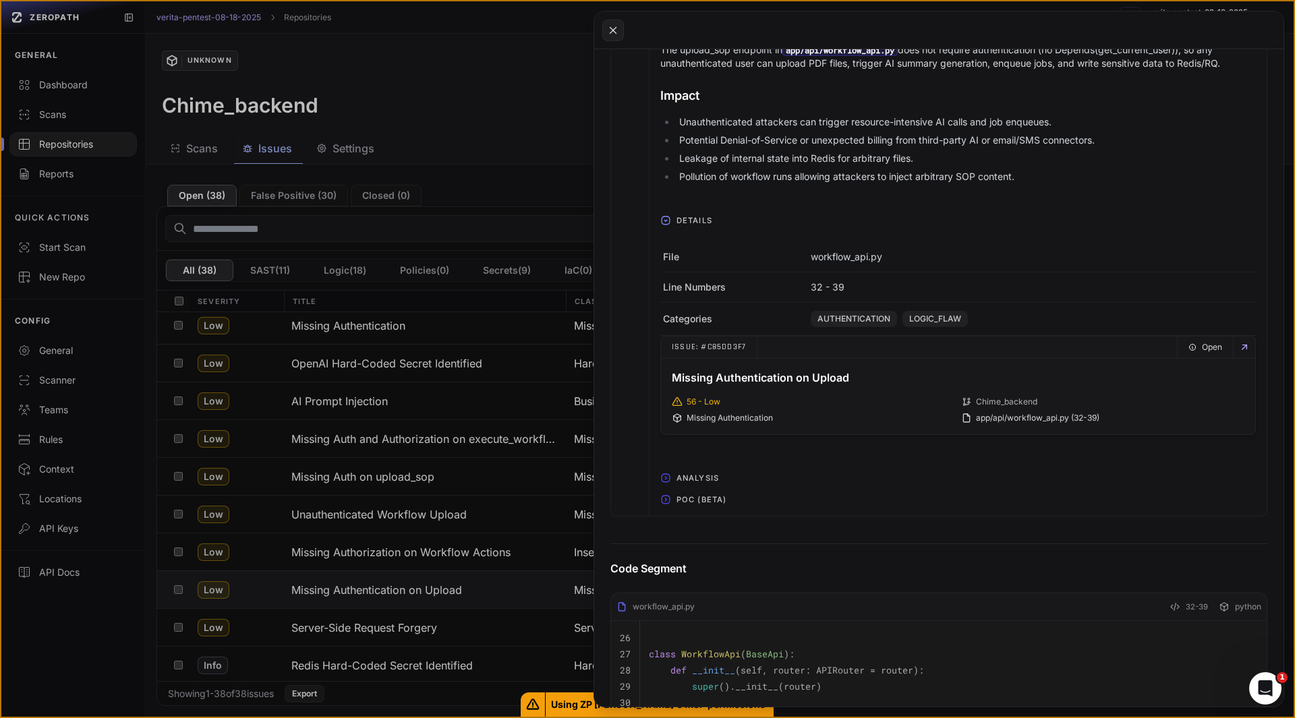
click at [683, 496] on span "POC (Beta)" at bounding box center [701, 500] width 61 height 22
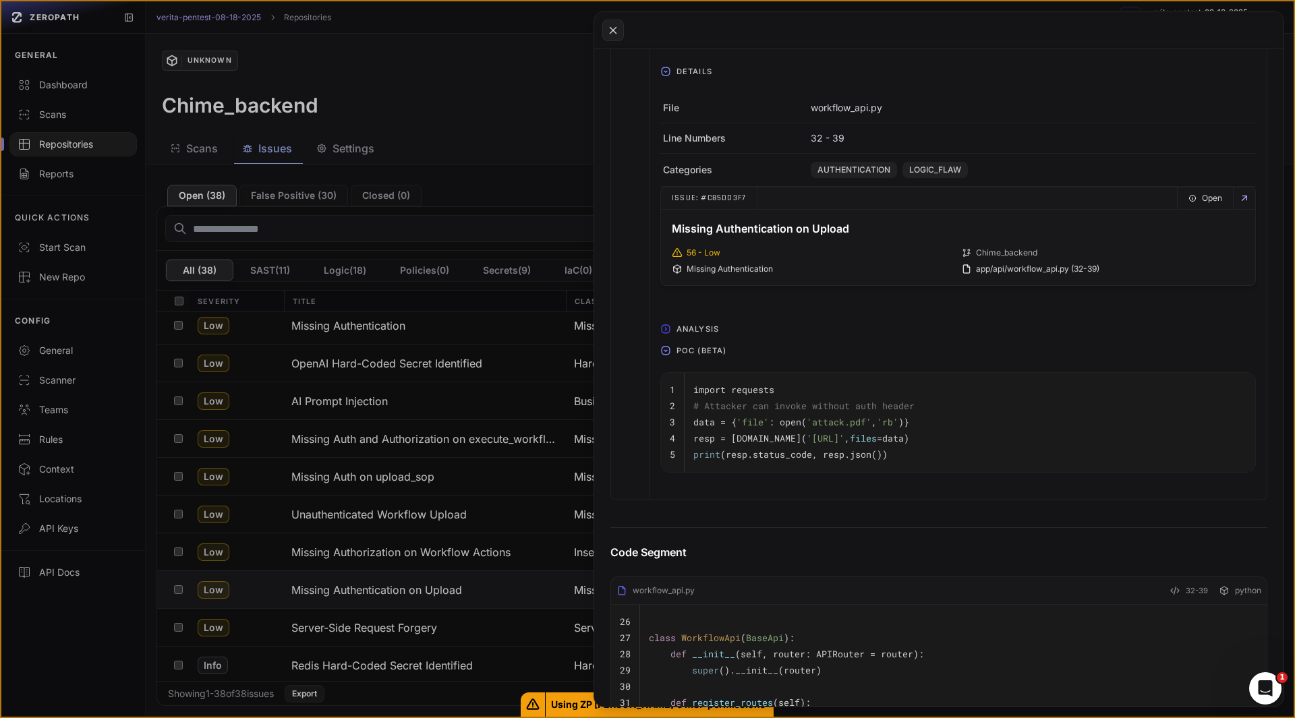
scroll to position [680, 0]
click at [607, 26] on icon at bounding box center [613, 30] width 12 height 16
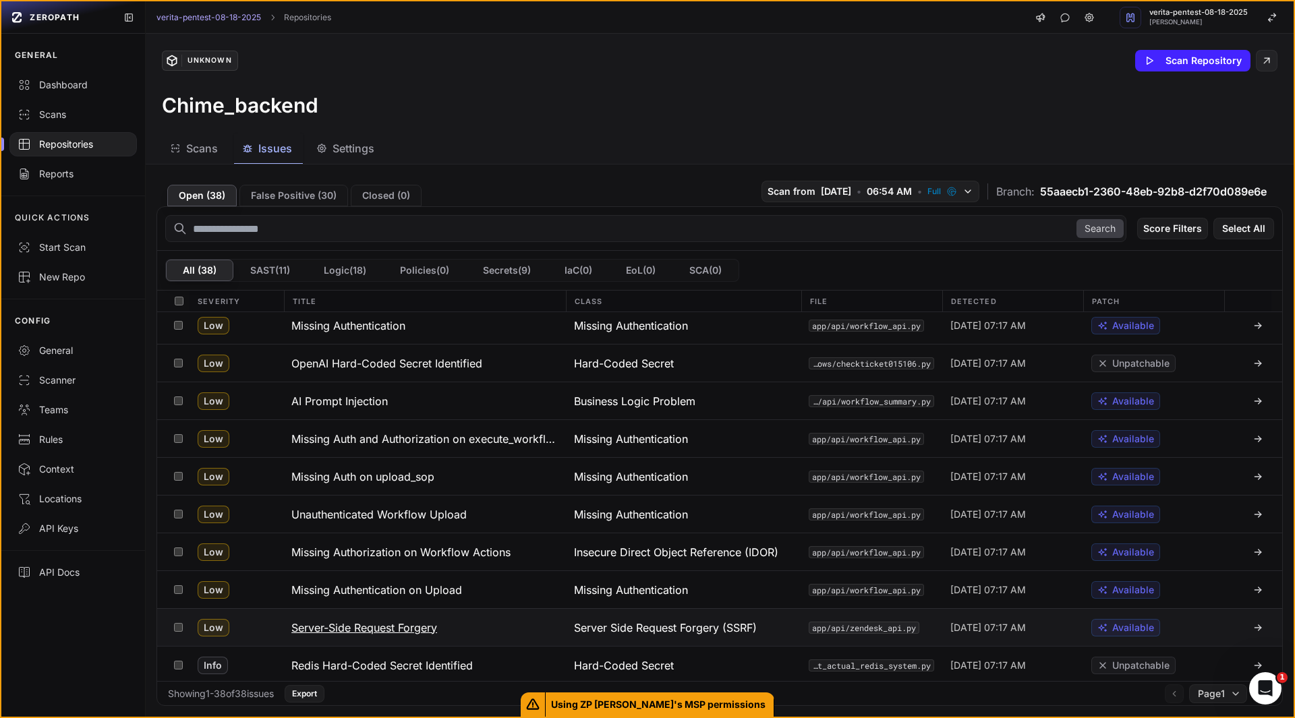
click at [382, 632] on h3 "Server-Side Request Forgery" at bounding box center [364, 628] width 146 height 16
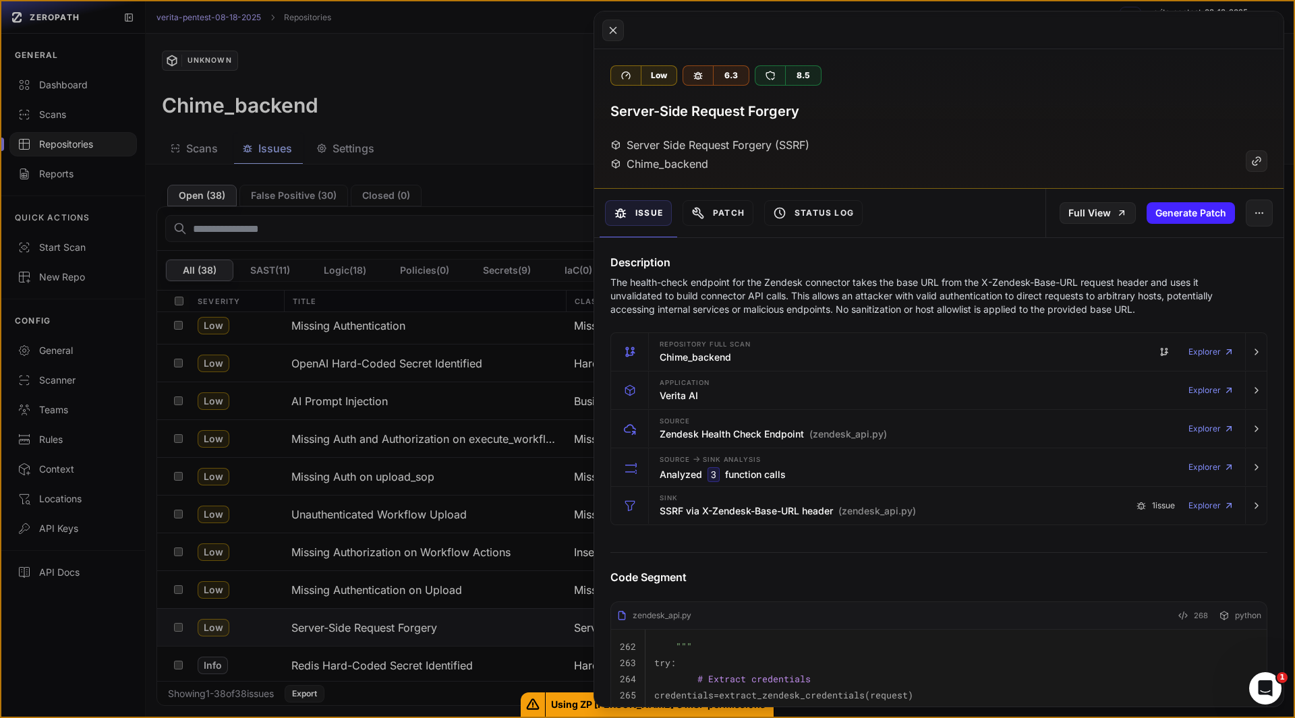
click at [695, 297] on p "The health-check endpoint for the Zendesk connector takes the base URL from the…" at bounding box center [912, 296] width 604 height 40
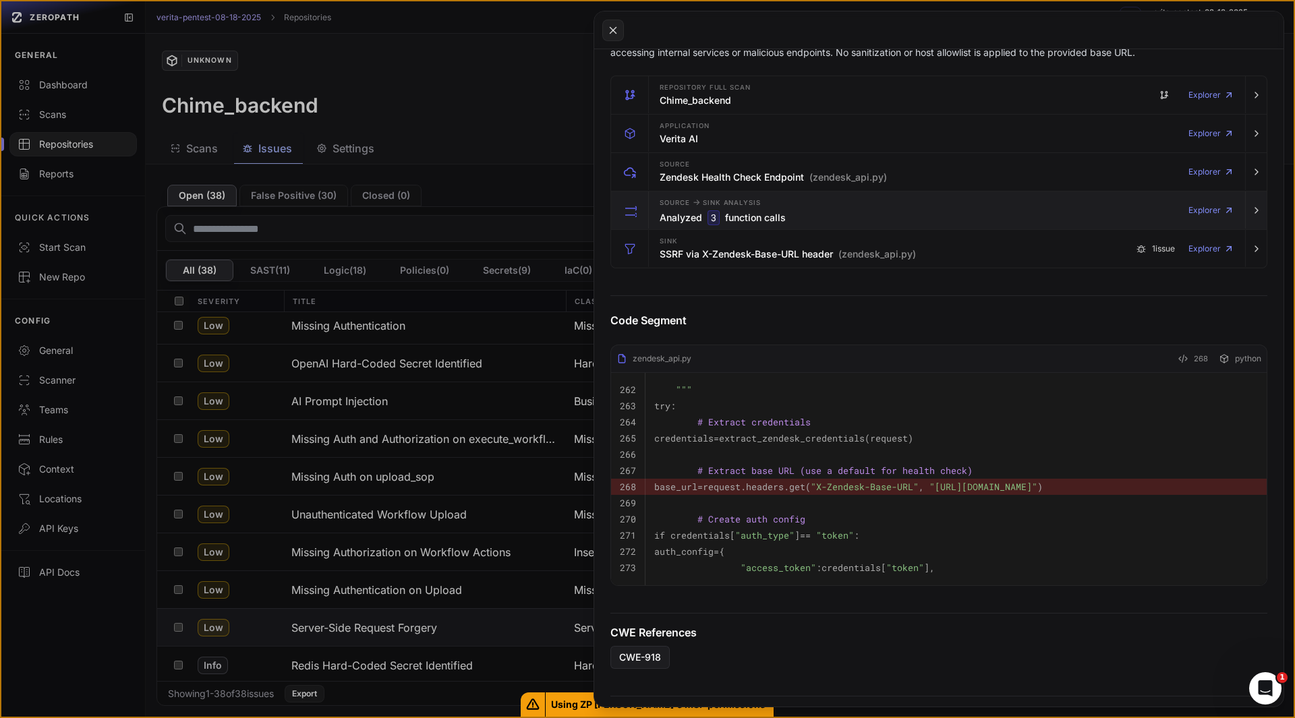
scroll to position [258, 0]
click at [684, 262] on div "Sink SSRF via X-Zendesk-Base-URL header (zendesk_api.py) 1 issue Explorer" at bounding box center [946, 248] width 585 height 38
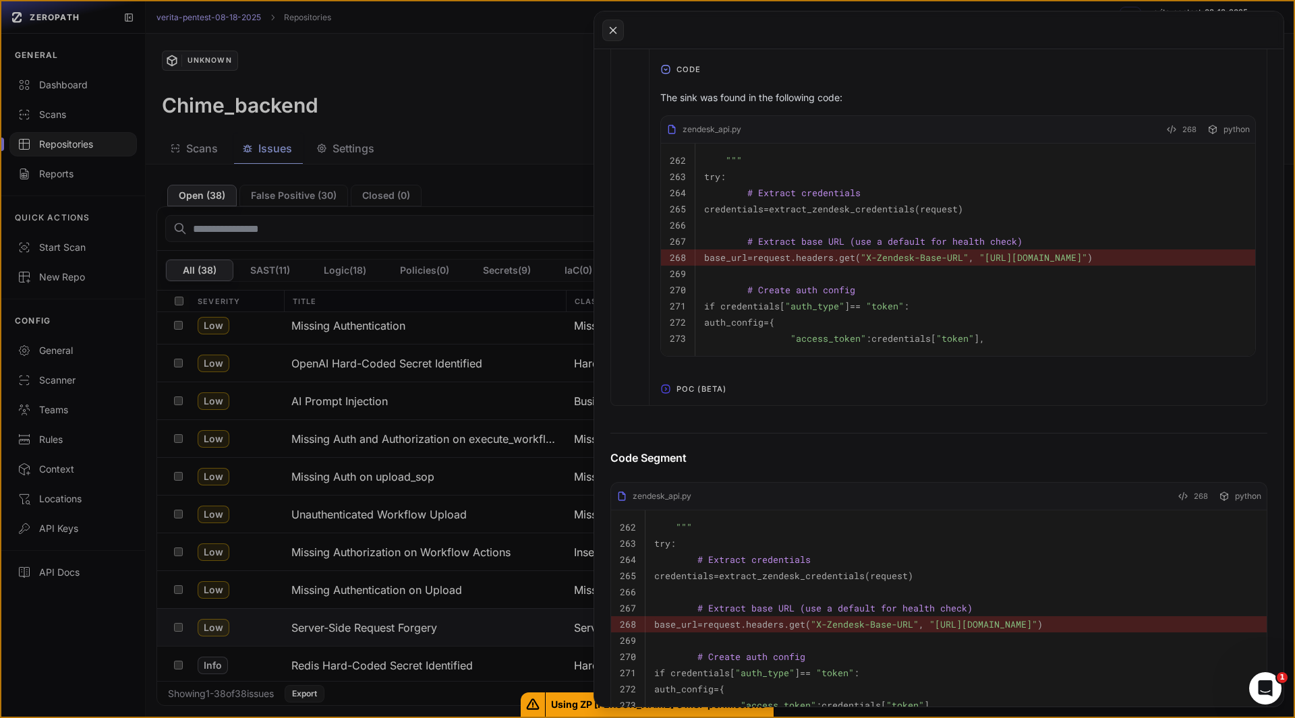
scroll to position [737, 0]
click at [687, 399] on span "POC (Beta)" at bounding box center [701, 389] width 61 height 22
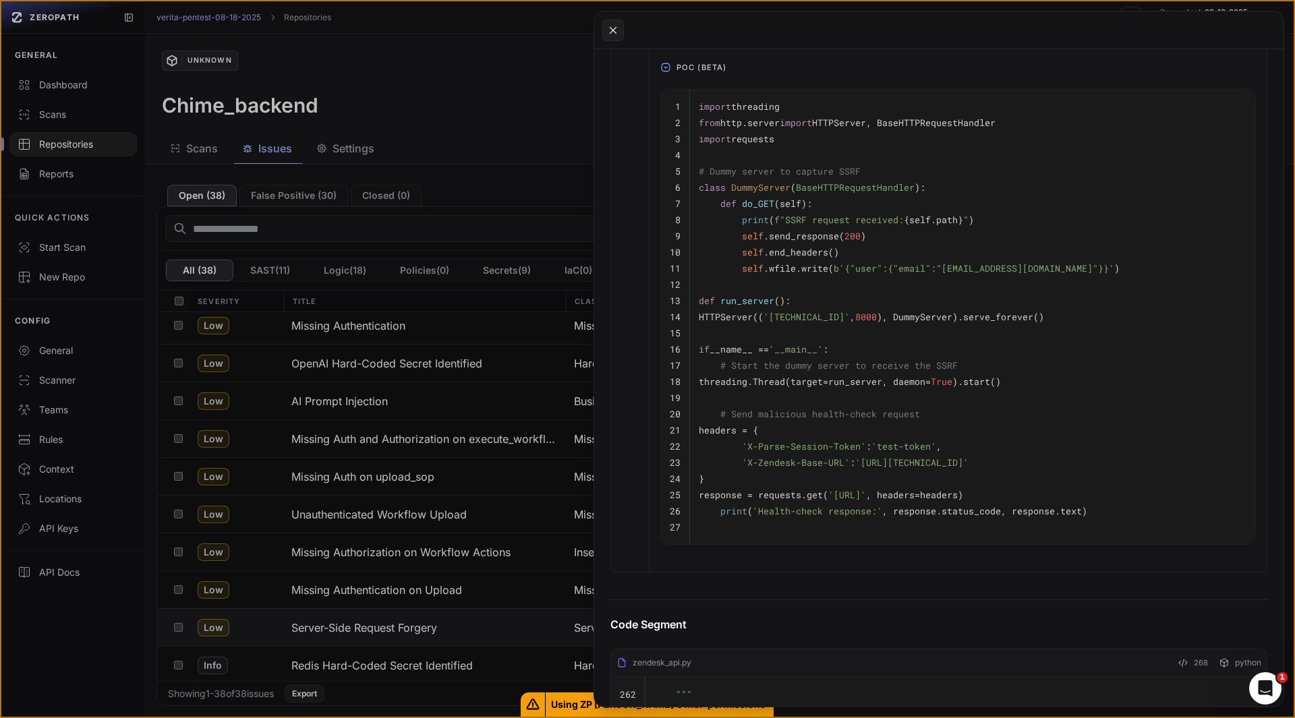
scroll to position [1064, 0]
click at [866, 495] on span "'[URL]'" at bounding box center [847, 489] width 38 height 12
drag, startPoint x: 868, startPoint y: 481, endPoint x: 978, endPoint y: 483, distance: 110.6
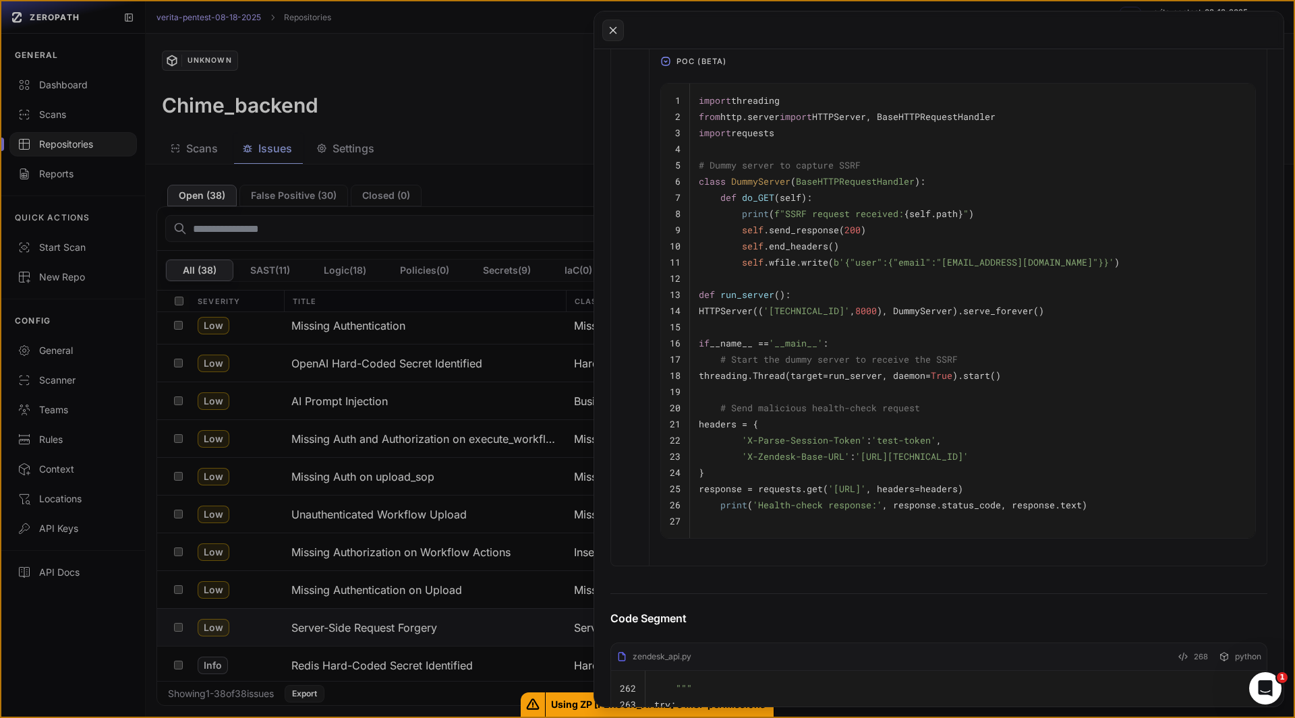
click at [968, 463] on span "'[URL][TECHNICAL_ID]'" at bounding box center [911, 456] width 113 height 12
copy span "[URL][TECHNICAL_ID]"
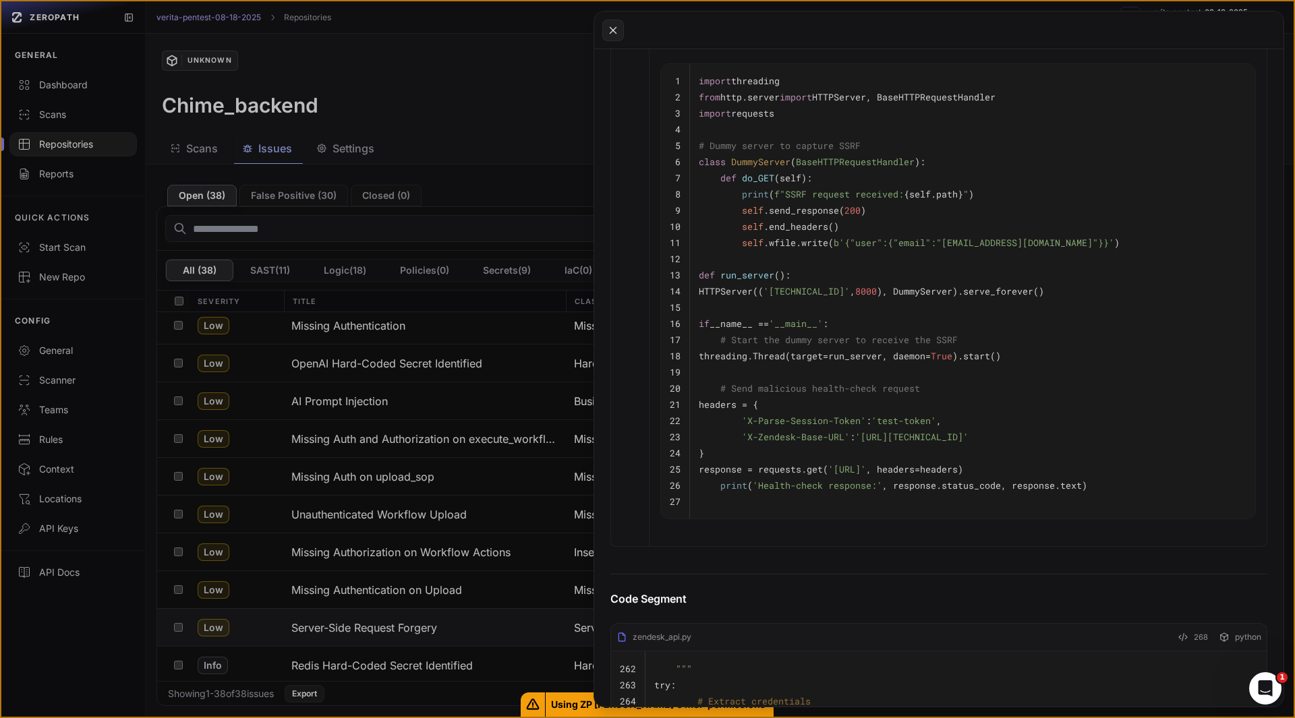
scroll to position [1084, 0]
click at [800, 492] on span "'Health-check response:'" at bounding box center [817, 485] width 129 height 12
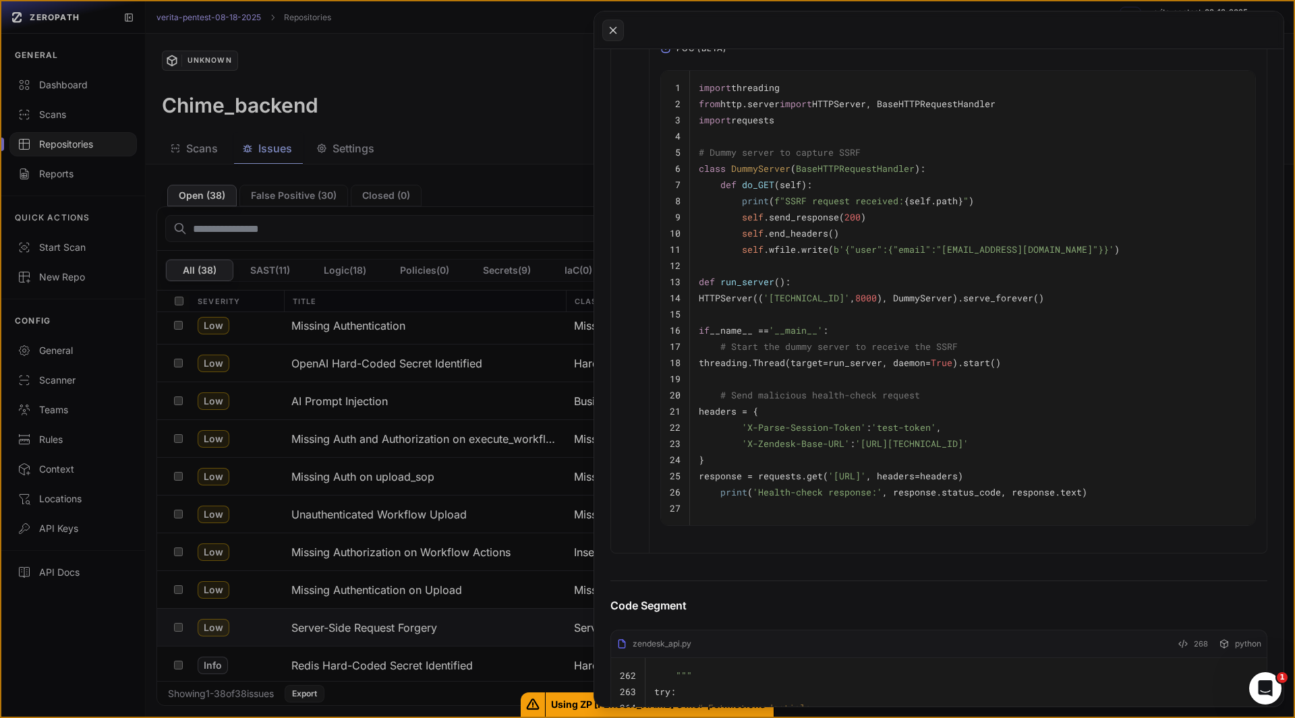
scroll to position [1076, 0]
click at [724, 210] on pre "print ( f"SSRF request received: {self.path} " )" at bounding box center [973, 202] width 548 height 16
click at [721, 224] on code "self .send_response( 200 )" at bounding box center [782, 218] width 167 height 12
click at [723, 256] on code "self .wfile.write( b'{"user":{"email":"[EMAIL_ADDRESS][DOMAIN_NAME]"}}' )" at bounding box center [909, 250] width 421 height 12
click at [707, 323] on pre at bounding box center [973, 315] width 548 height 16
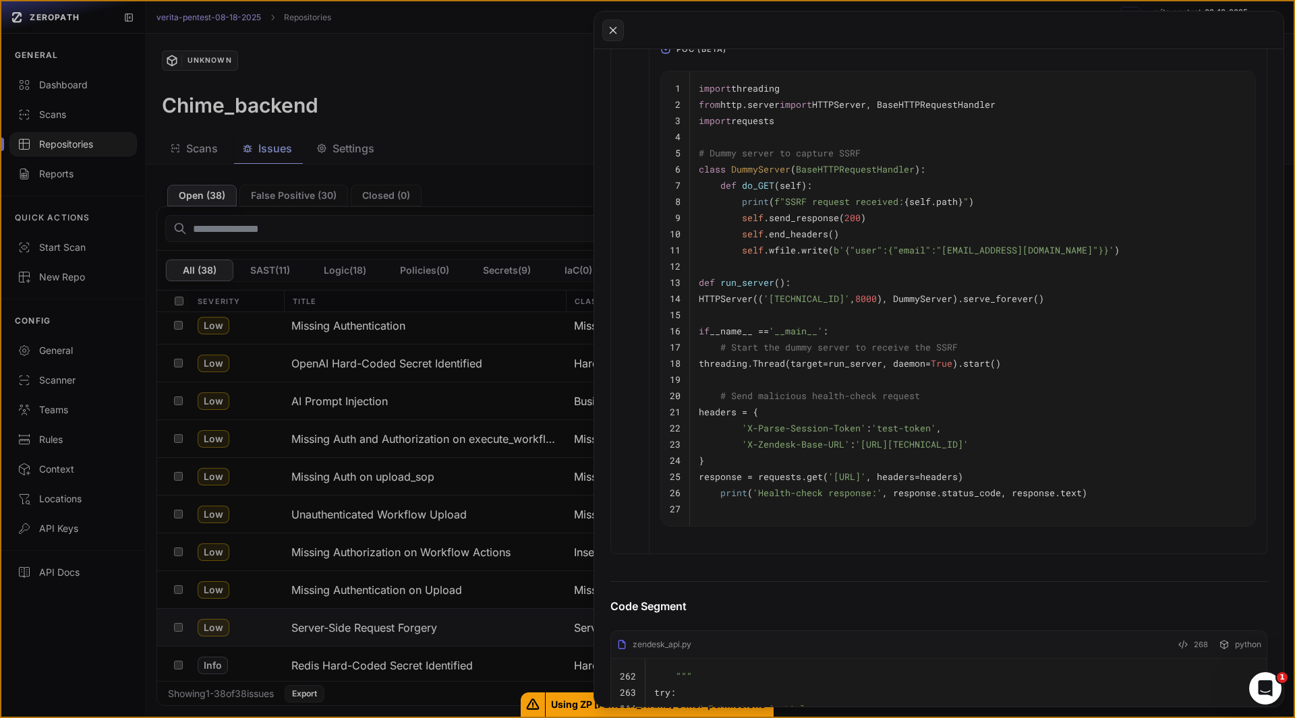
click at [710, 370] on code "threading.Thread(target=run_server, daemon= True ).start()" at bounding box center [850, 363] width 302 height 12
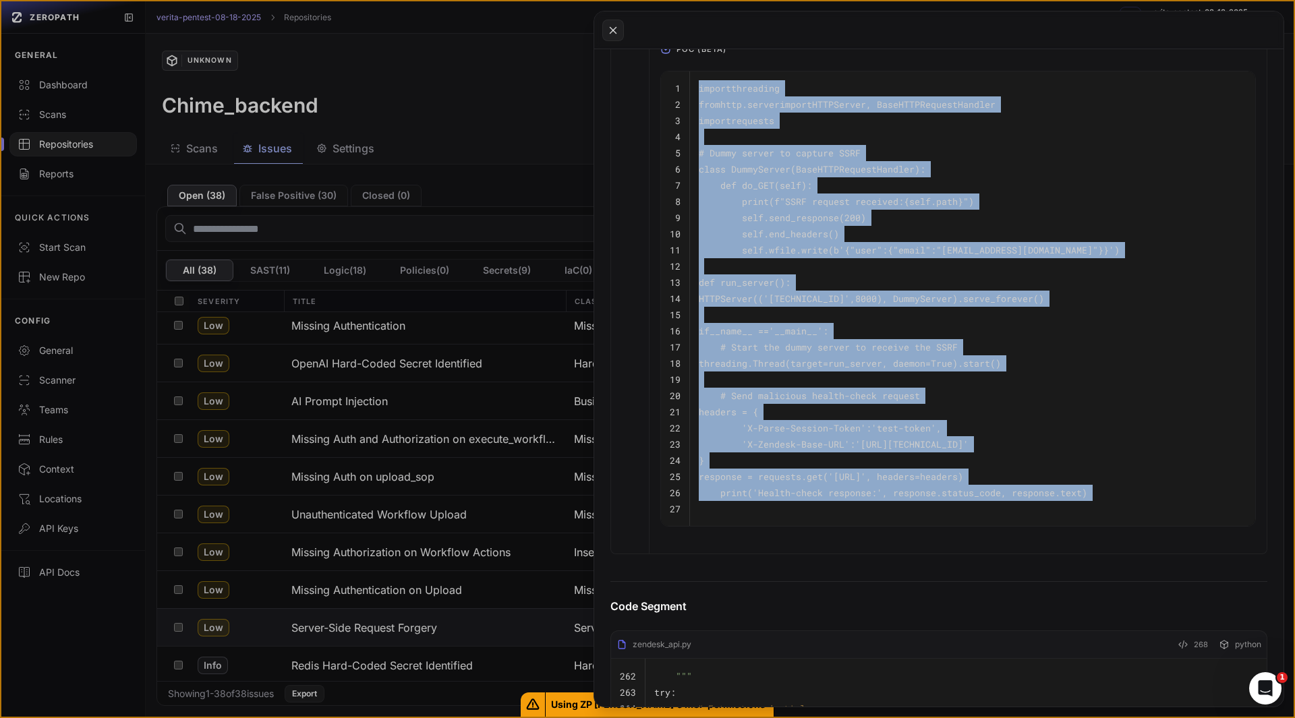
drag, startPoint x: 742, startPoint y: 537, endPoint x: 695, endPoint y: 115, distance: 424.7
click at [695, 115] on tbody "1 import threading 2 from http.server import HTTPServer, BaseHTTPRequestHandler…" at bounding box center [958, 298] width 594 height 455
copy tbody "import threading 2 from http.server import HTTPServer, BaseHTTPRequestHandler 3…"
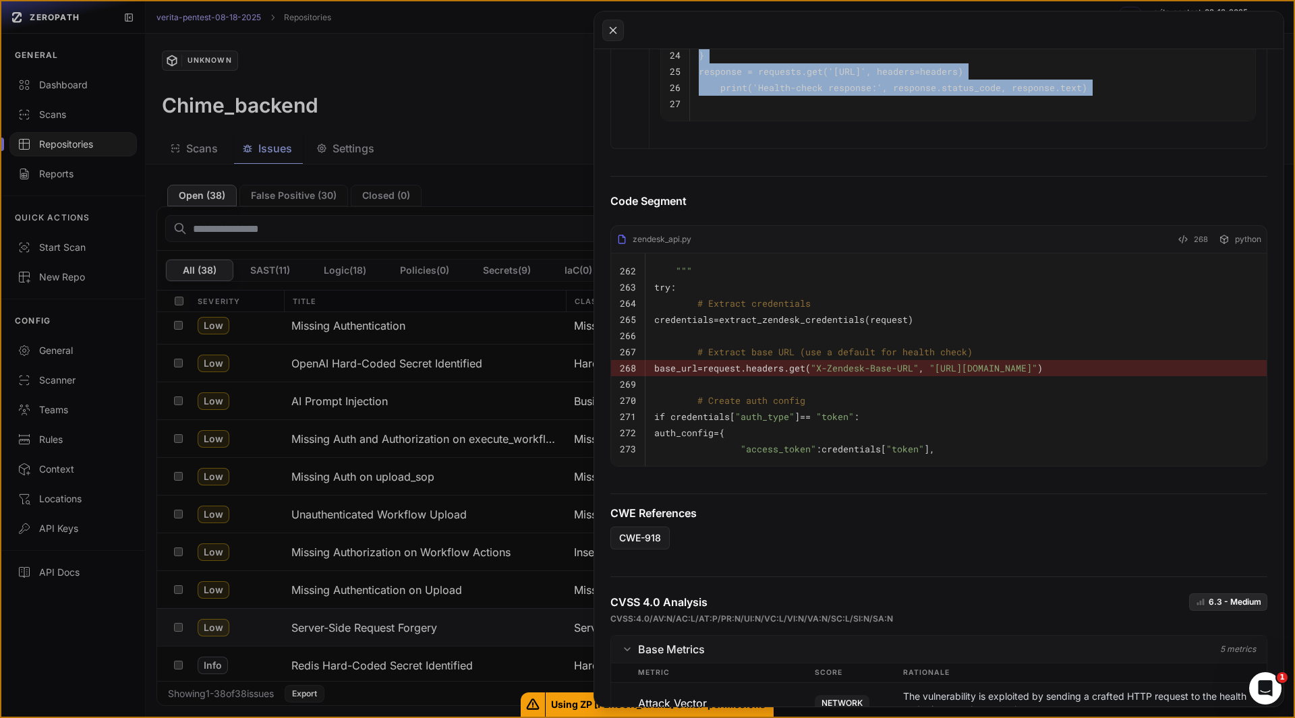
scroll to position [1482, 0]
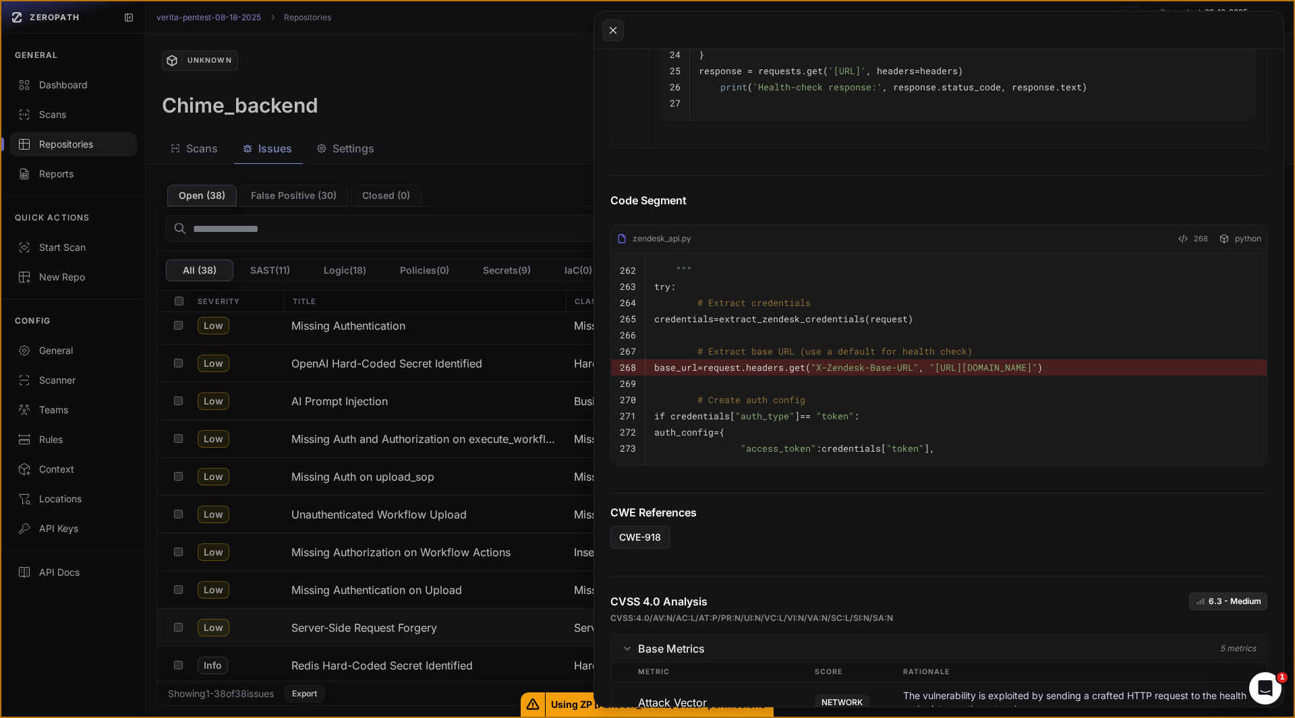
click at [861, 408] on pre "# Create auth config" at bounding box center [956, 400] width 604 height 16
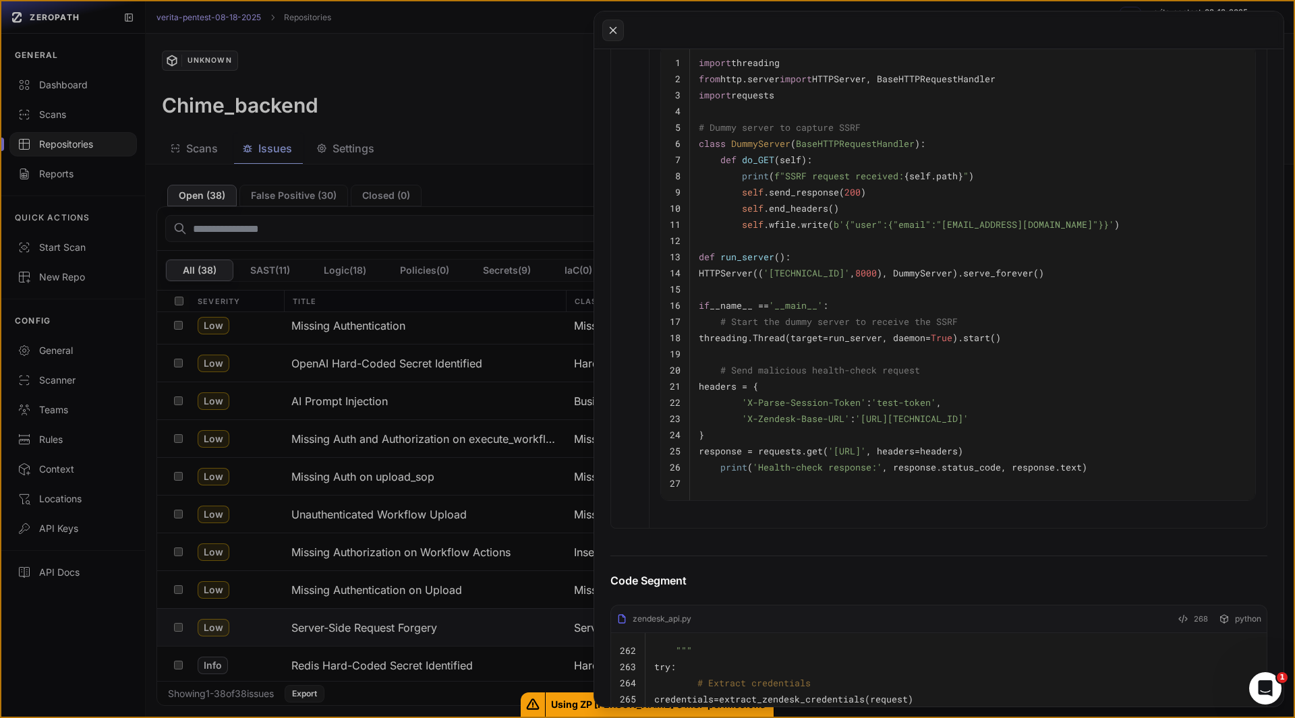
scroll to position [1103, 0]
click at [965, 394] on pre "headers = {" at bounding box center [973, 386] width 548 height 16
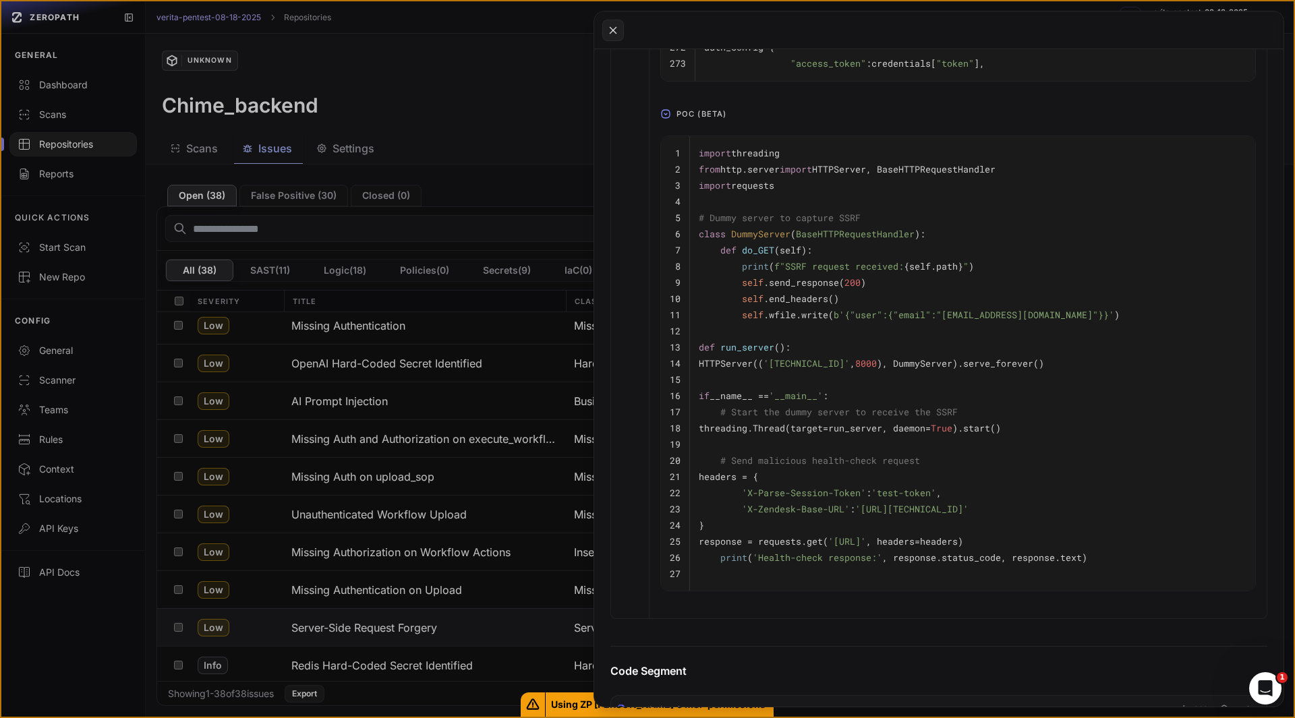
scroll to position [1011, 0]
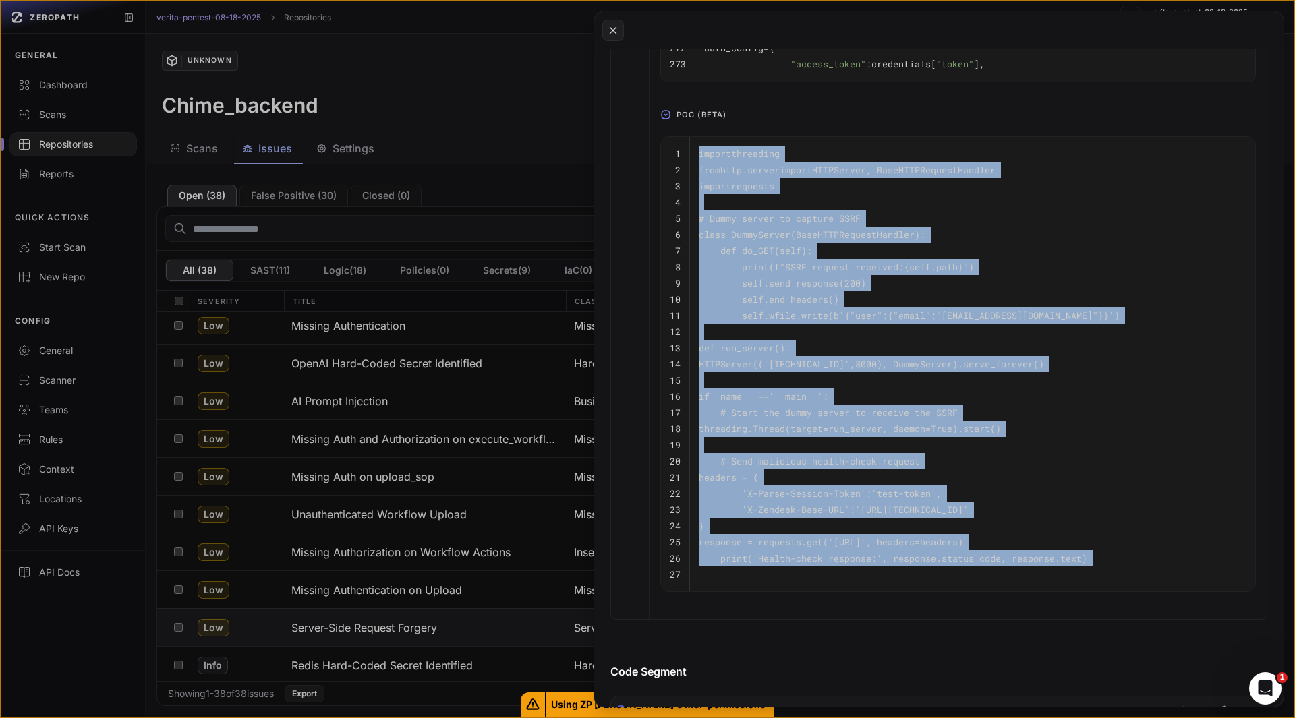
drag, startPoint x: 697, startPoint y: 175, endPoint x: 1117, endPoint y: 589, distance: 589.4
click at [1117, 589] on tbody "1 import threading 2 from http.server import HTTPServer, BaseHTTPRequestHandler…" at bounding box center [958, 364] width 594 height 455
copy tbody "import threading 2 from http.server import HTTPServer, BaseHTTPRequestHandler 3…"
